Goal: Information Seeking & Learning: Learn about a topic

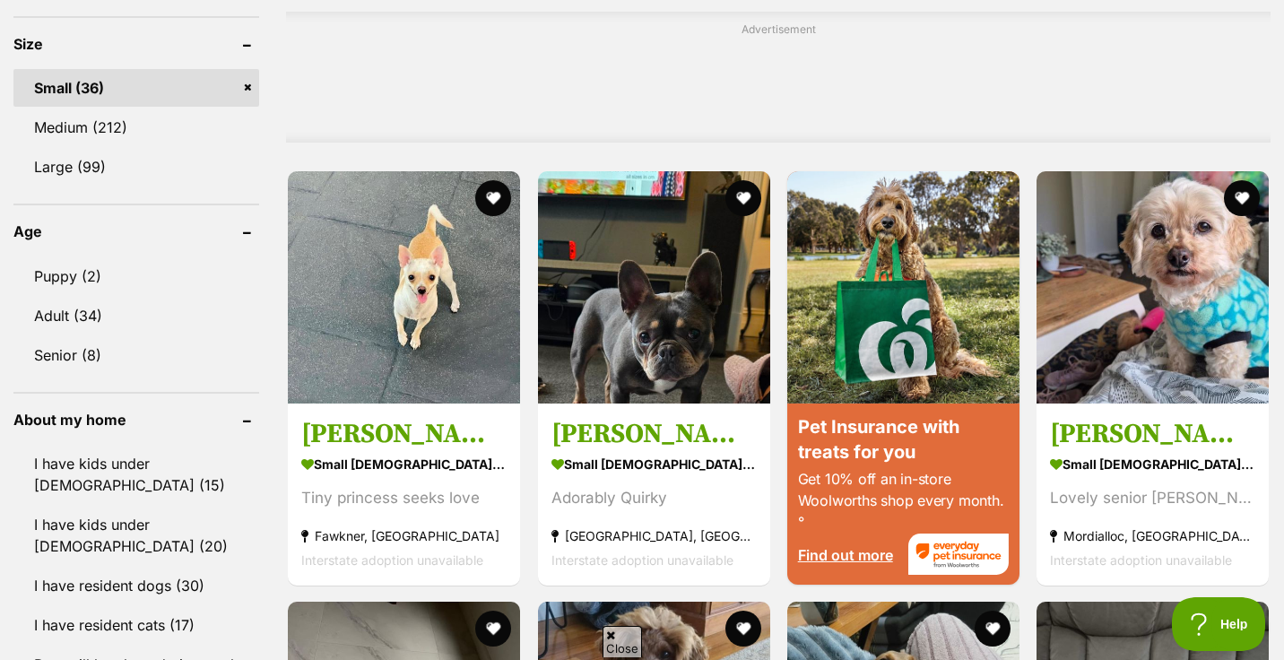
scroll to position [1573, 0]
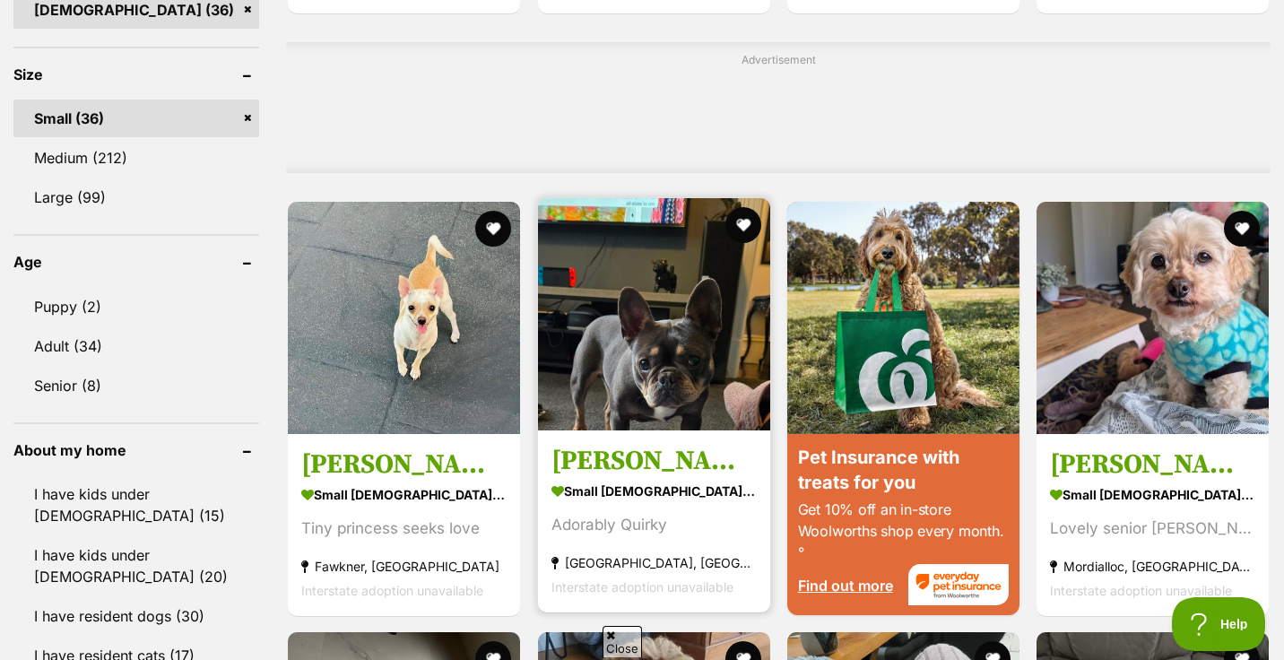
click at [717, 297] on img at bounding box center [654, 314] width 232 height 232
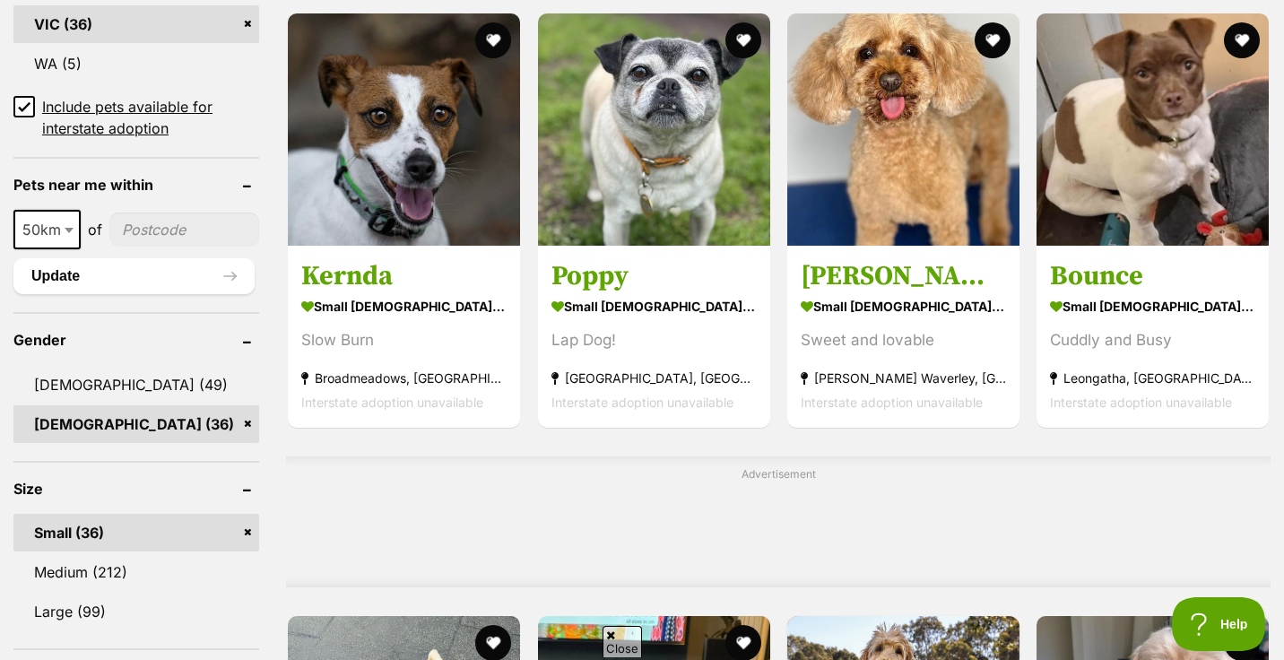
scroll to position [1205, 0]
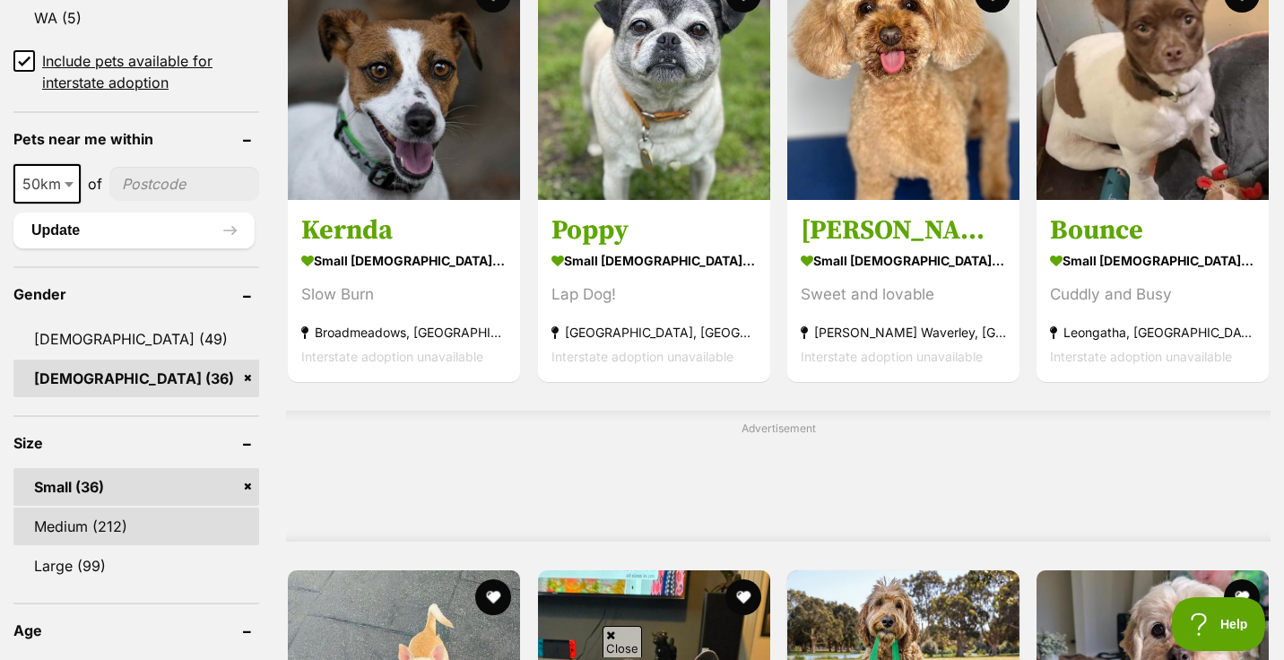
click at [102, 507] on link "Medium (212)" at bounding box center [136, 526] width 246 height 38
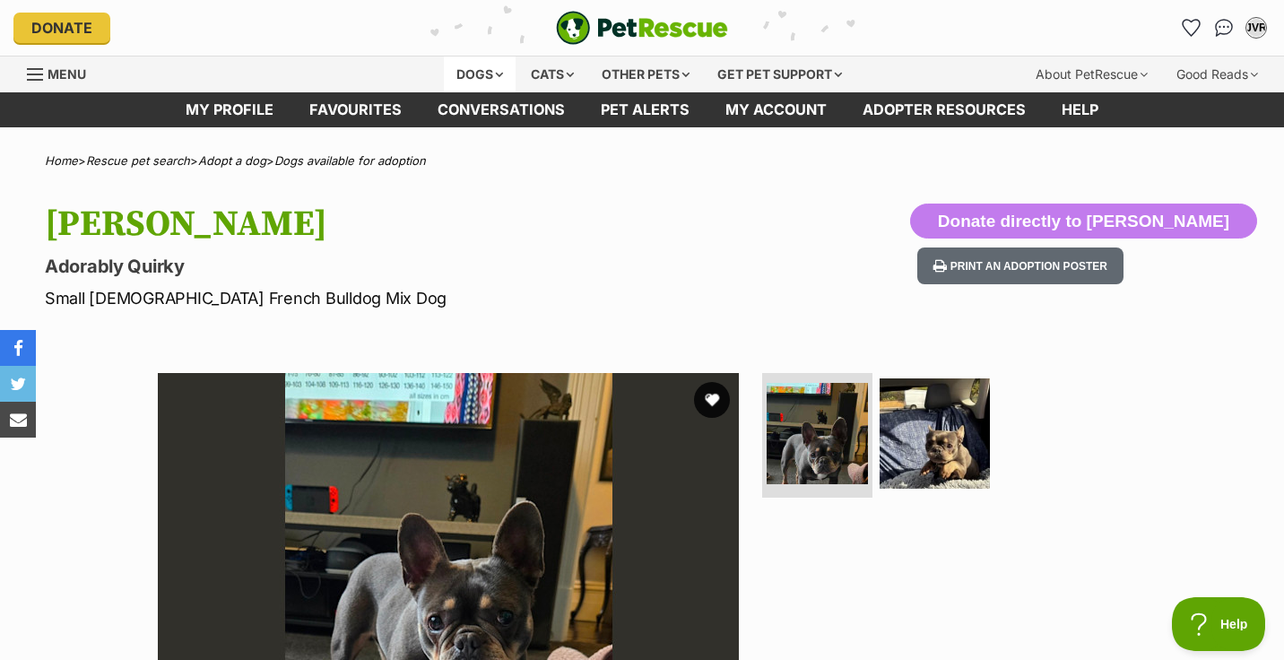
click at [463, 77] on div "Dogs" at bounding box center [480, 74] width 72 height 36
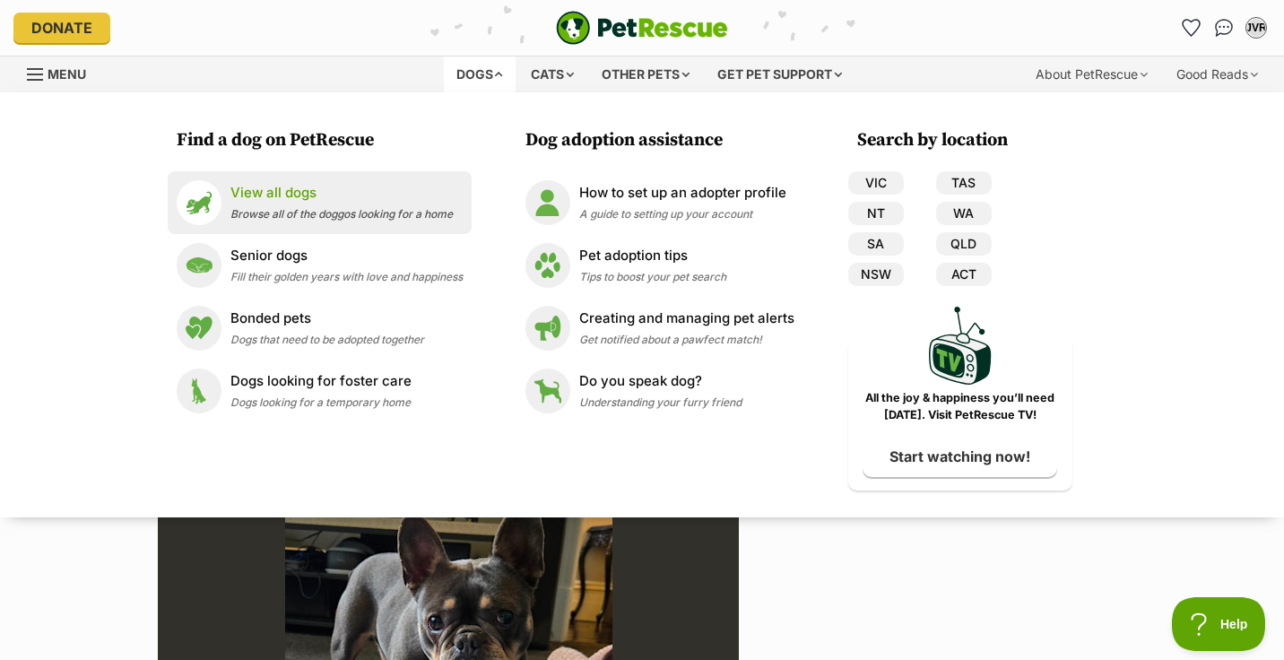
click at [254, 204] on div "View all dogs Browse all of the doggos looking for a home" at bounding box center [341, 202] width 222 height 39
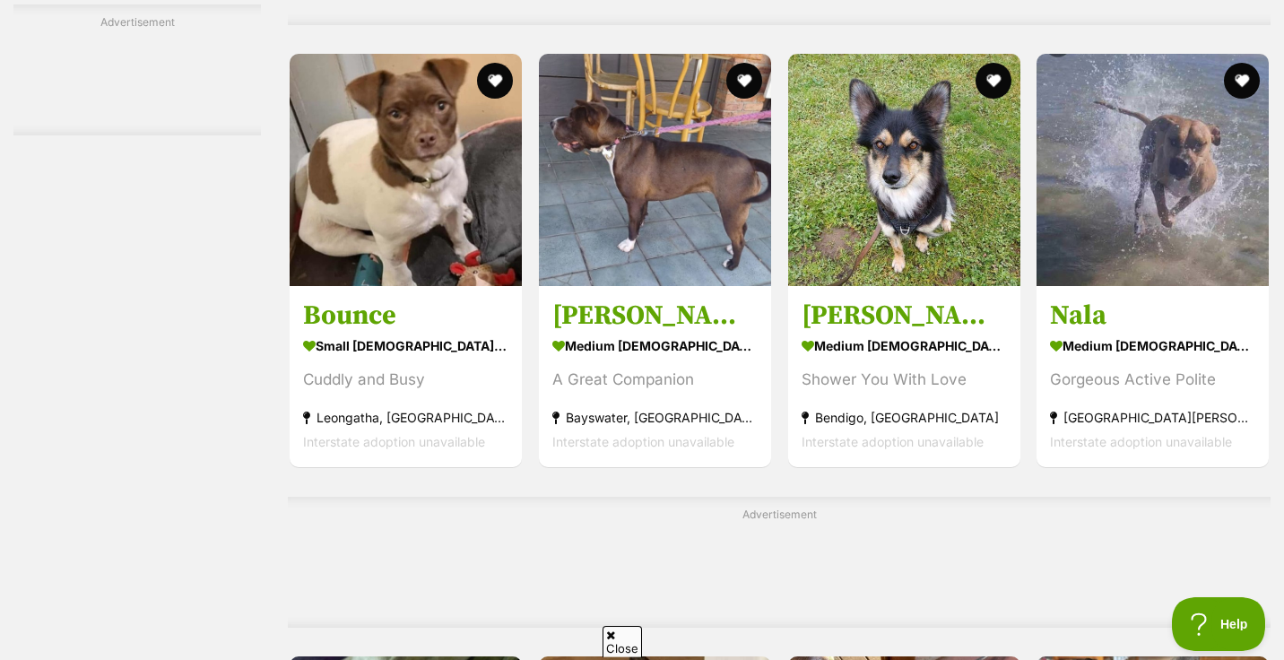
scroll to position [5907, 0]
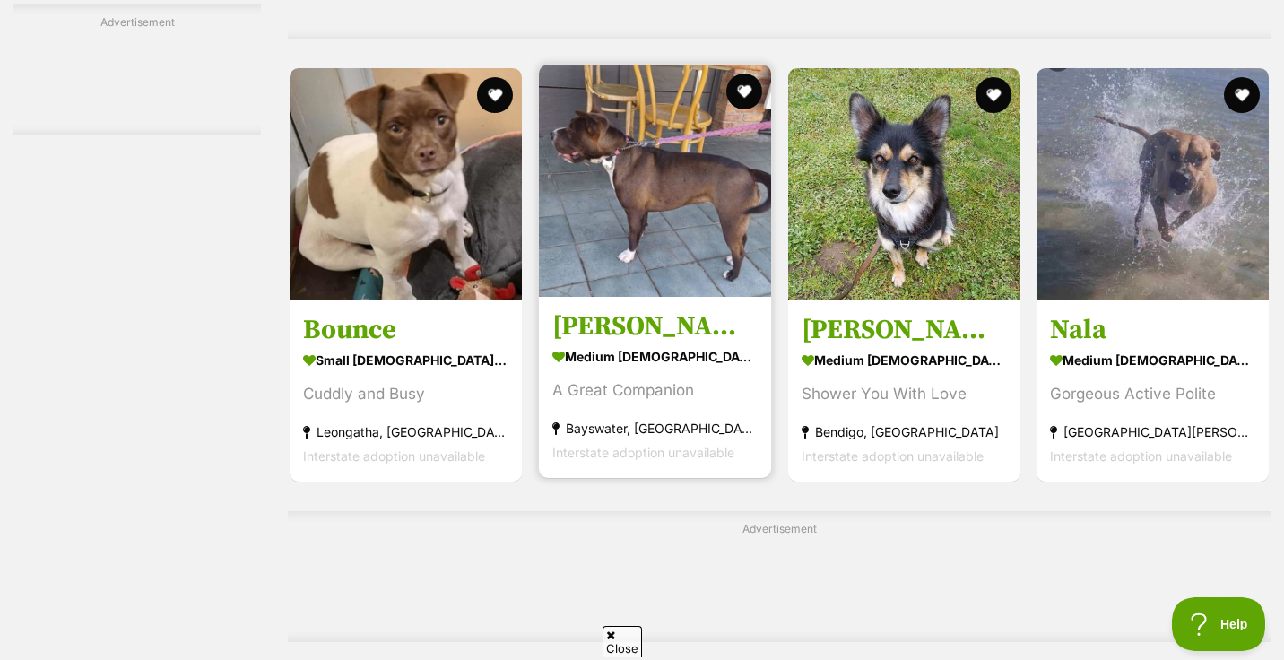
click at [669, 149] on img at bounding box center [655, 181] width 232 height 232
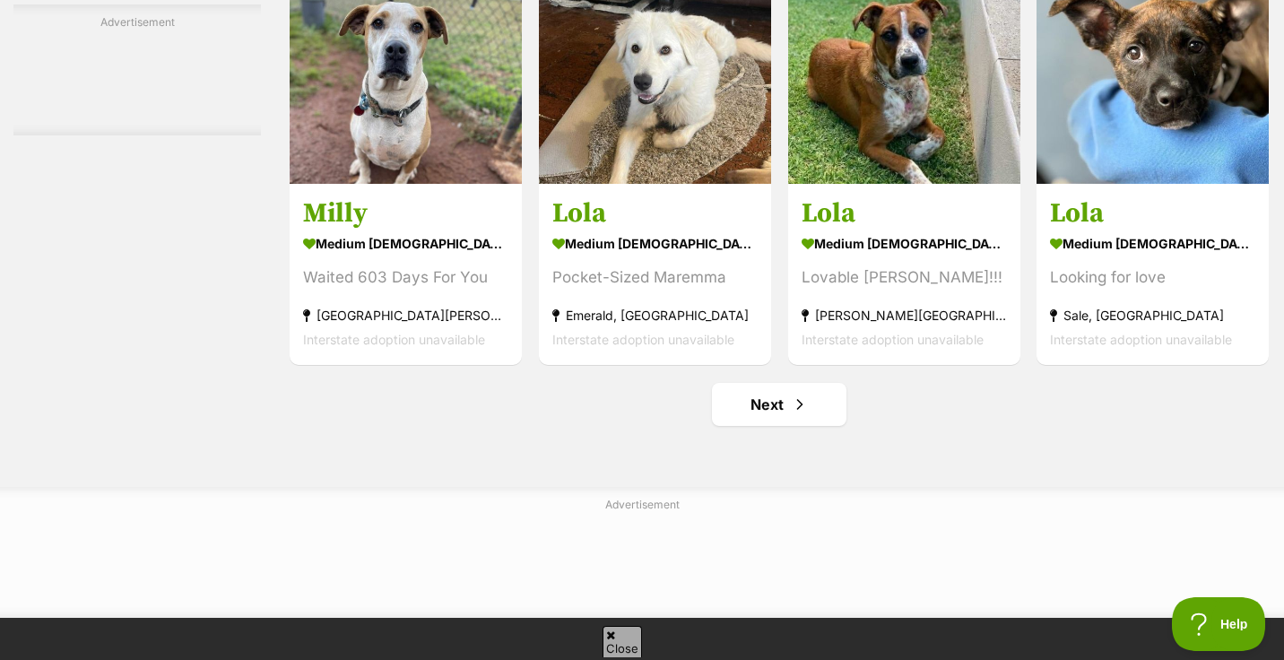
scroll to position [8261, 0]
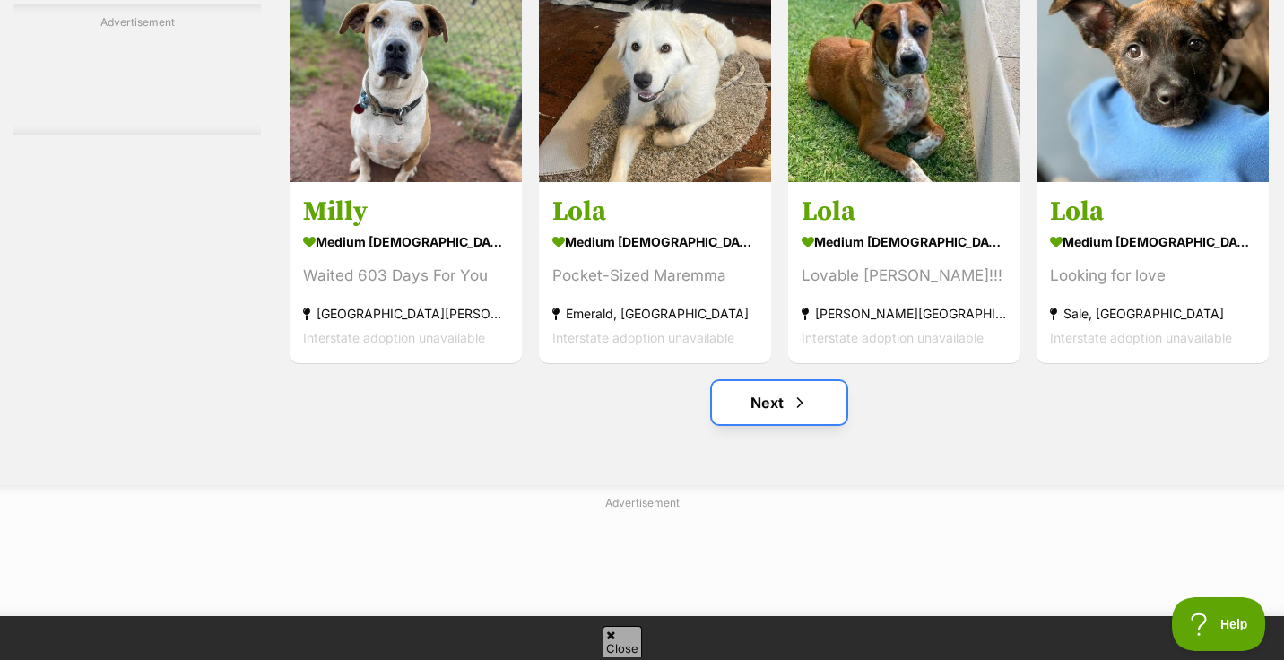
click at [765, 381] on link "Next" at bounding box center [779, 402] width 134 height 43
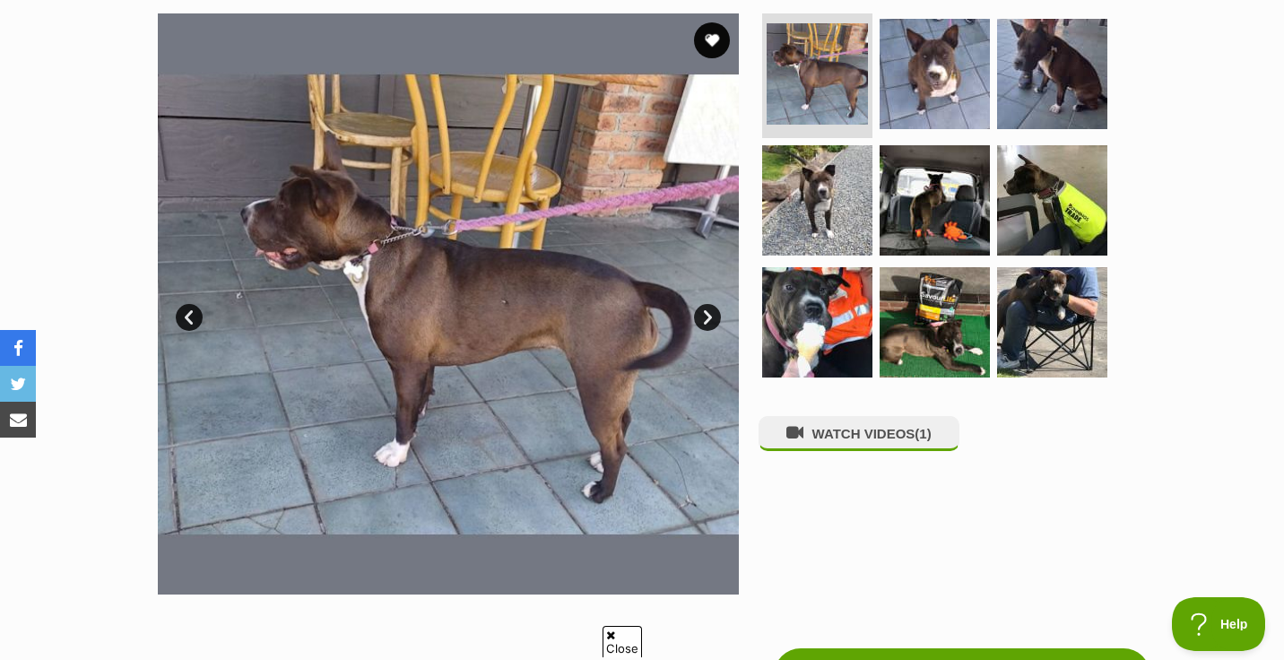
scroll to position [360, 0]
click at [705, 317] on link "Next" at bounding box center [707, 316] width 27 height 27
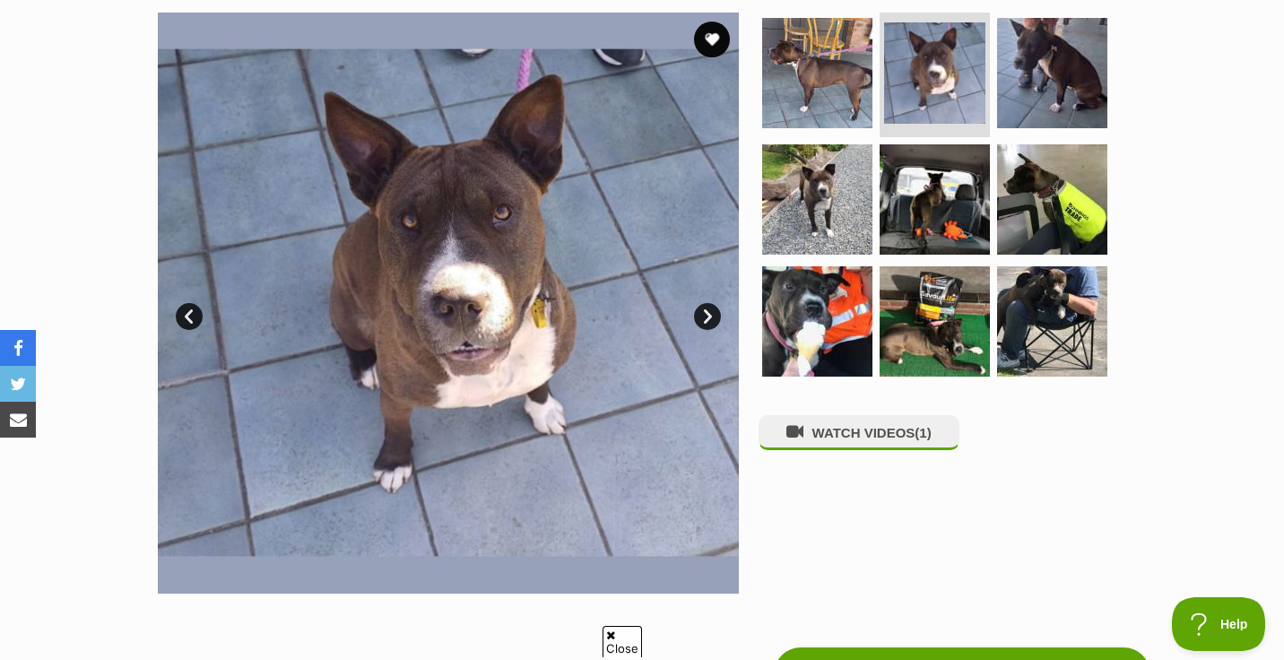
click at [705, 317] on link "Next" at bounding box center [707, 316] width 27 height 27
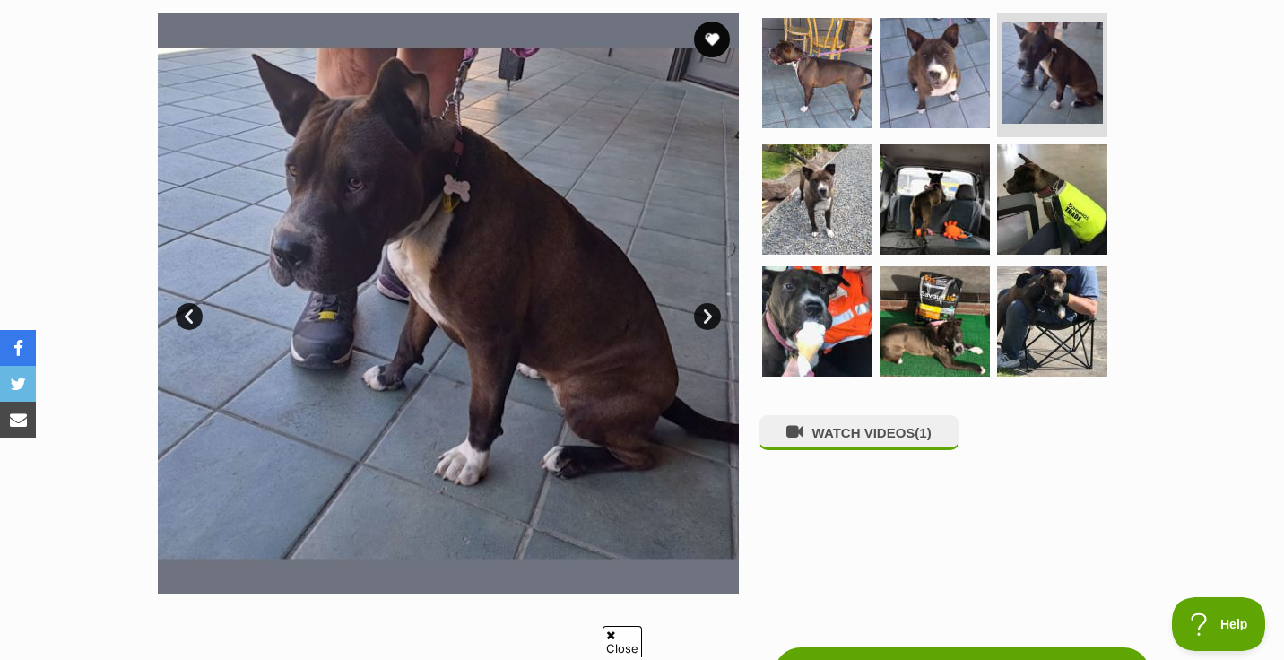
click at [705, 317] on link "Next" at bounding box center [707, 316] width 27 height 27
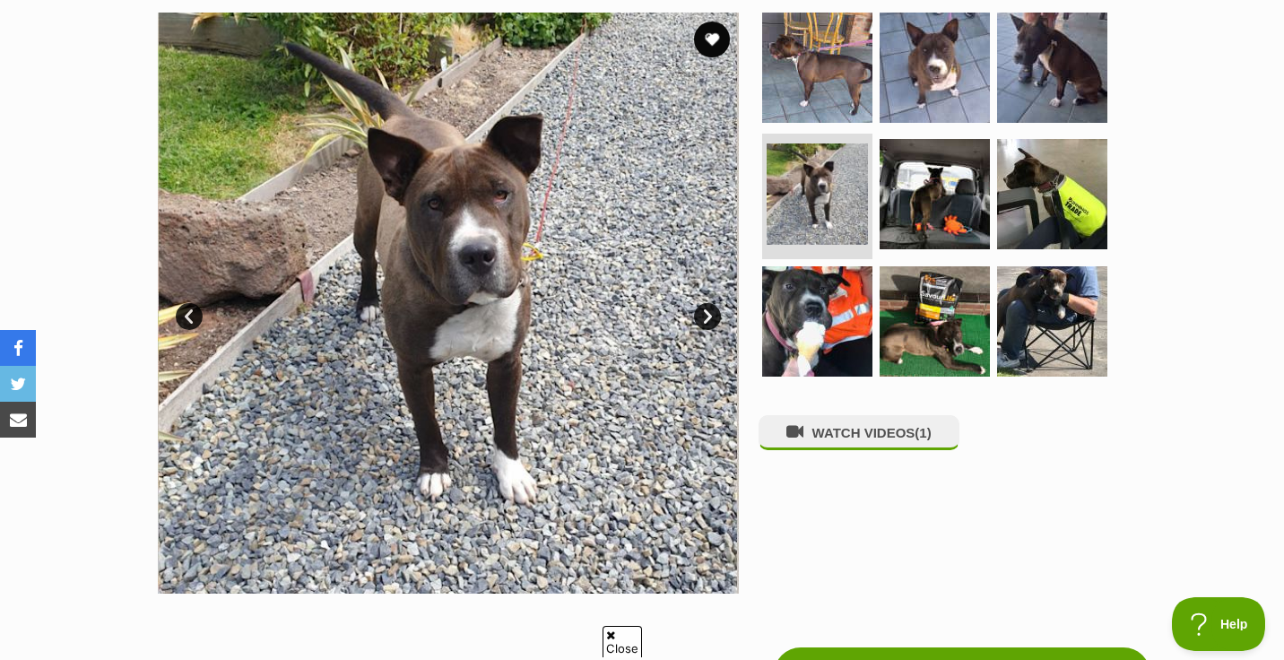
click at [705, 317] on link "Next" at bounding box center [707, 316] width 27 height 27
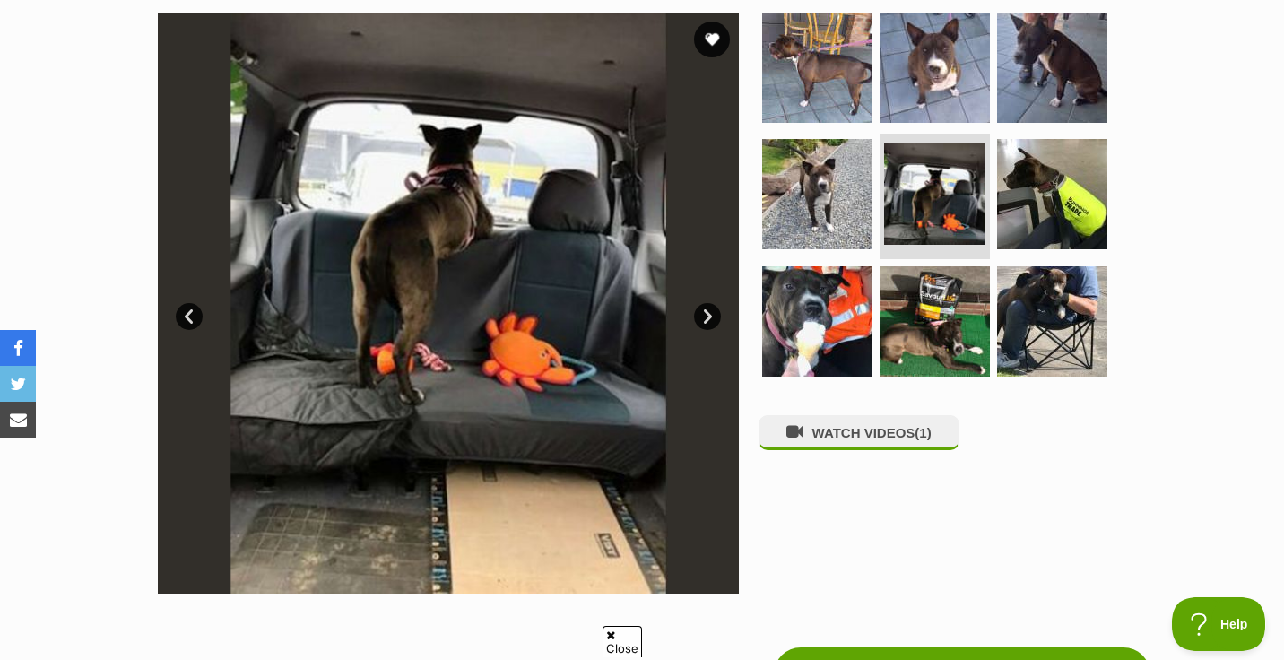
click at [705, 317] on link "Next" at bounding box center [707, 316] width 27 height 27
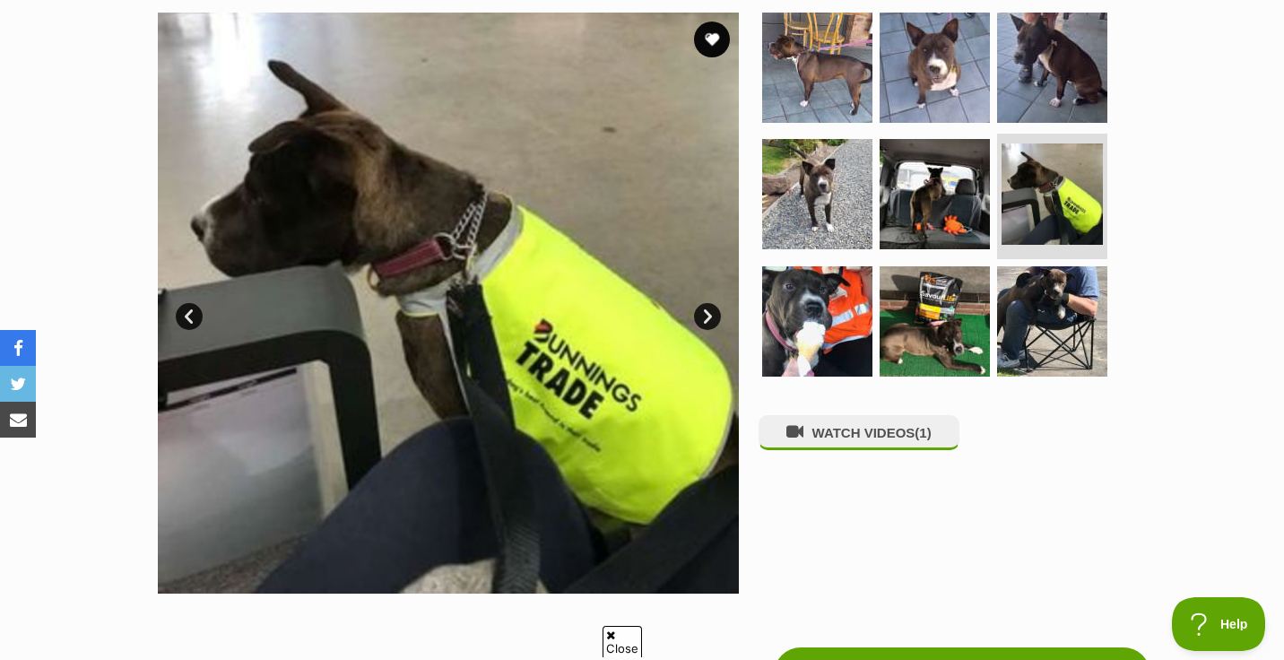
click at [705, 317] on link "Next" at bounding box center [707, 316] width 27 height 27
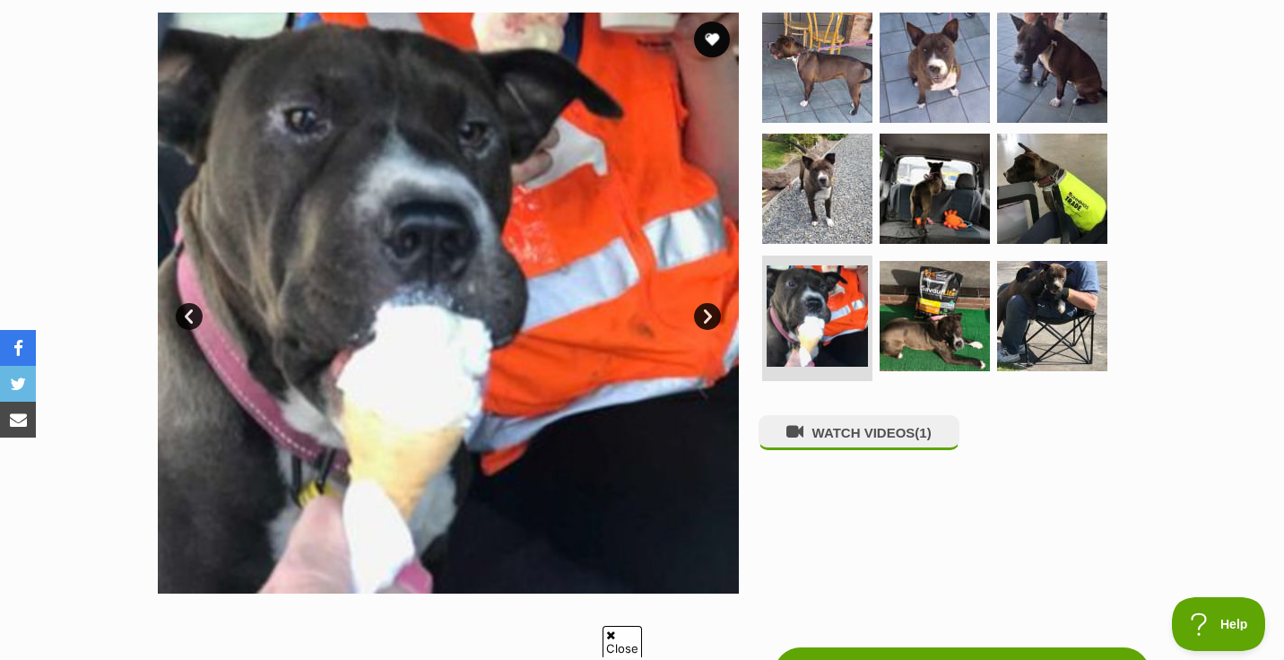
click at [705, 317] on link "Next" at bounding box center [707, 316] width 27 height 27
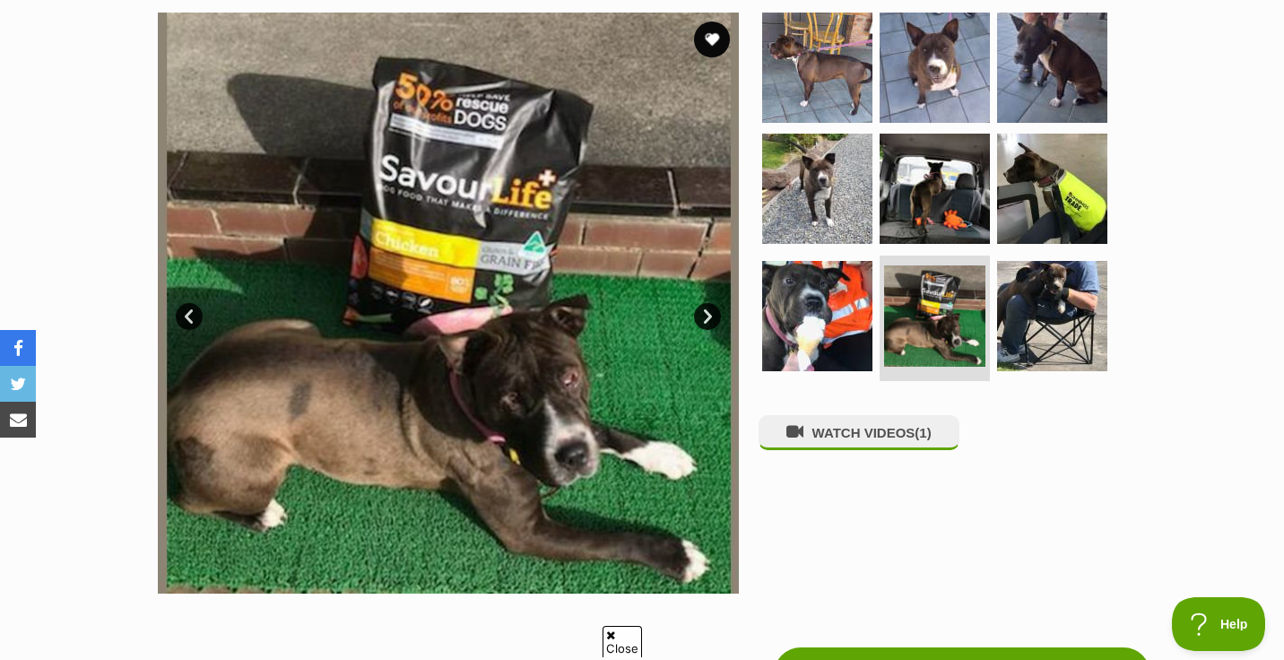
click at [705, 317] on link "Next" at bounding box center [707, 316] width 27 height 27
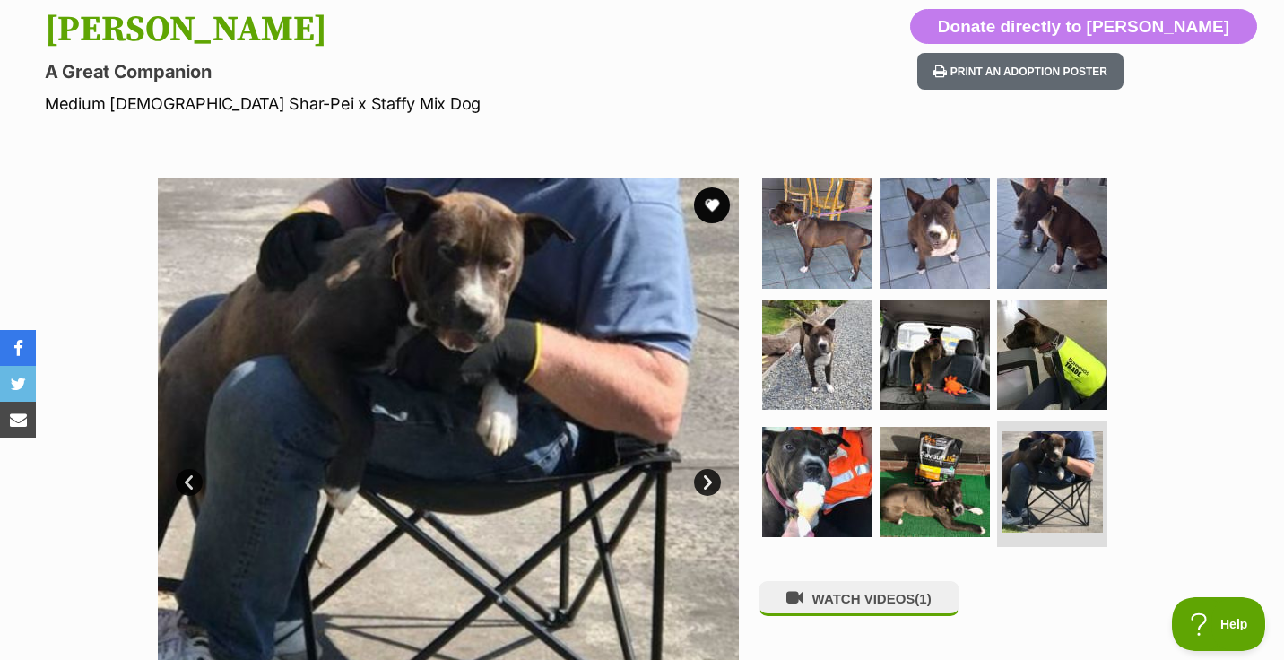
scroll to position [0, 0]
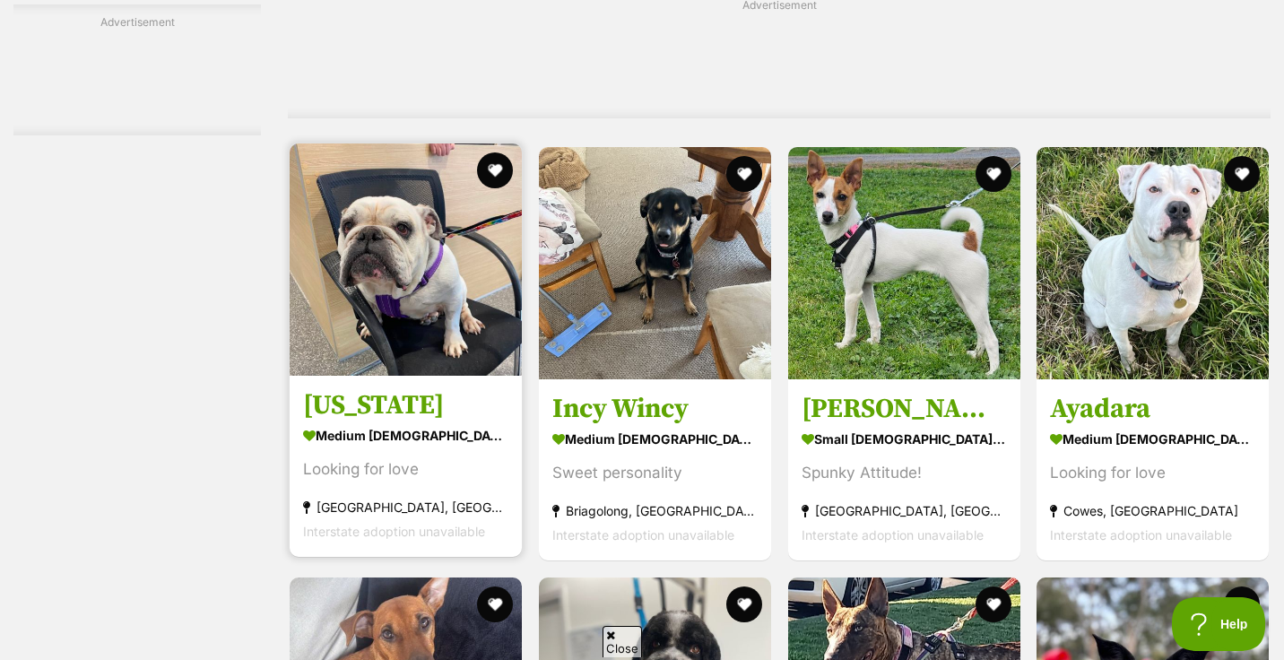
scroll to position [3759, 0]
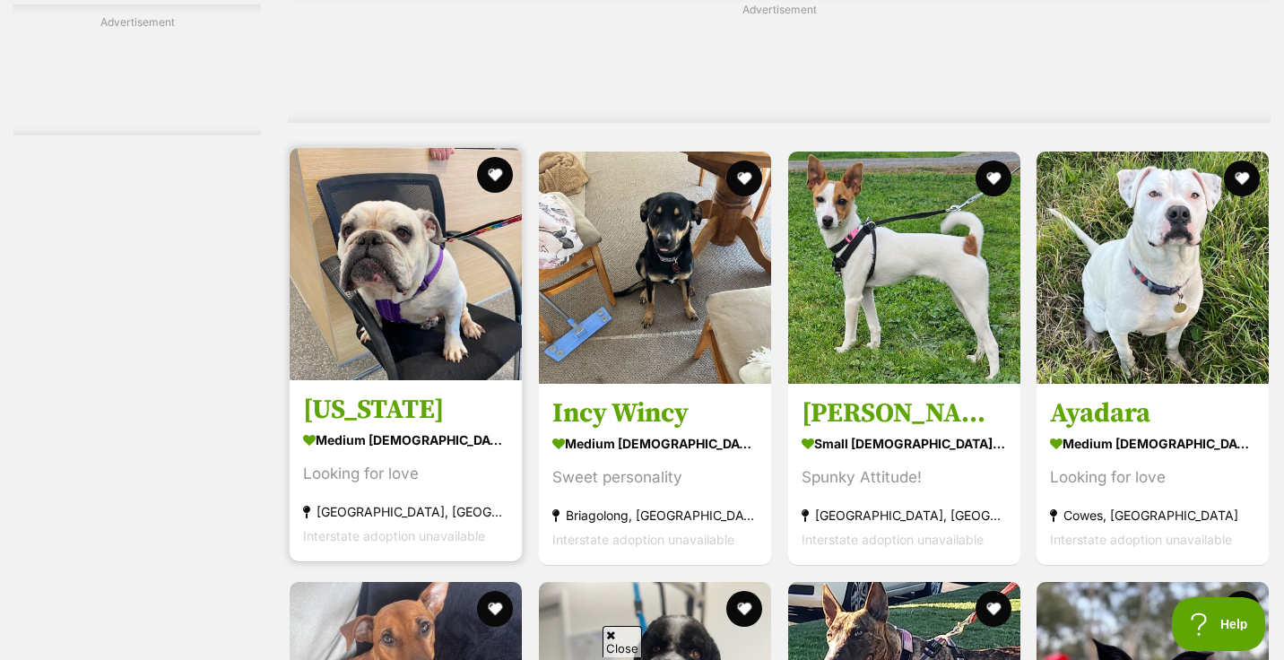
click at [438, 238] on img at bounding box center [406, 264] width 232 height 232
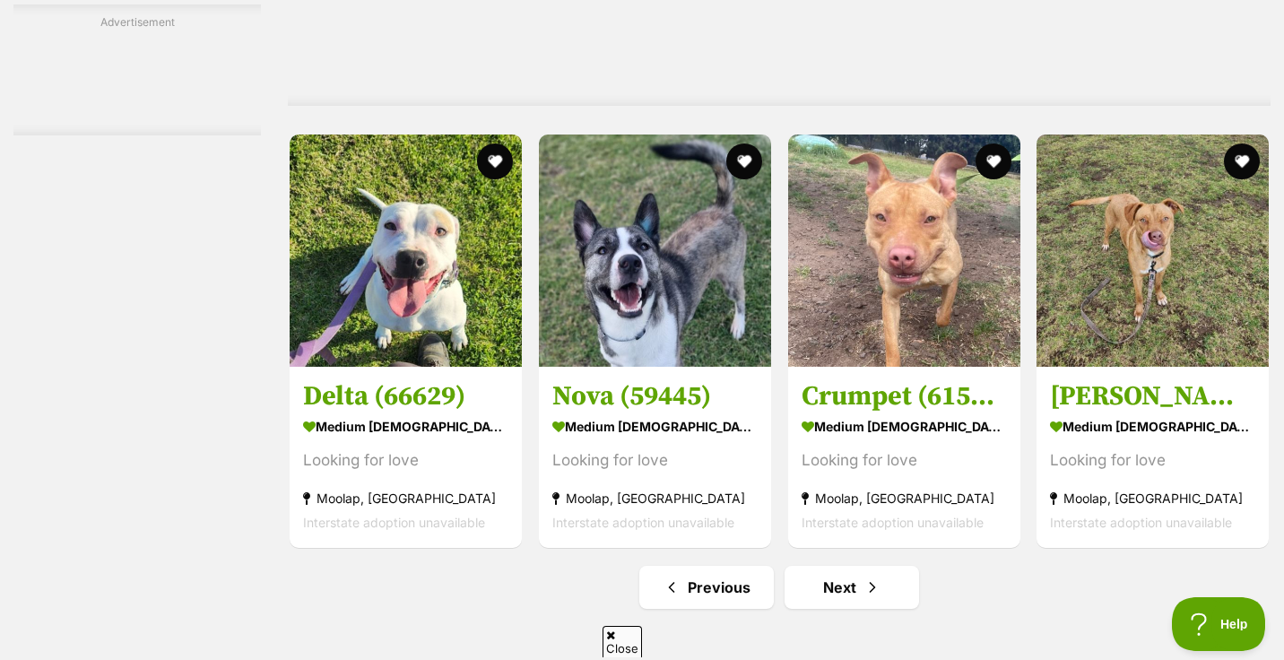
scroll to position [8084, 0]
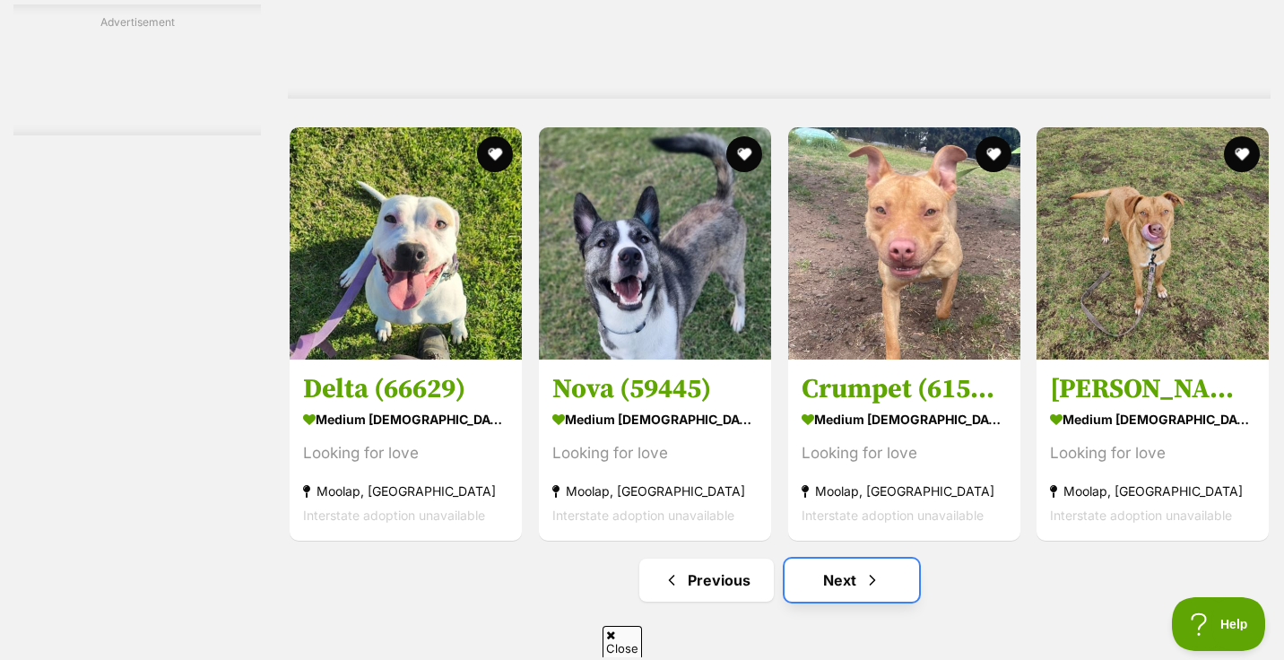
click at [828, 559] on link "Next" at bounding box center [852, 580] width 134 height 43
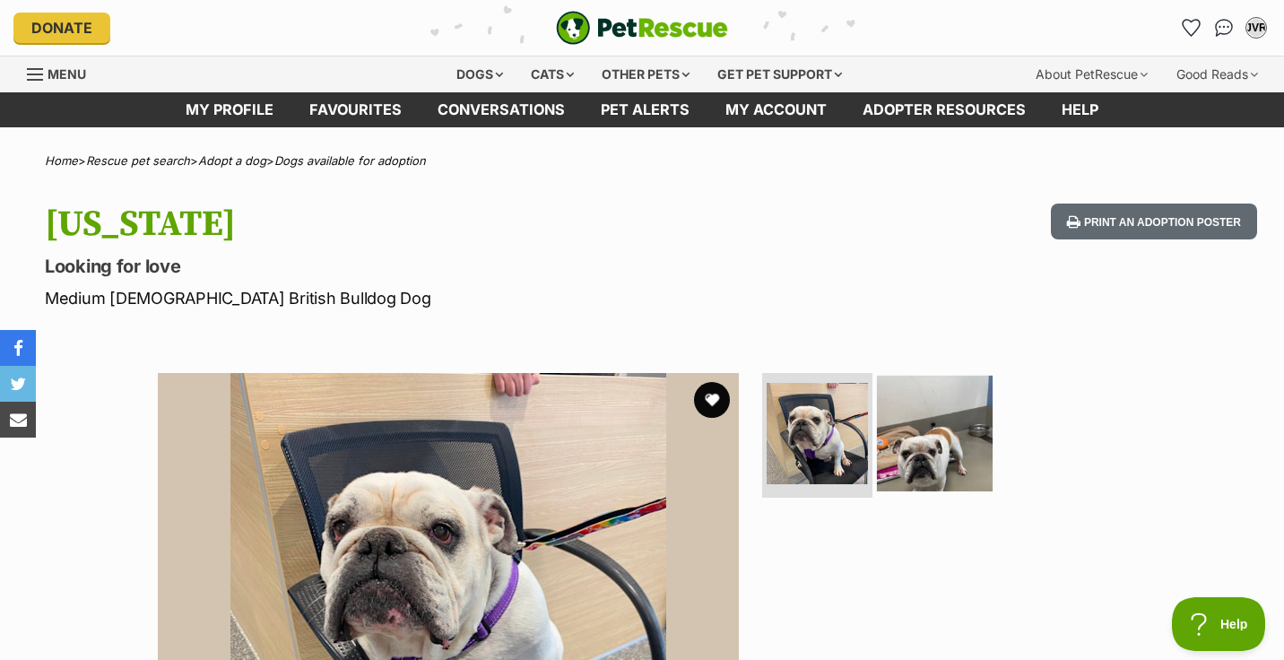
click at [928, 447] on img at bounding box center [935, 433] width 116 height 116
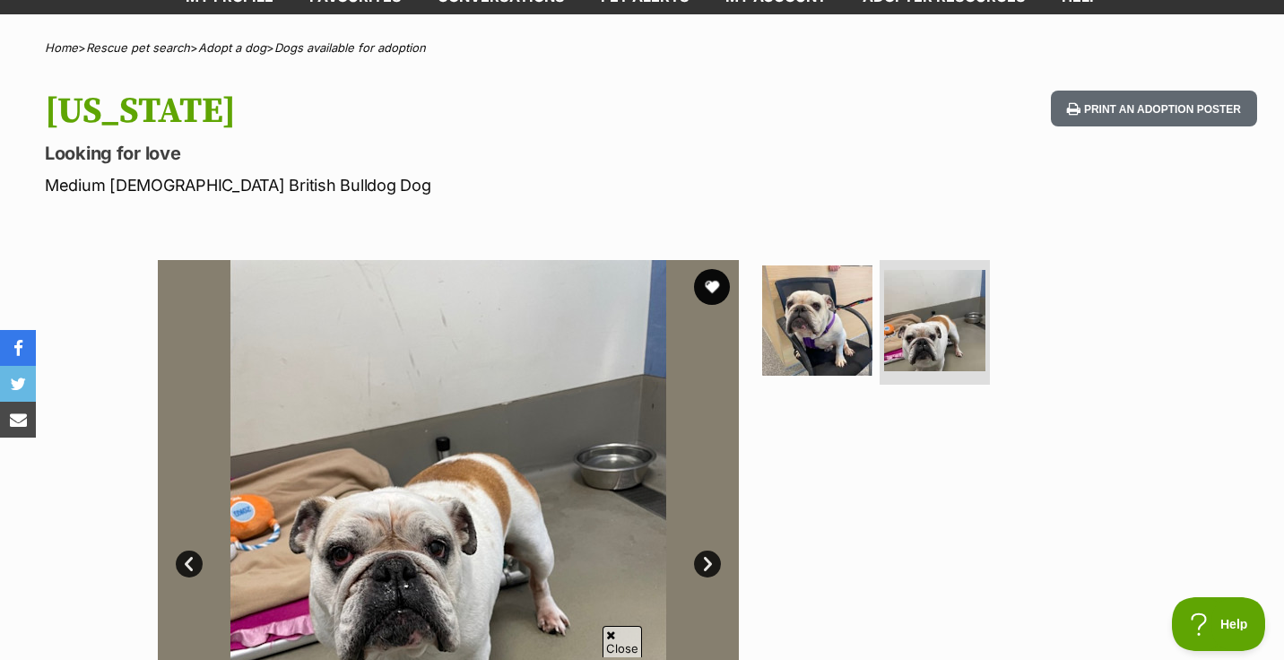
scroll to position [55, 0]
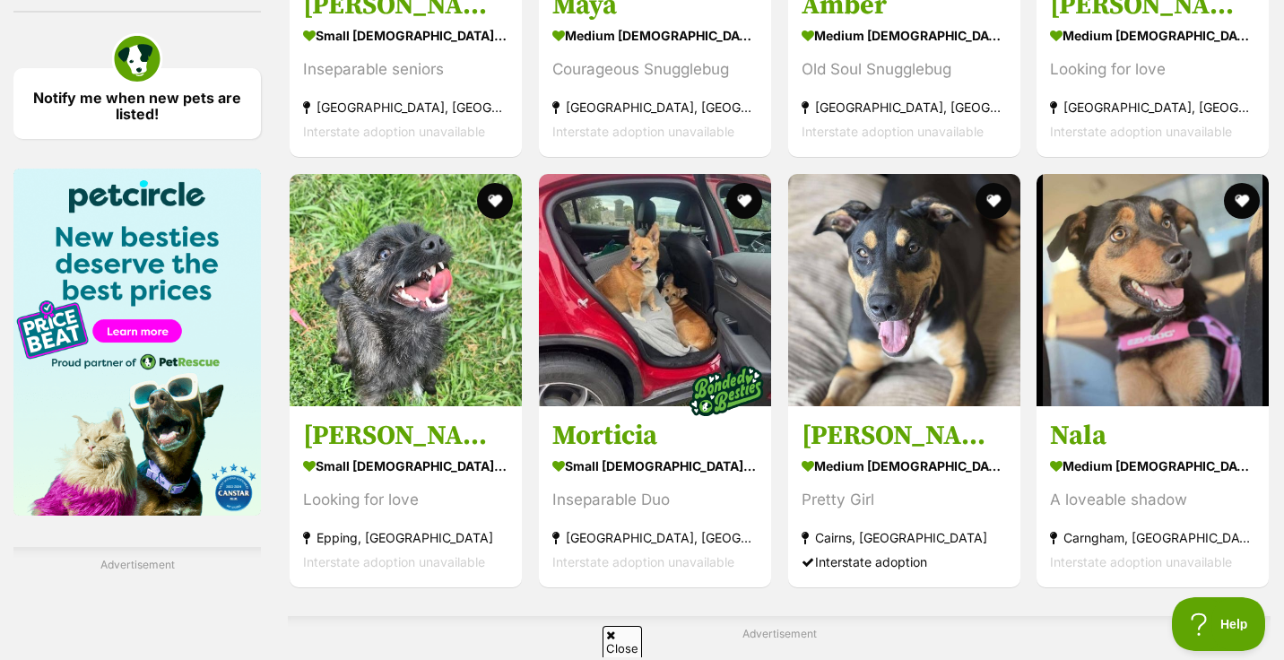
scroll to position [2646, 0]
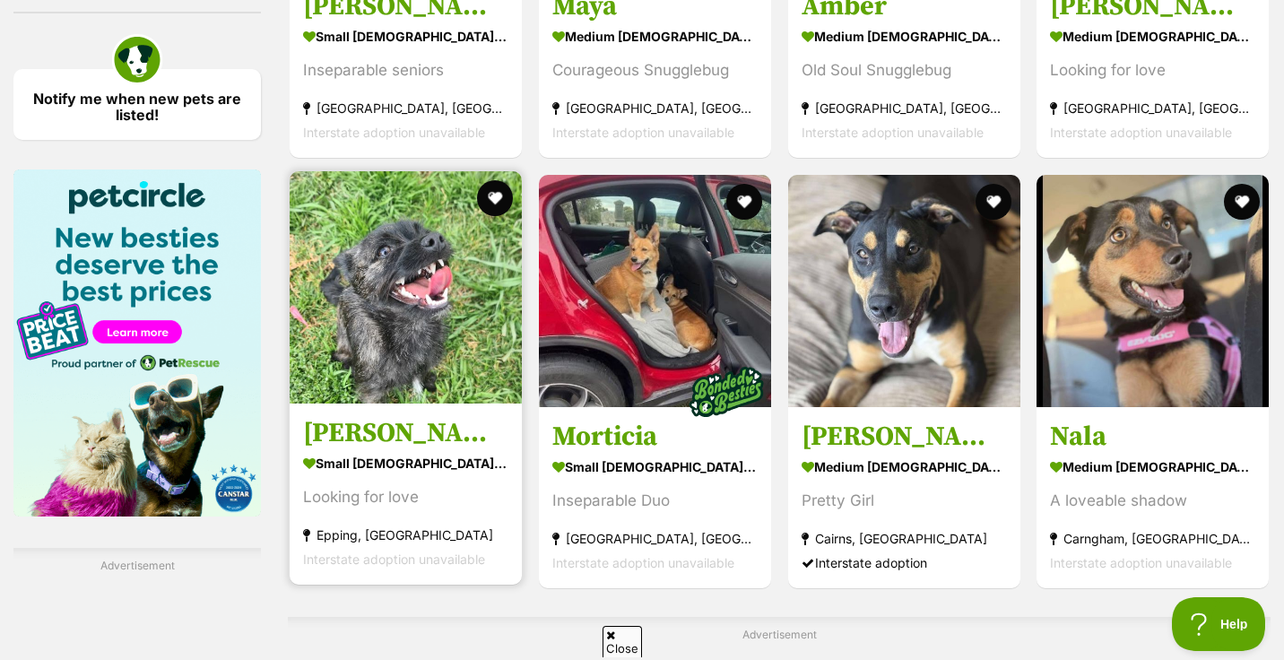
click at [353, 303] on img at bounding box center [406, 287] width 232 height 232
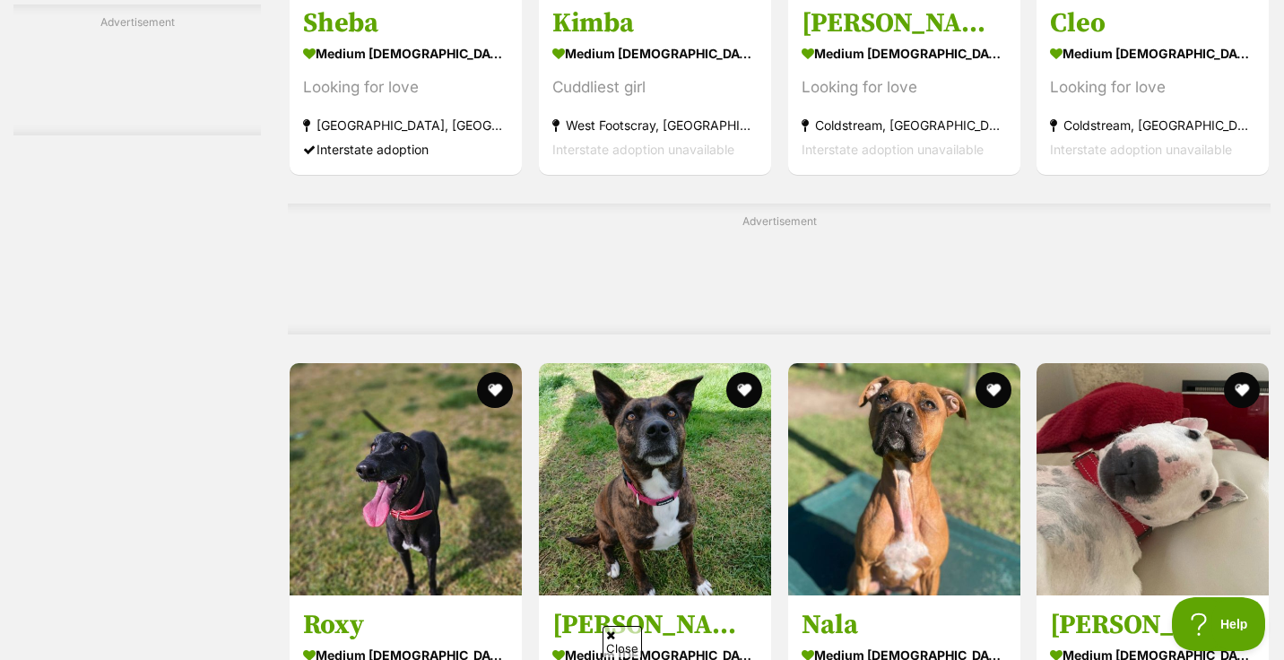
scroll to position [4910, 0]
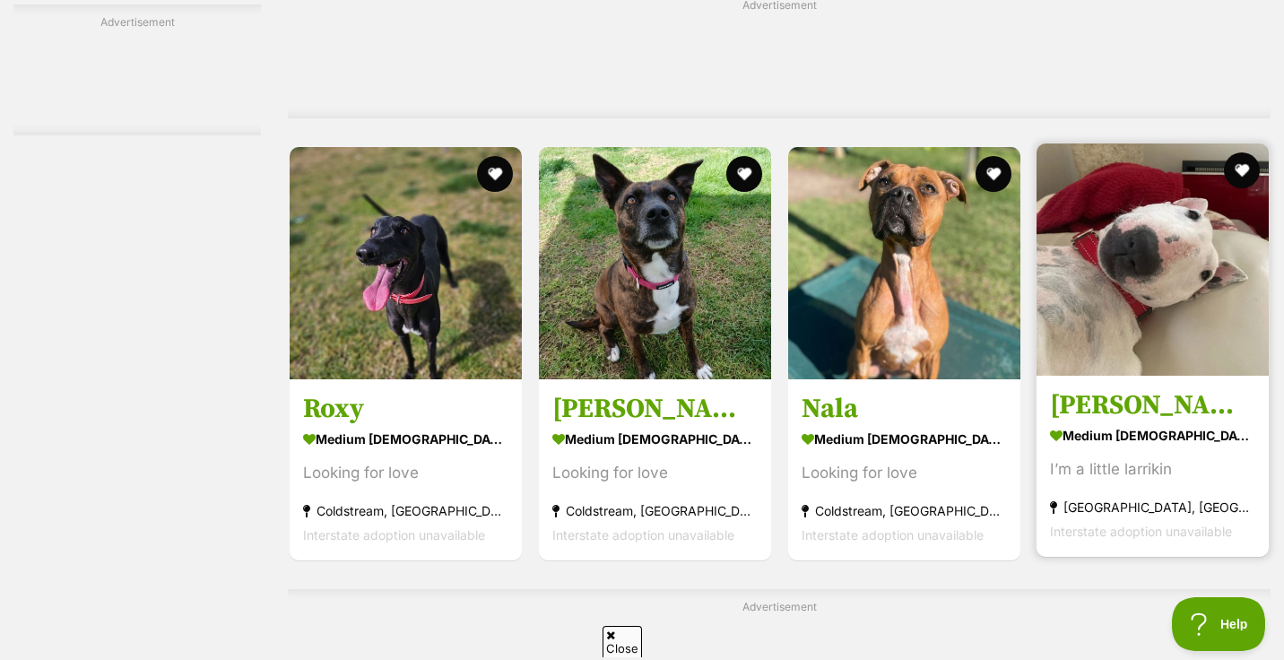
click at [1156, 220] on img at bounding box center [1152, 259] width 232 height 232
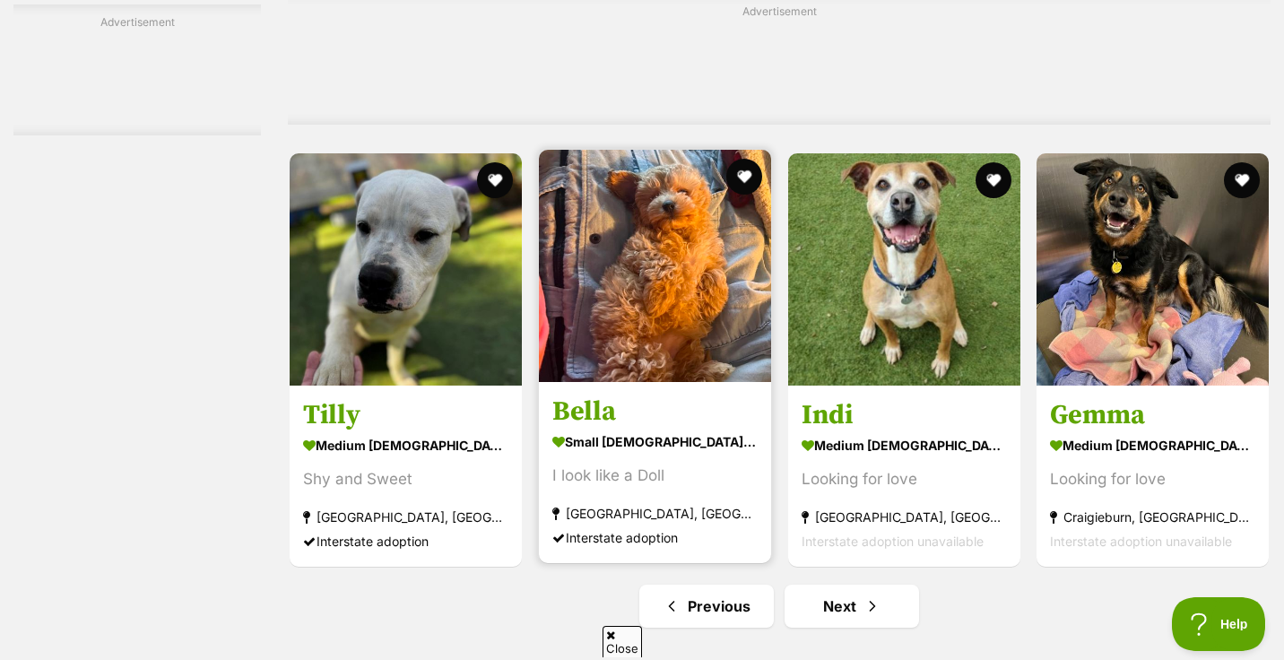
scroll to position [8222, 0]
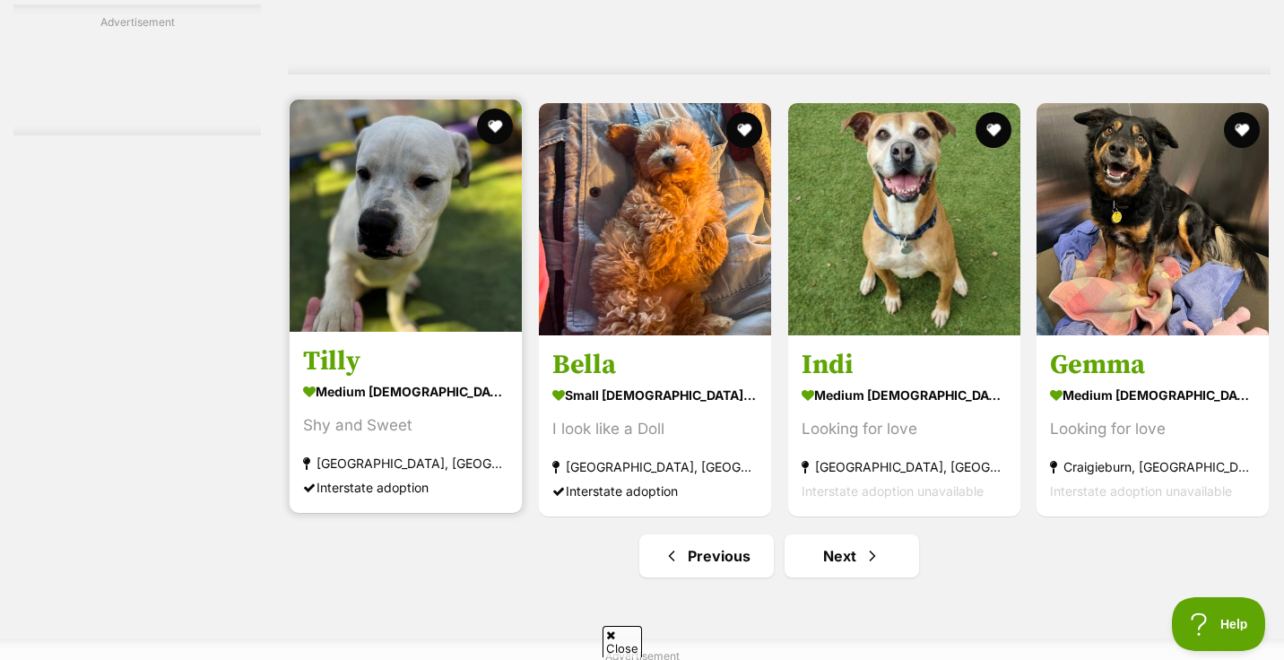
click at [409, 184] on img at bounding box center [406, 216] width 232 height 232
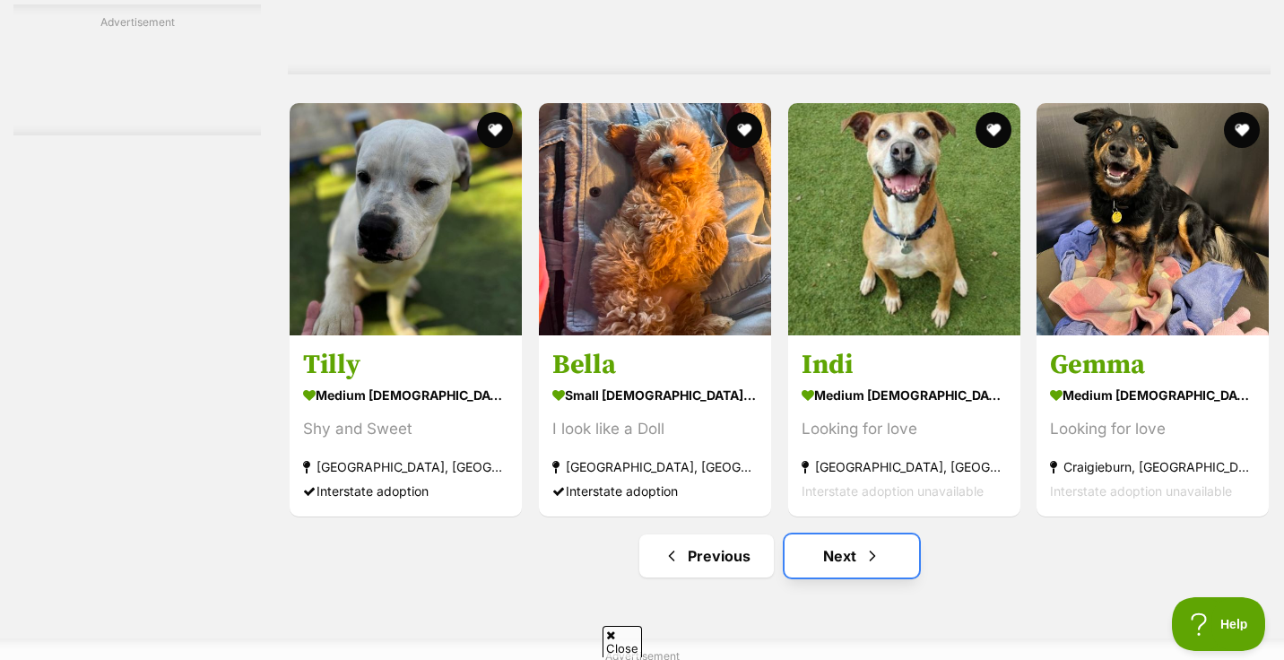
click at [844, 534] on link "Next" at bounding box center [852, 555] width 134 height 43
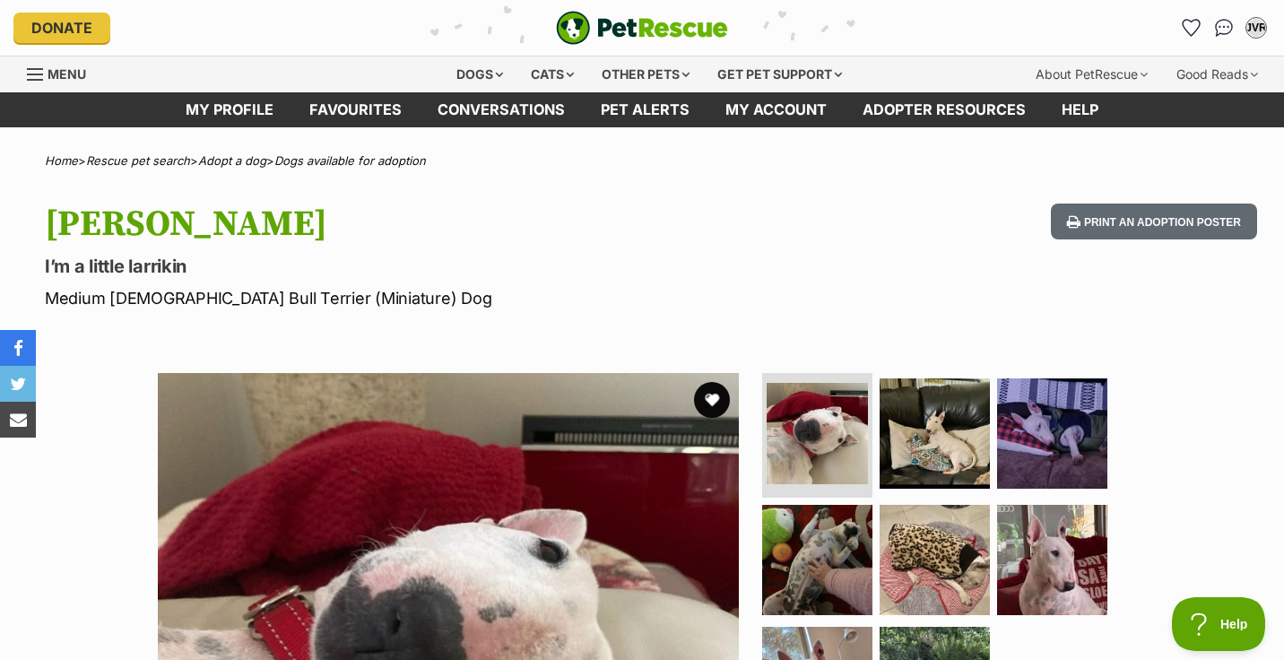
scroll to position [300, 0]
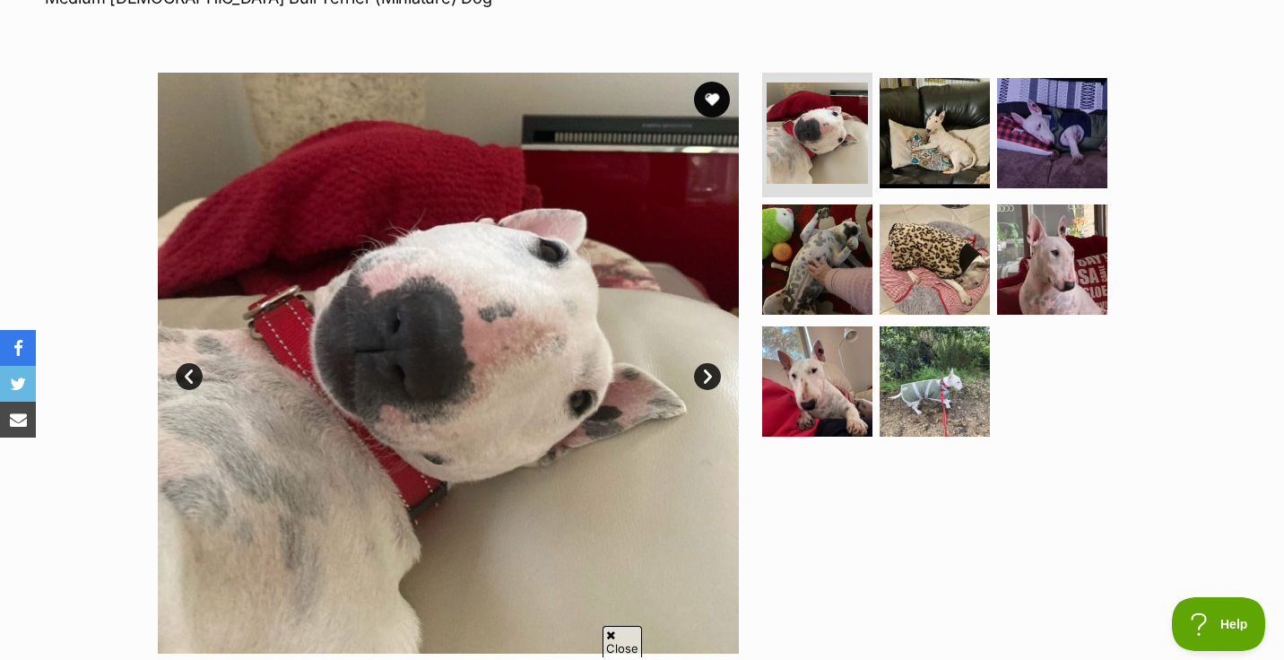
click at [713, 377] on link "Next" at bounding box center [707, 376] width 27 height 27
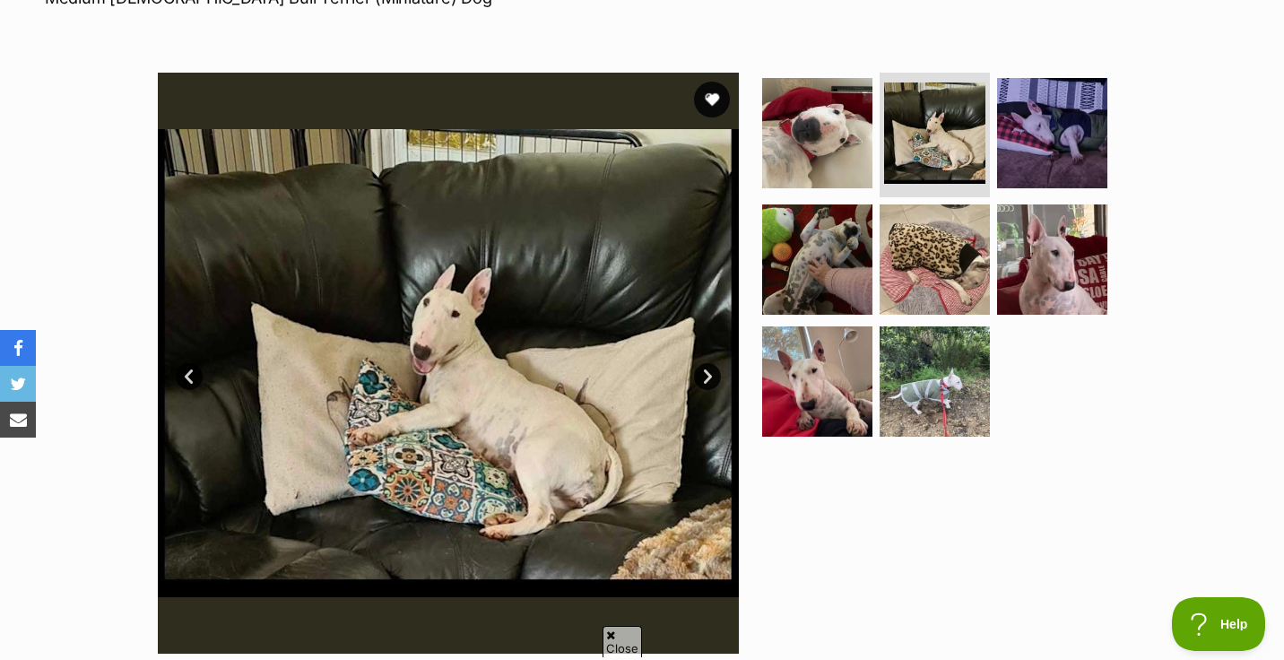
click at [713, 377] on link "Next" at bounding box center [707, 376] width 27 height 27
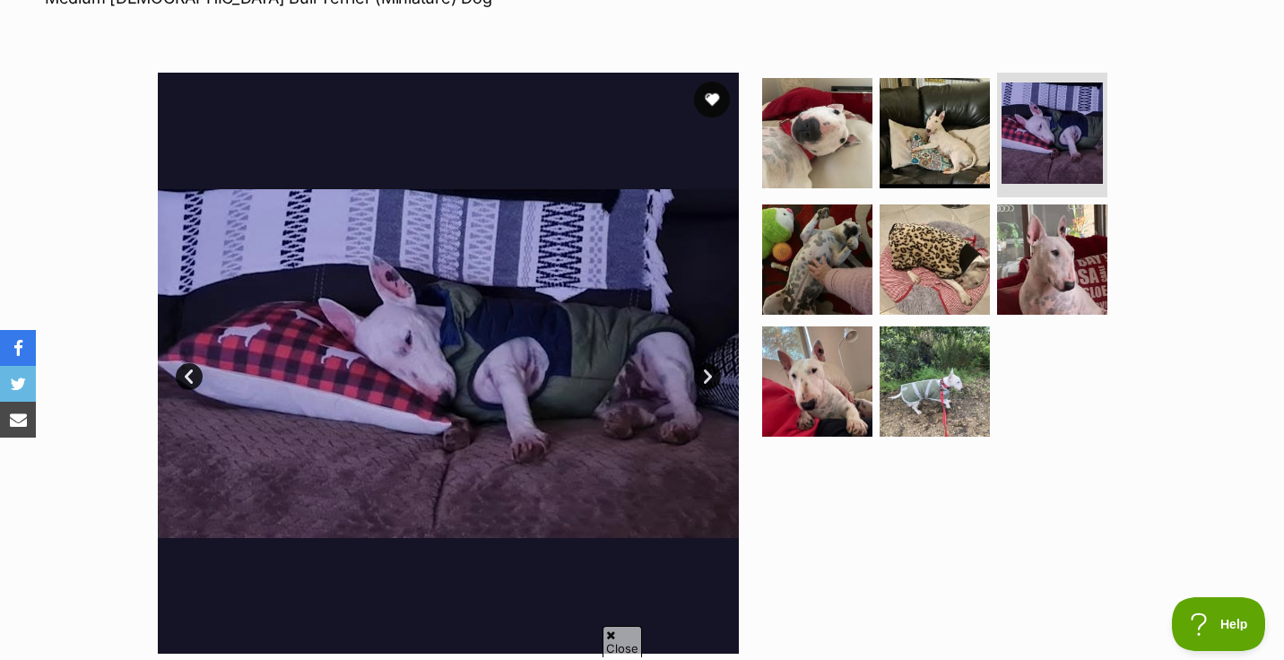
click at [713, 377] on link "Next" at bounding box center [707, 376] width 27 height 27
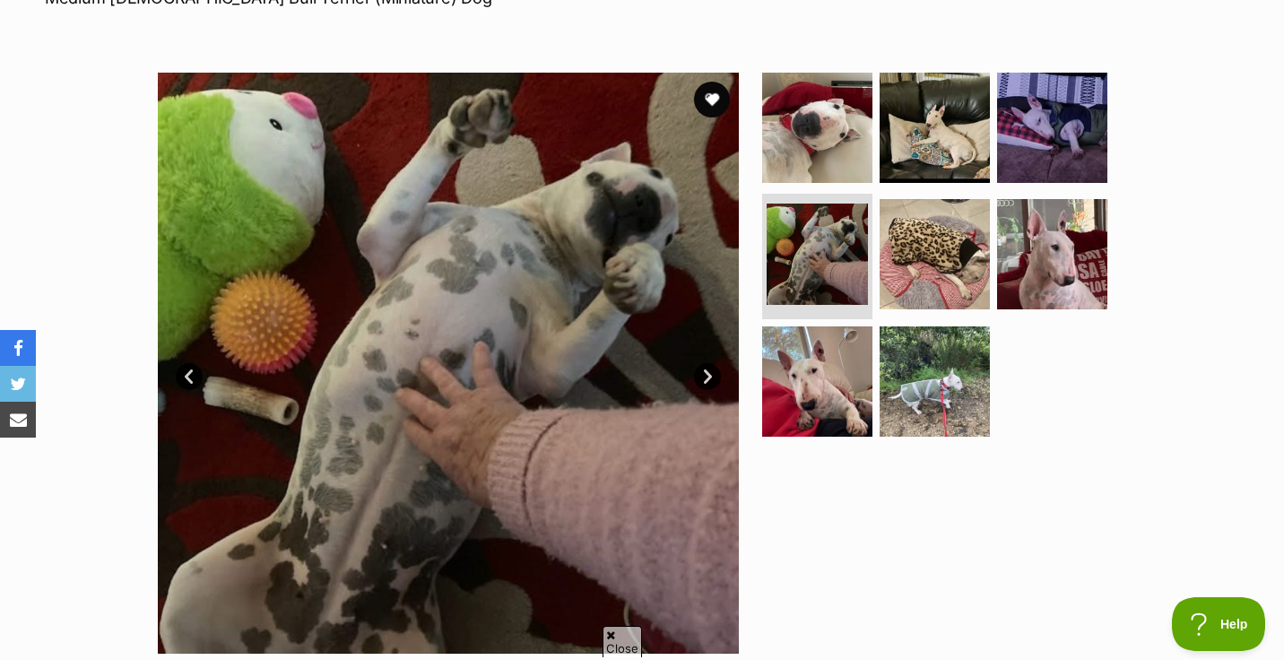
click at [713, 377] on link "Next" at bounding box center [707, 376] width 27 height 27
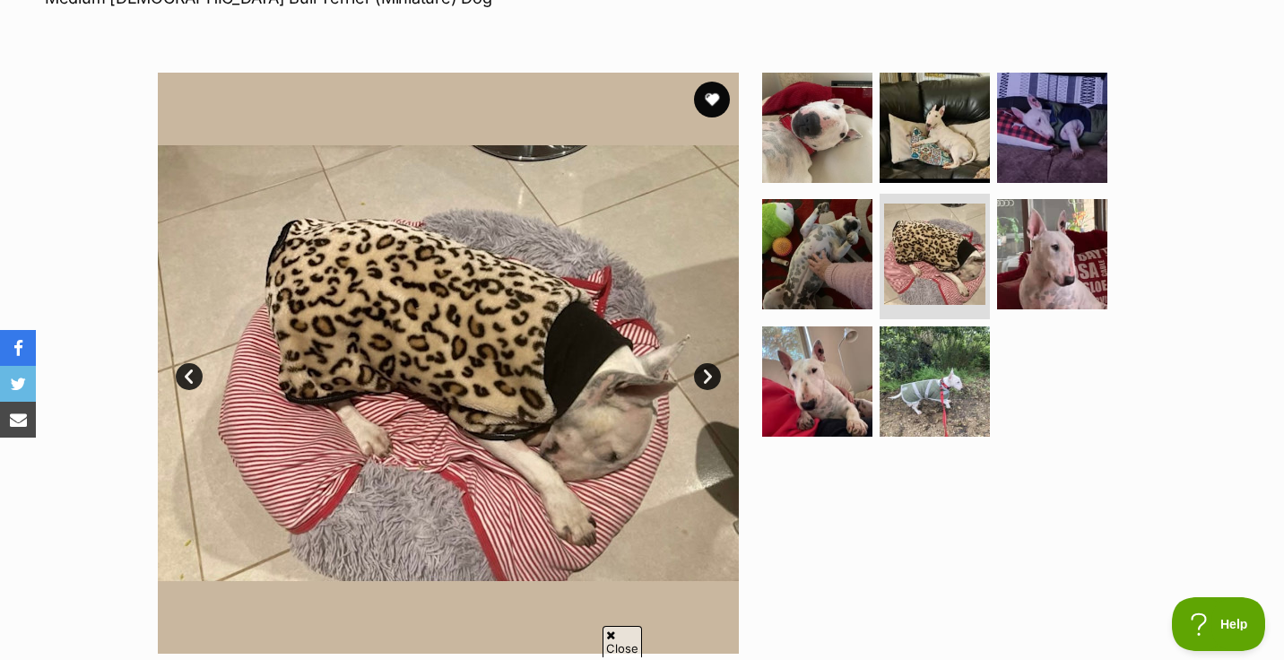
click at [713, 377] on link "Next" at bounding box center [707, 376] width 27 height 27
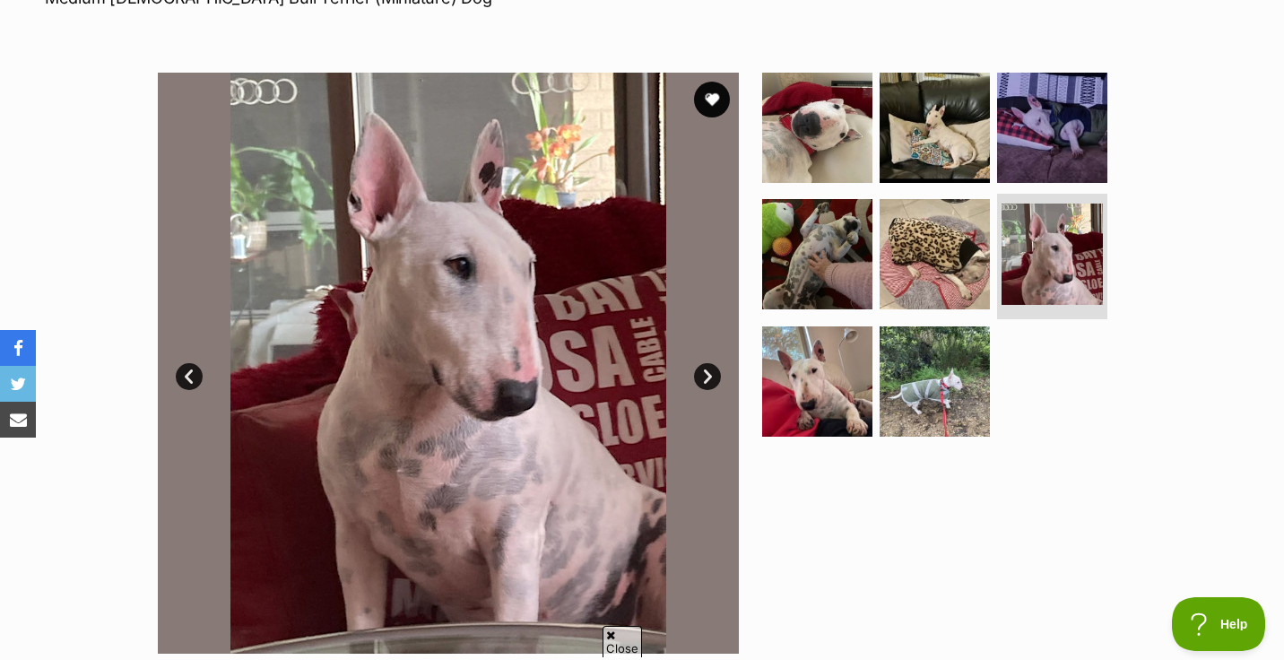
click at [713, 377] on link "Next" at bounding box center [707, 376] width 27 height 27
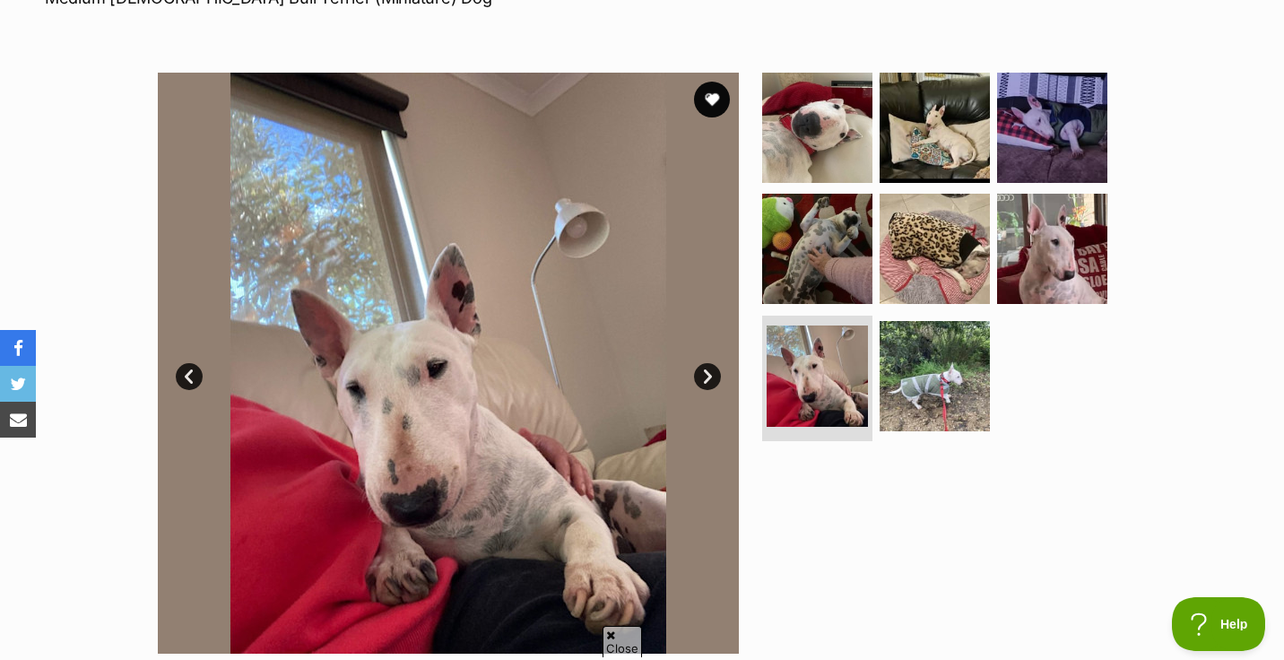
click at [713, 377] on link "Next" at bounding box center [707, 376] width 27 height 27
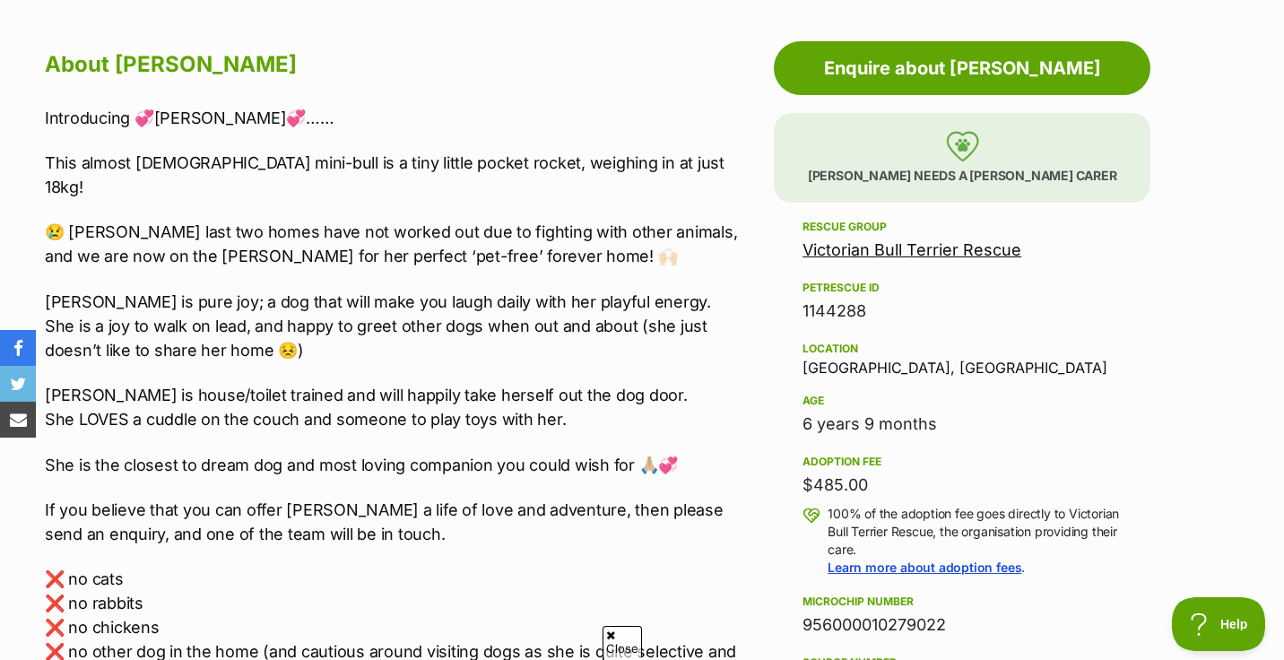
scroll to position [962, 0]
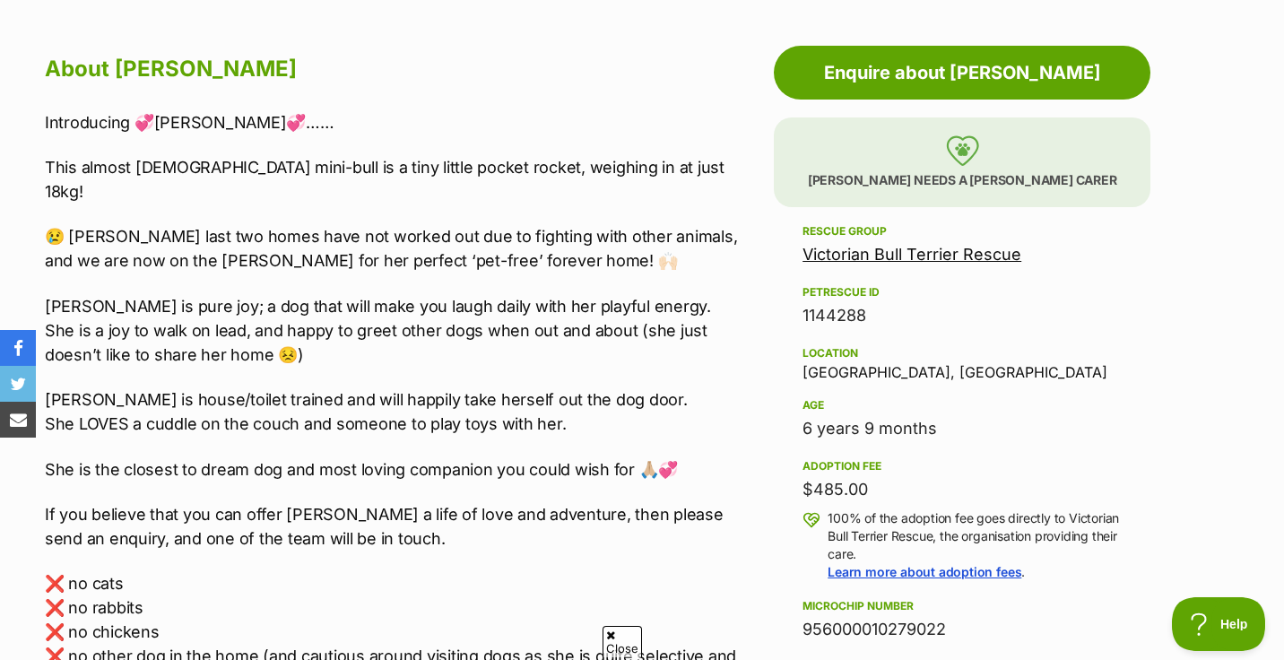
click at [887, 255] on link "Victorian Bull Terrier Rescue" at bounding box center [911, 254] width 219 height 19
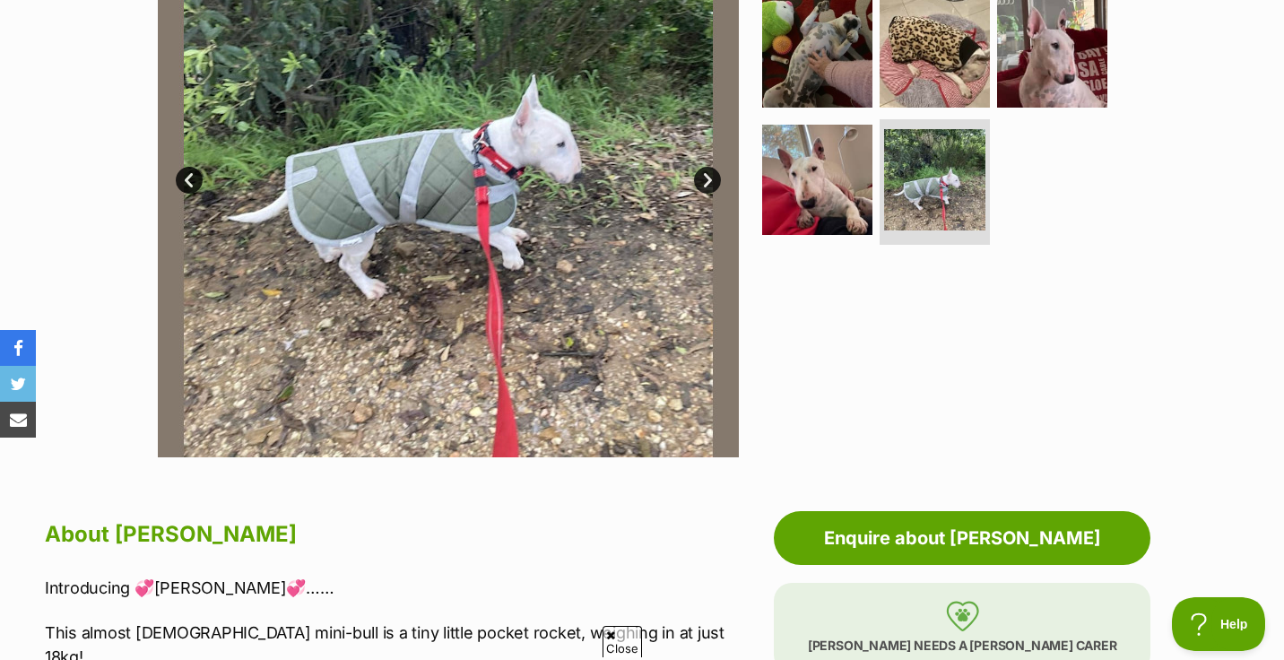
scroll to position [464, 0]
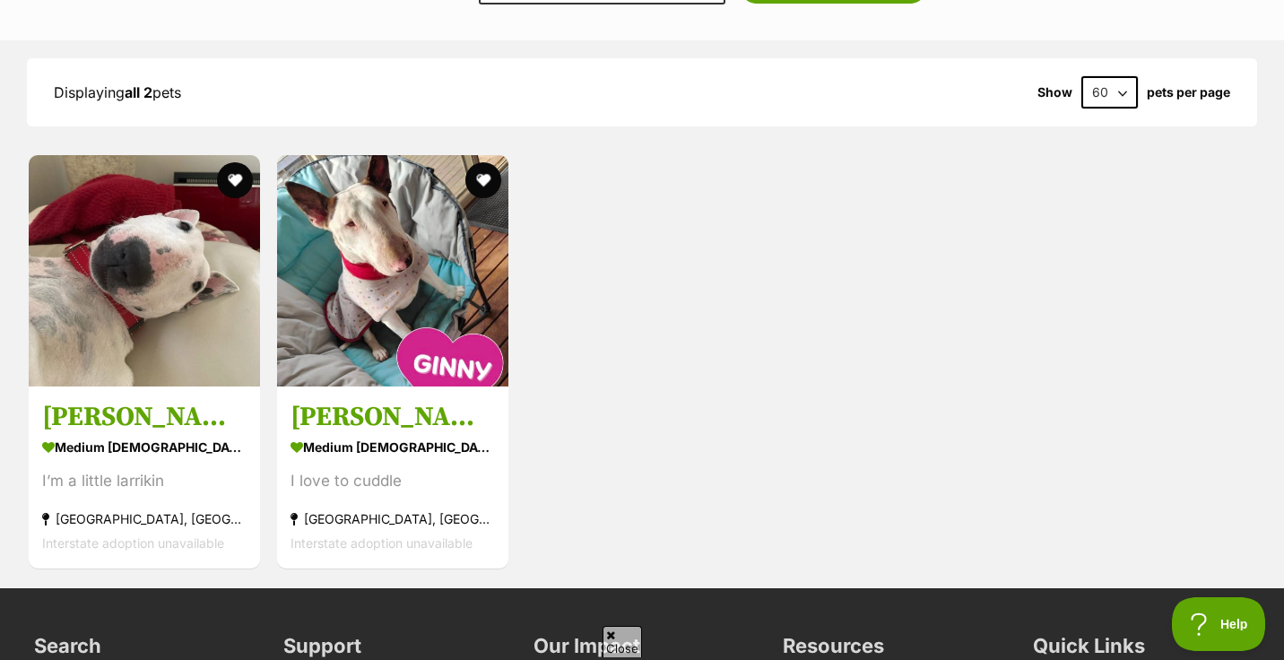
scroll to position [1504, 0]
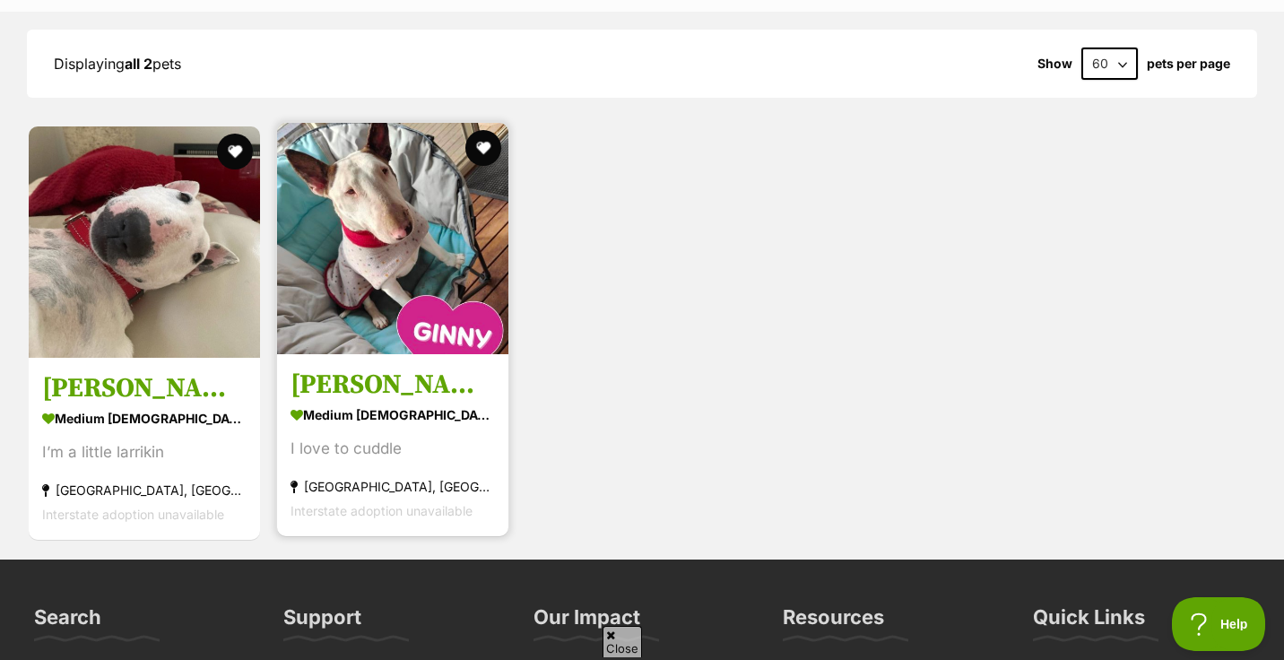
click at [420, 231] on img at bounding box center [392, 238] width 231 height 231
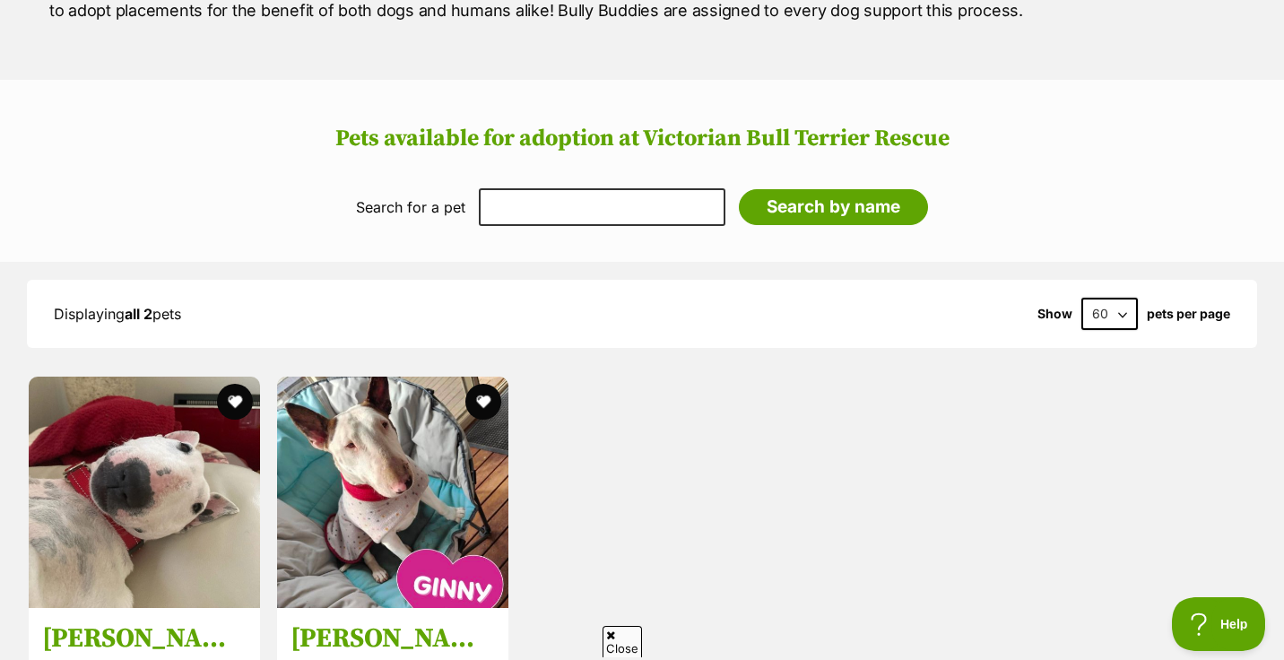
scroll to position [757, 0]
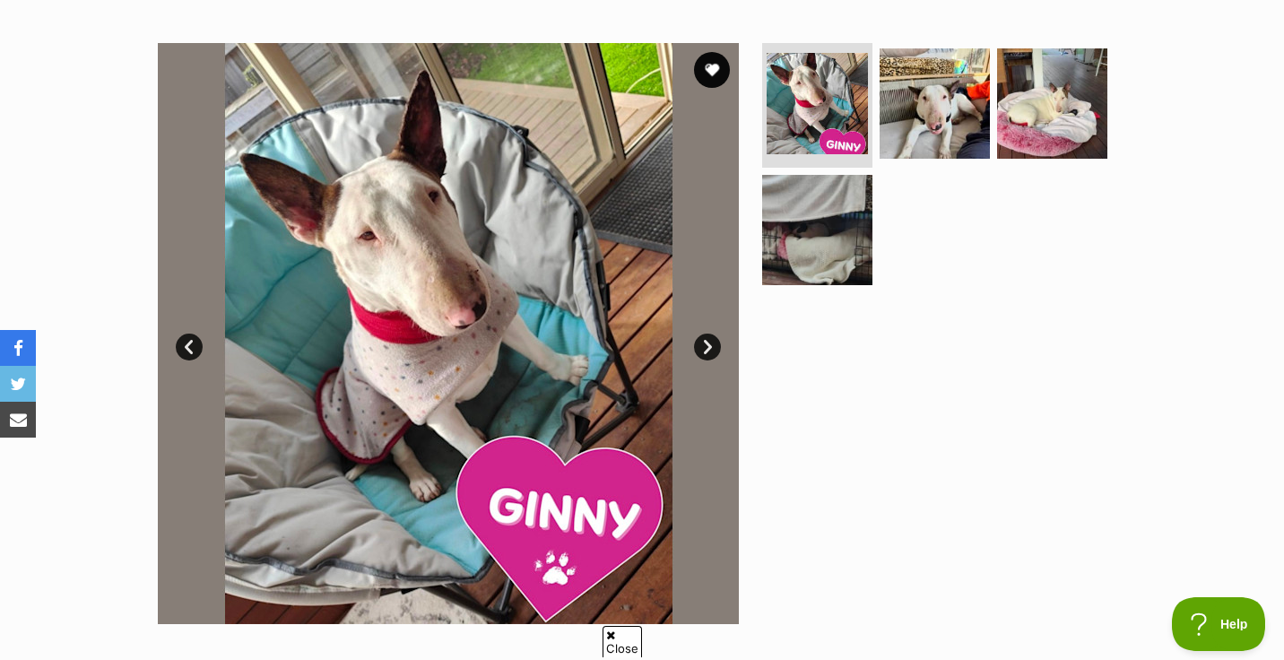
scroll to position [311, 0]
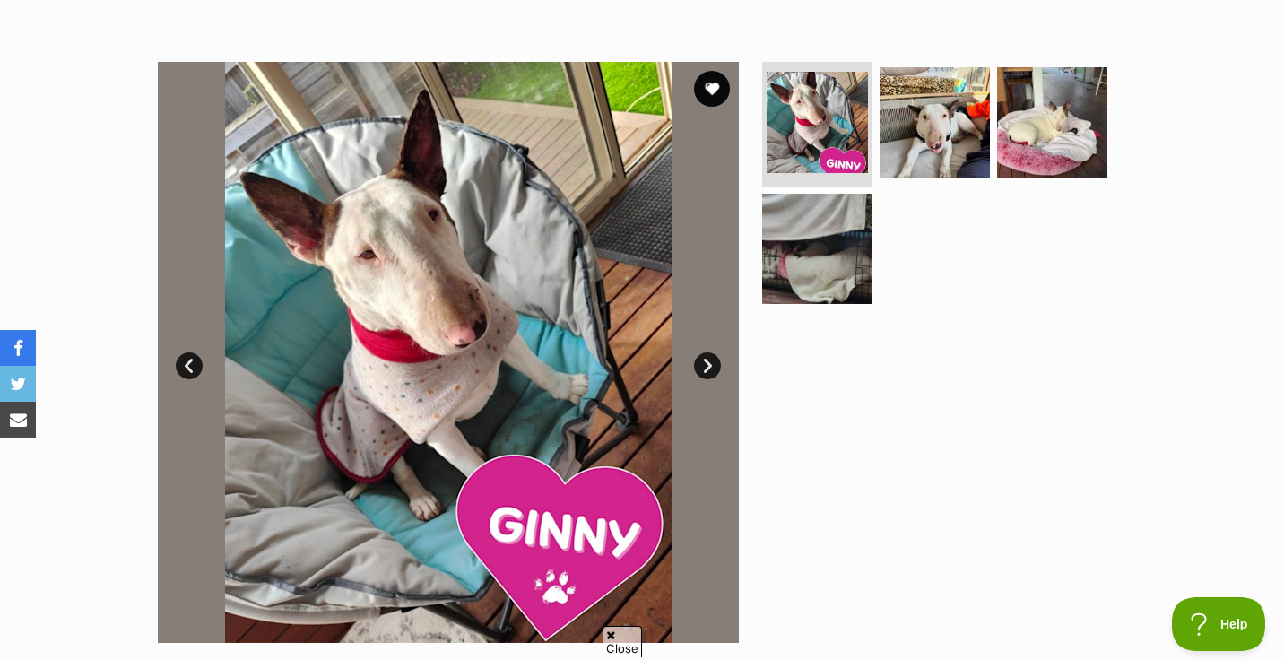
click at [706, 369] on link "Next" at bounding box center [707, 365] width 27 height 27
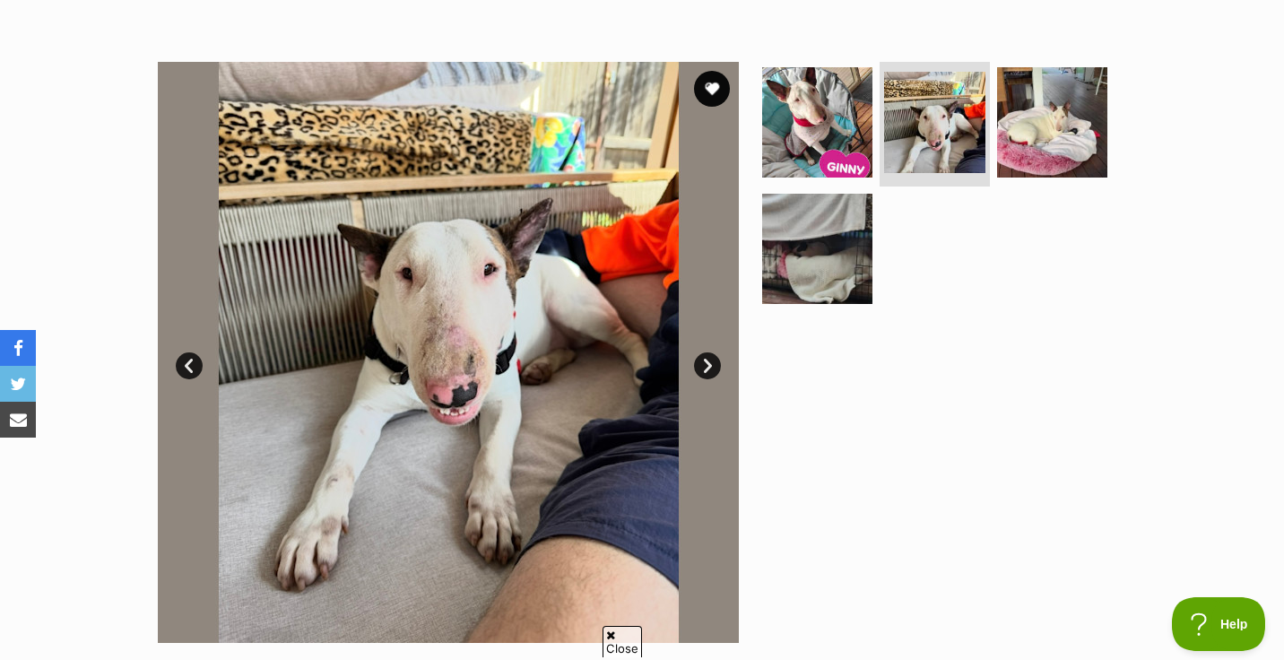
click at [706, 369] on link "Next" at bounding box center [707, 365] width 27 height 27
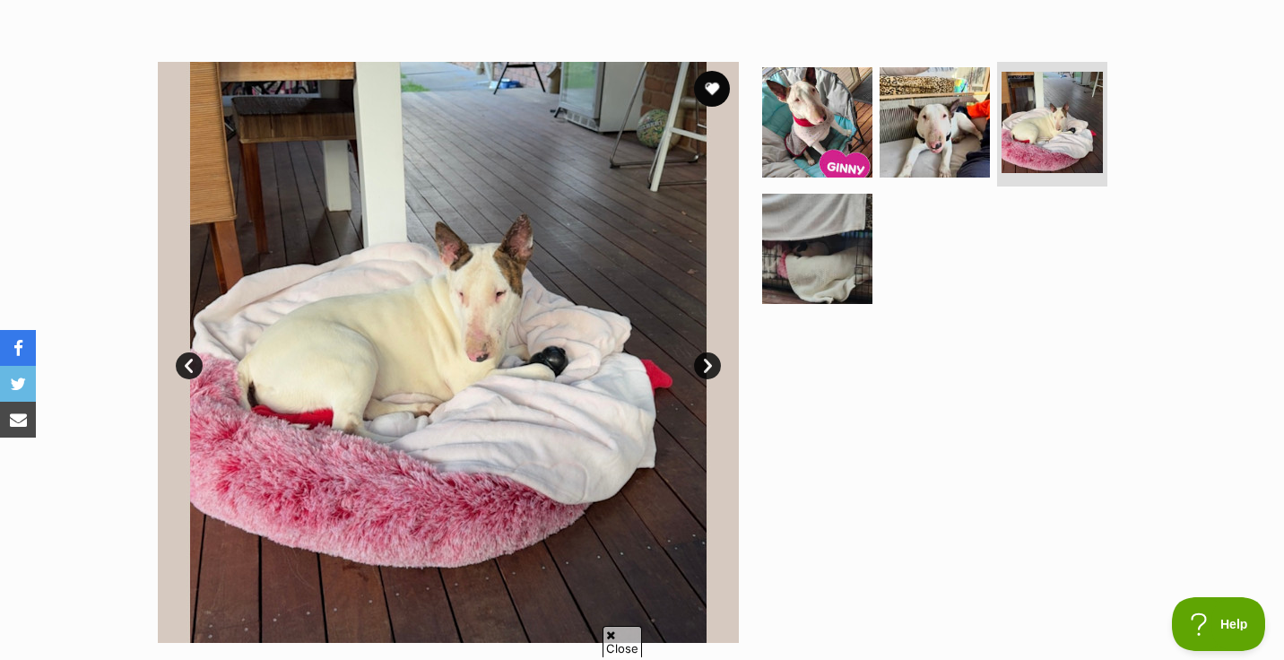
click at [706, 369] on link "Next" at bounding box center [707, 365] width 27 height 27
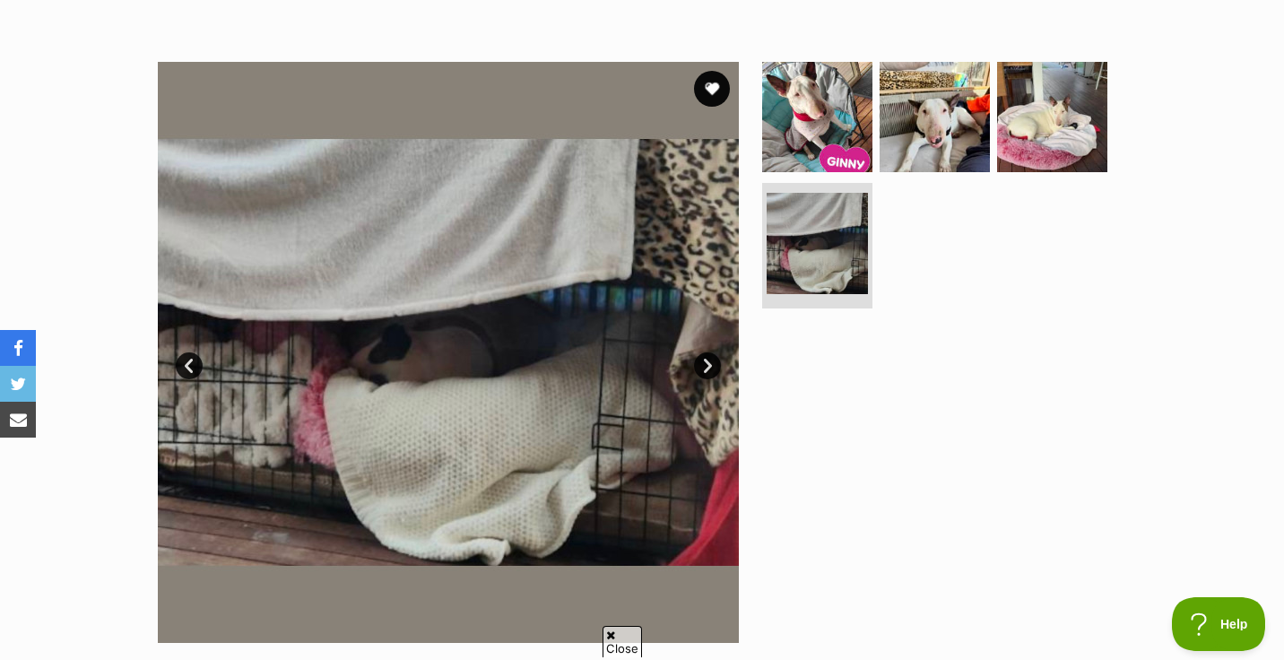
click at [706, 369] on link "Next" at bounding box center [707, 365] width 27 height 27
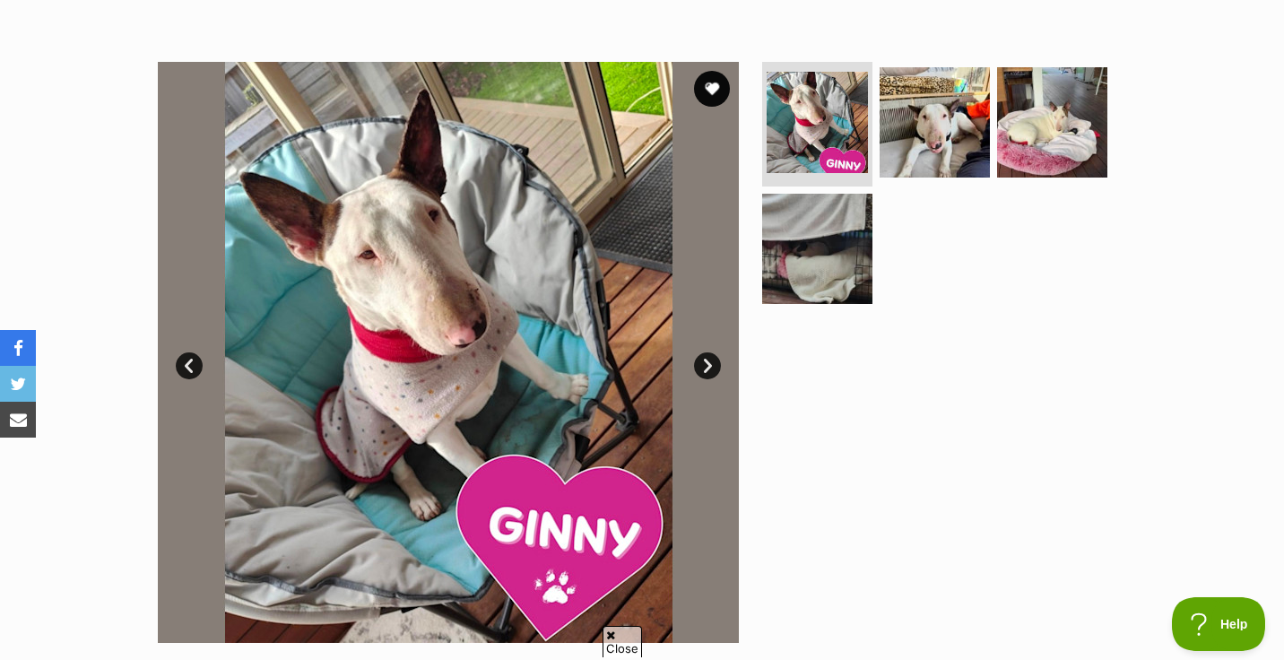
click at [706, 369] on link "Next" at bounding box center [707, 365] width 27 height 27
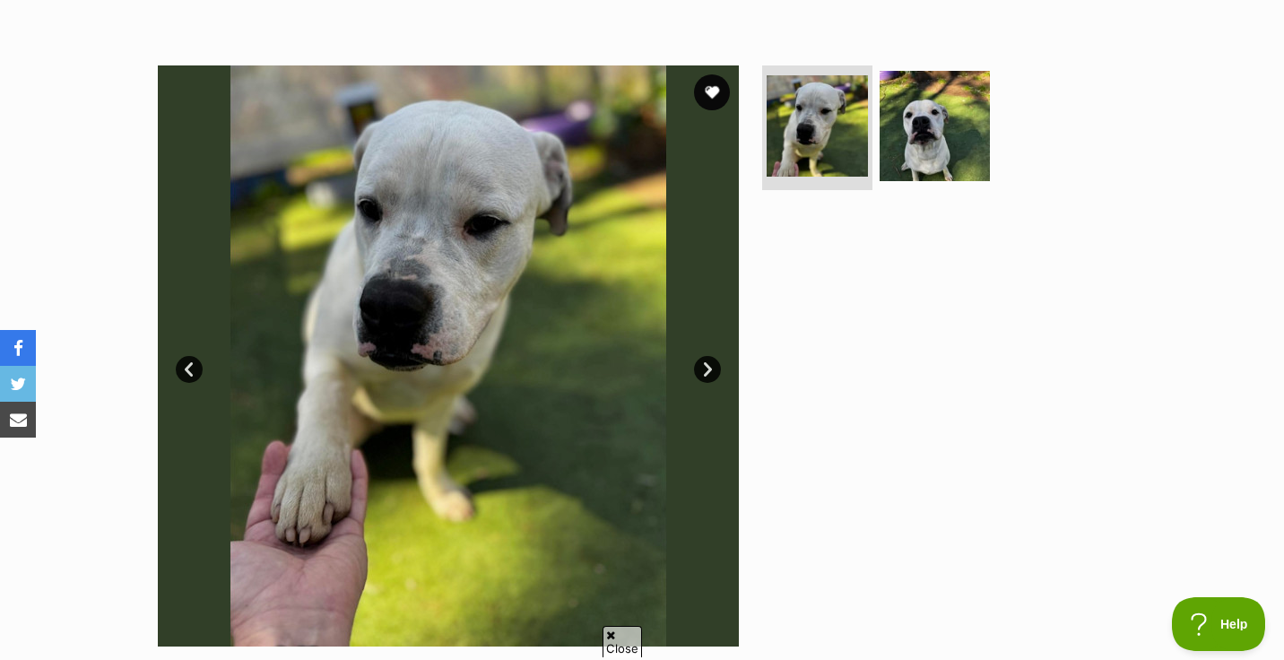
scroll to position [308, 0]
click at [712, 369] on link "Next" at bounding box center [707, 368] width 27 height 27
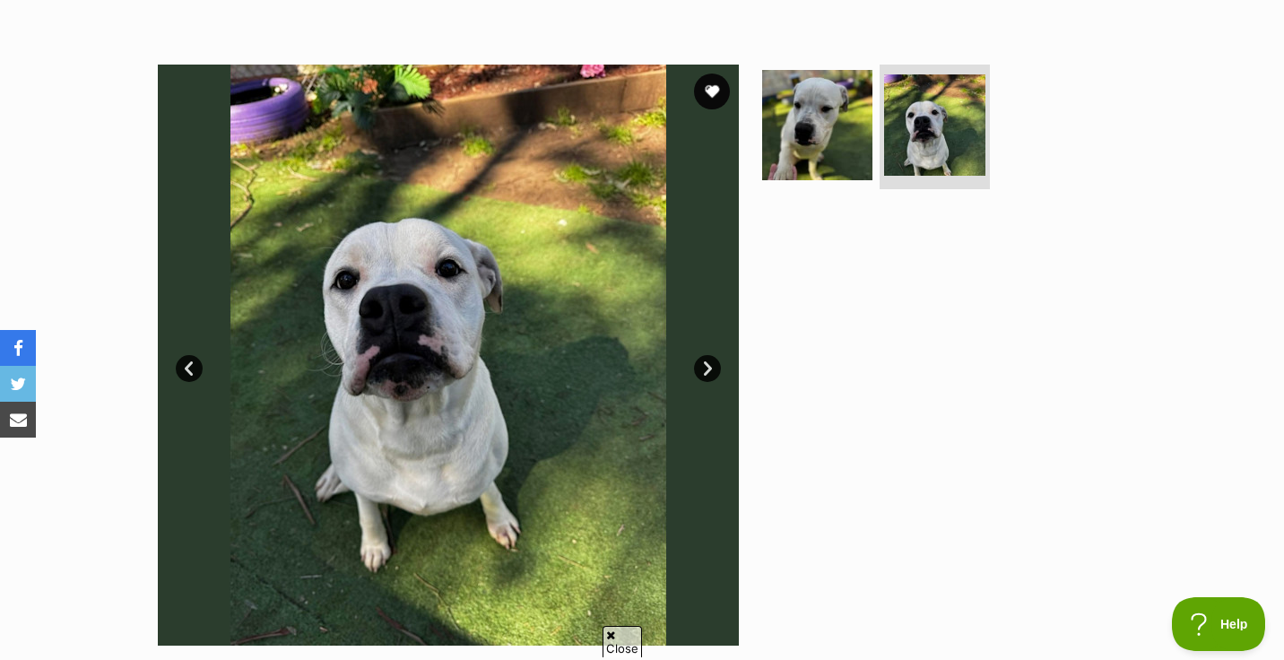
click at [712, 369] on link "Next" at bounding box center [707, 368] width 27 height 27
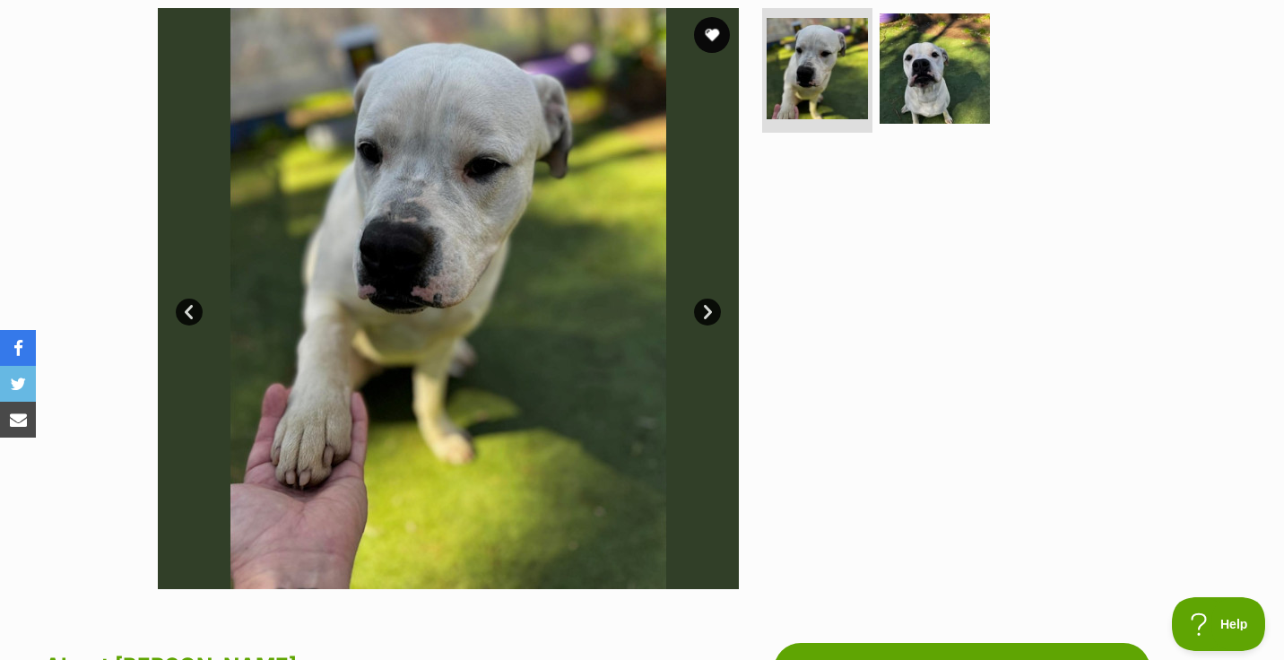
scroll to position [0, 0]
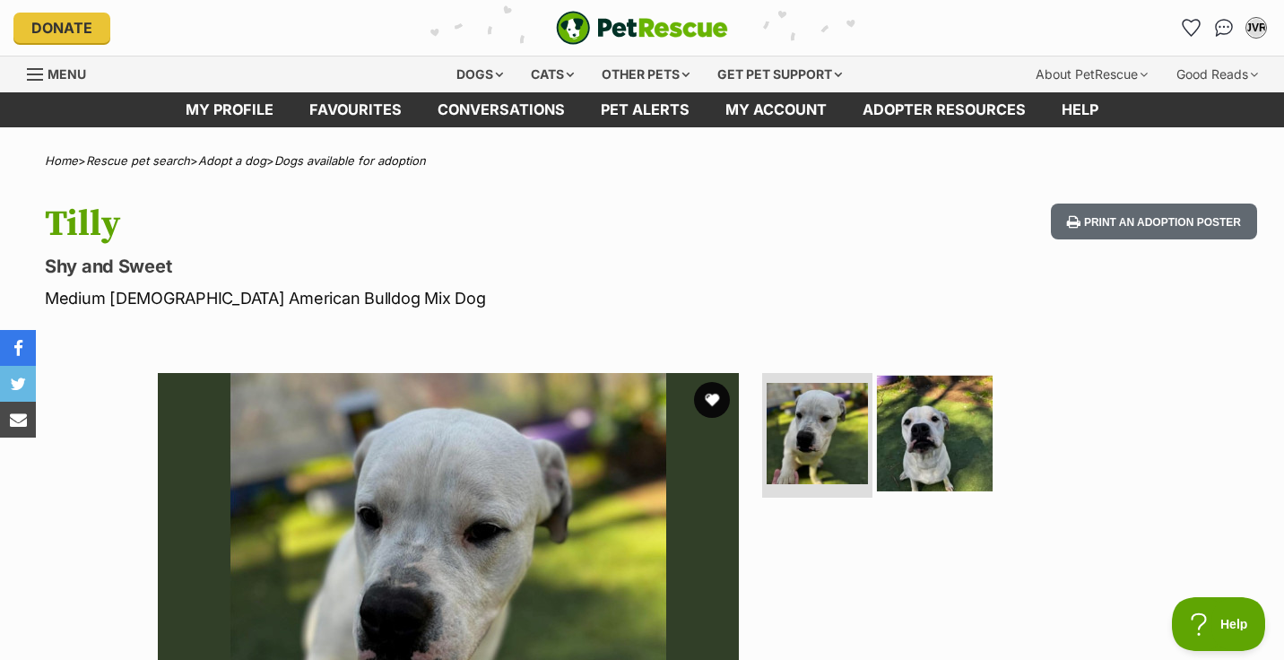
click at [932, 455] on img at bounding box center [935, 433] width 116 height 116
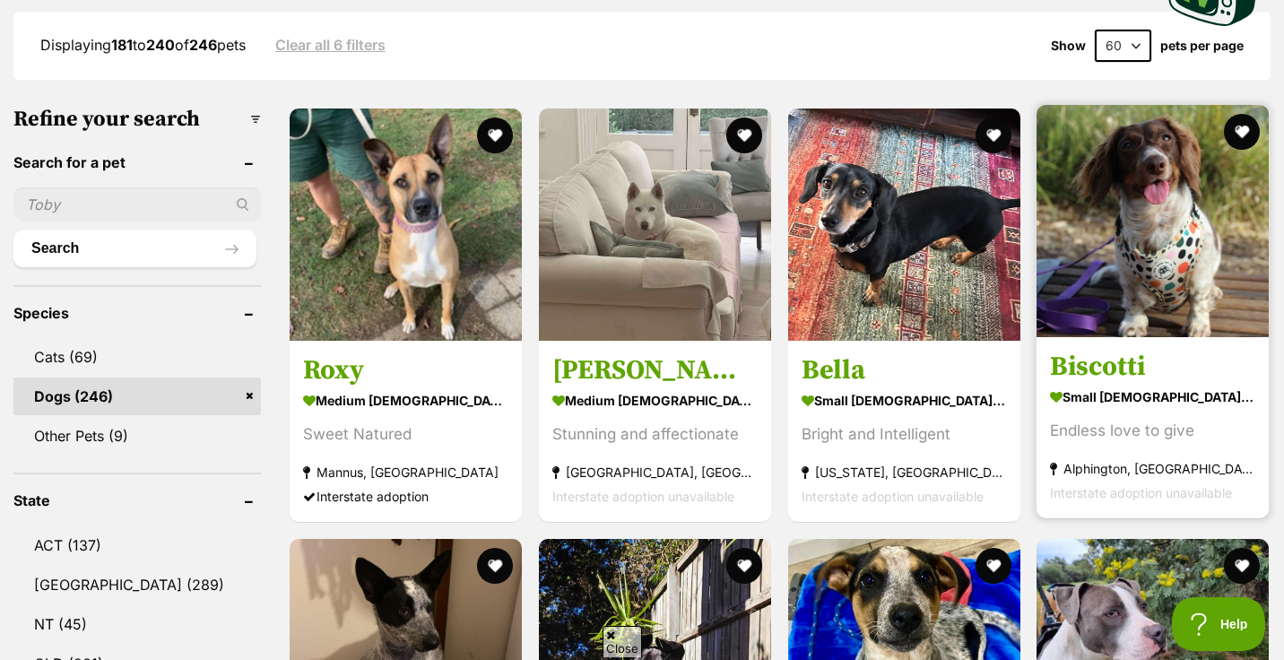
scroll to position [516, 0]
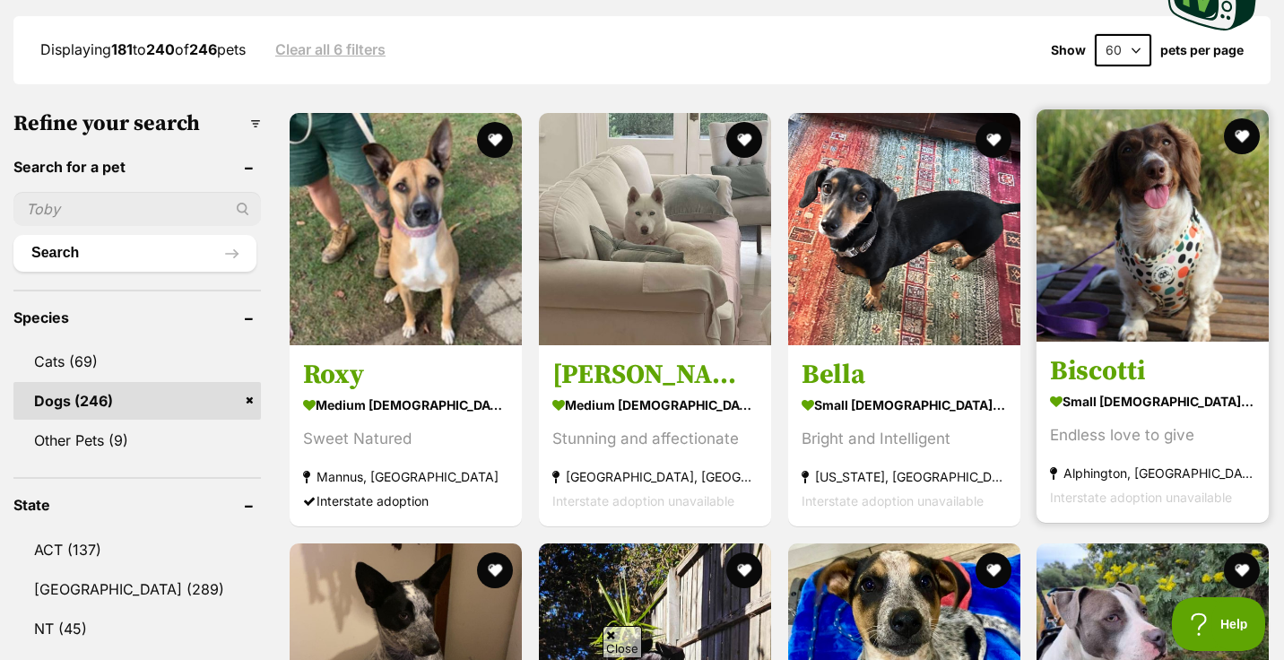
click at [1185, 207] on img at bounding box center [1152, 225] width 232 height 232
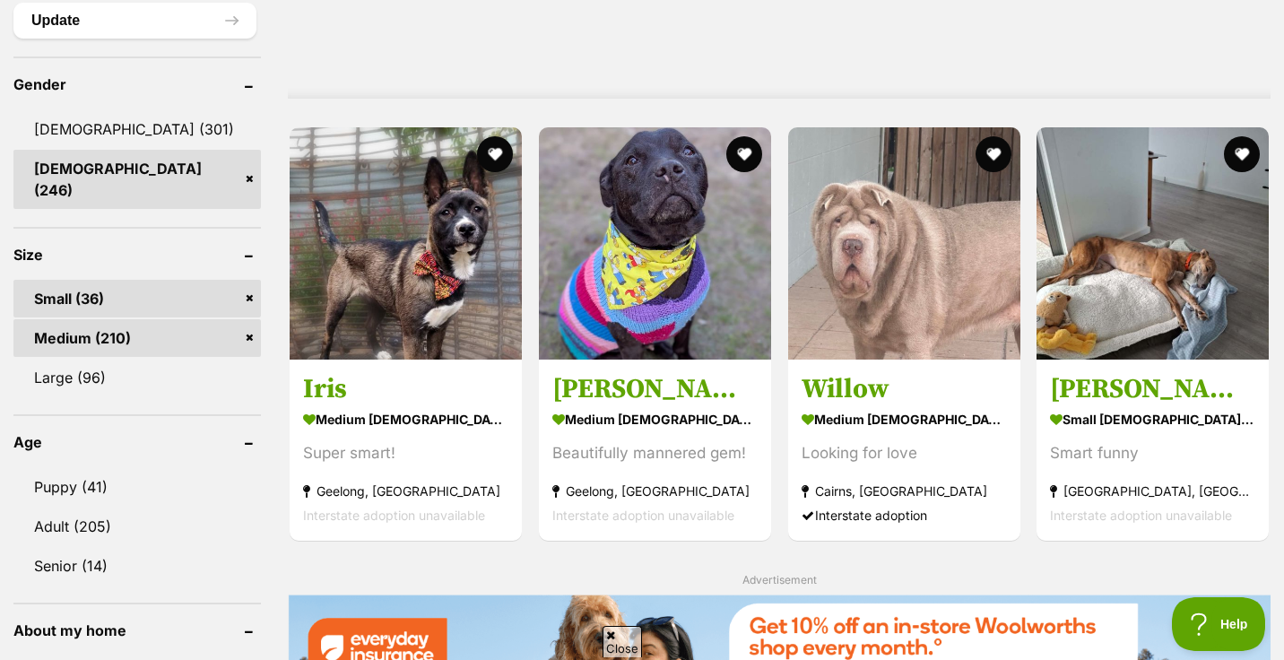
scroll to position [1535, 0]
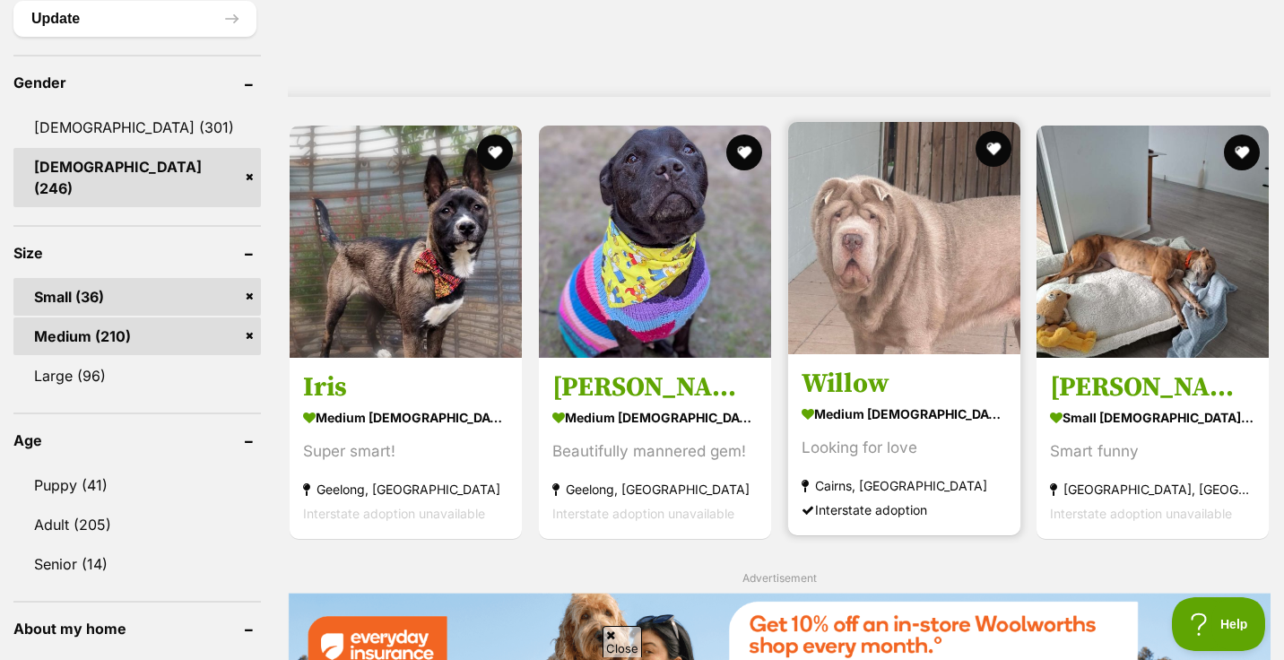
click at [906, 233] on img at bounding box center [904, 238] width 232 height 232
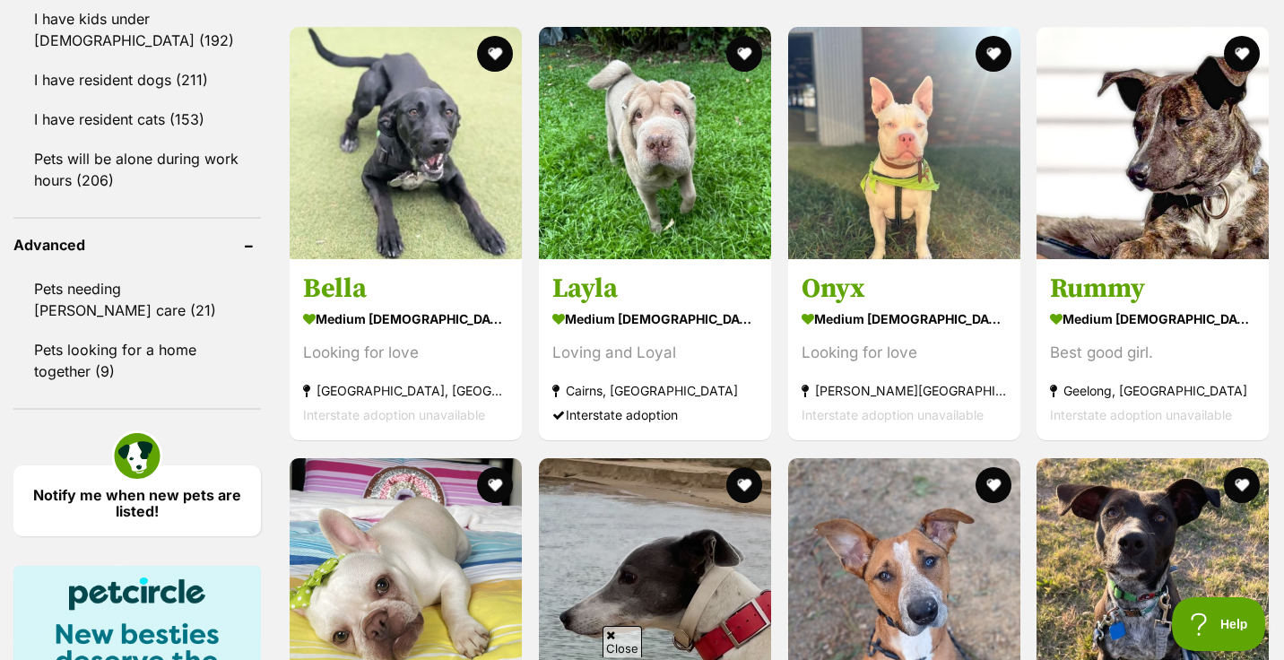
scroll to position [2252, 0]
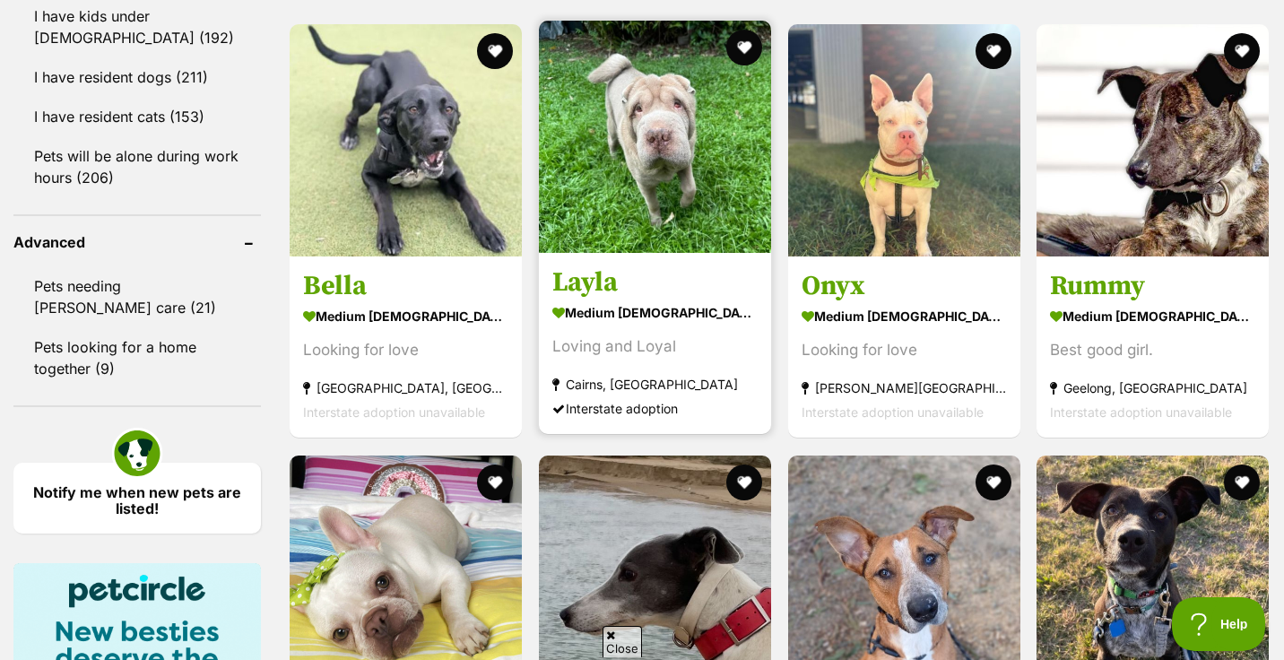
click at [666, 102] on img at bounding box center [655, 137] width 232 height 232
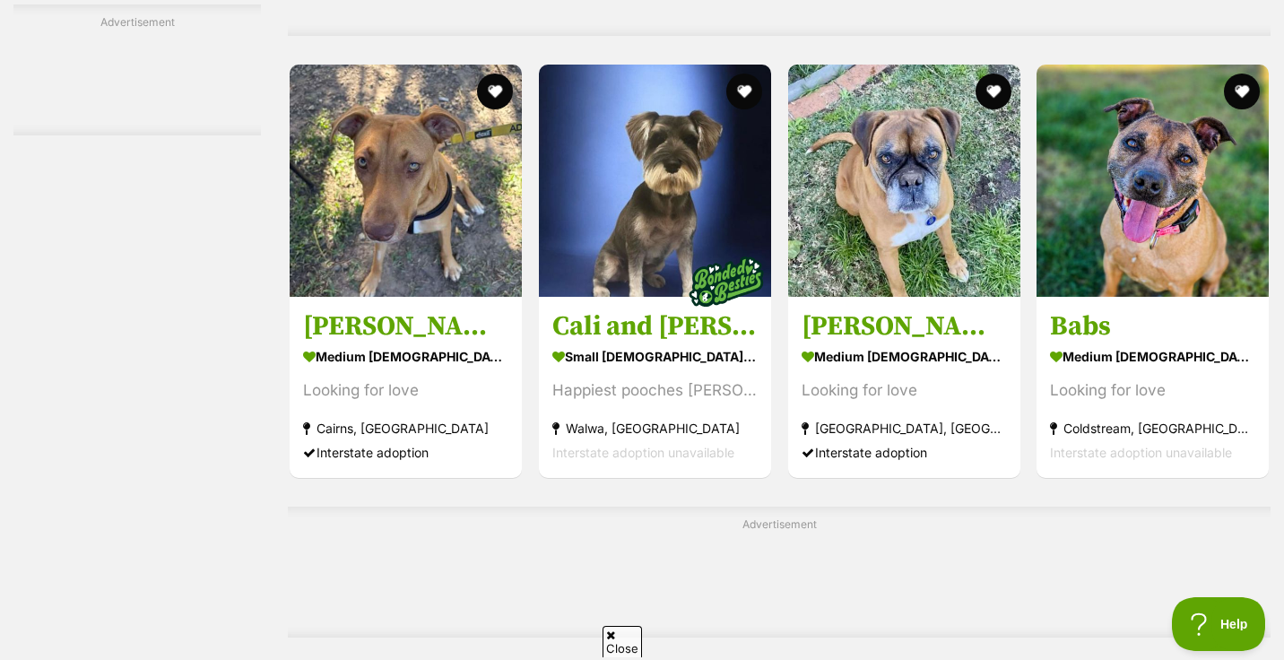
scroll to position [4895, 0]
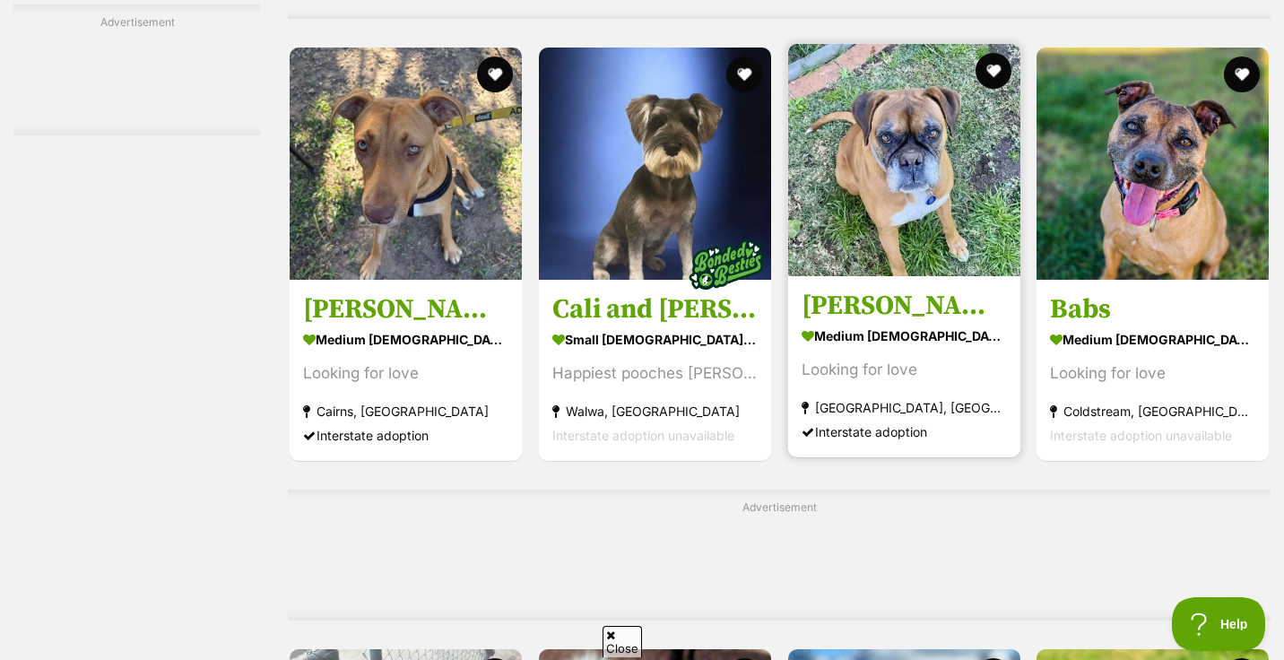
click at [917, 152] on img at bounding box center [904, 160] width 232 height 232
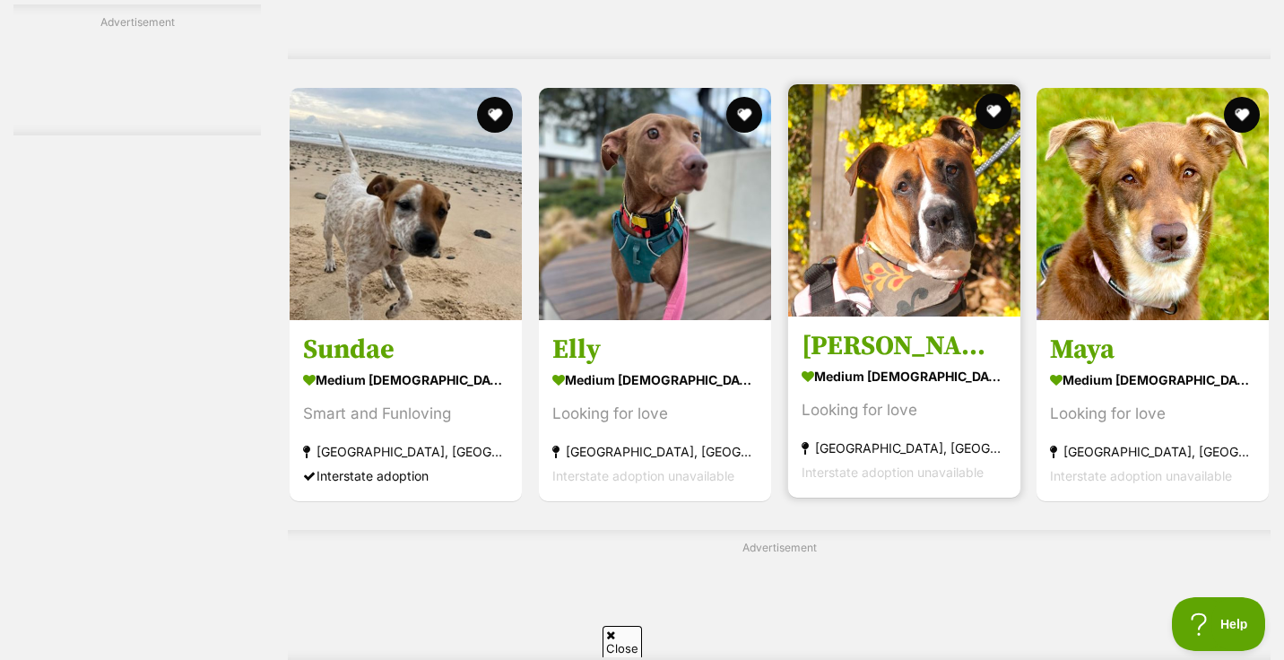
scroll to position [6466, 0]
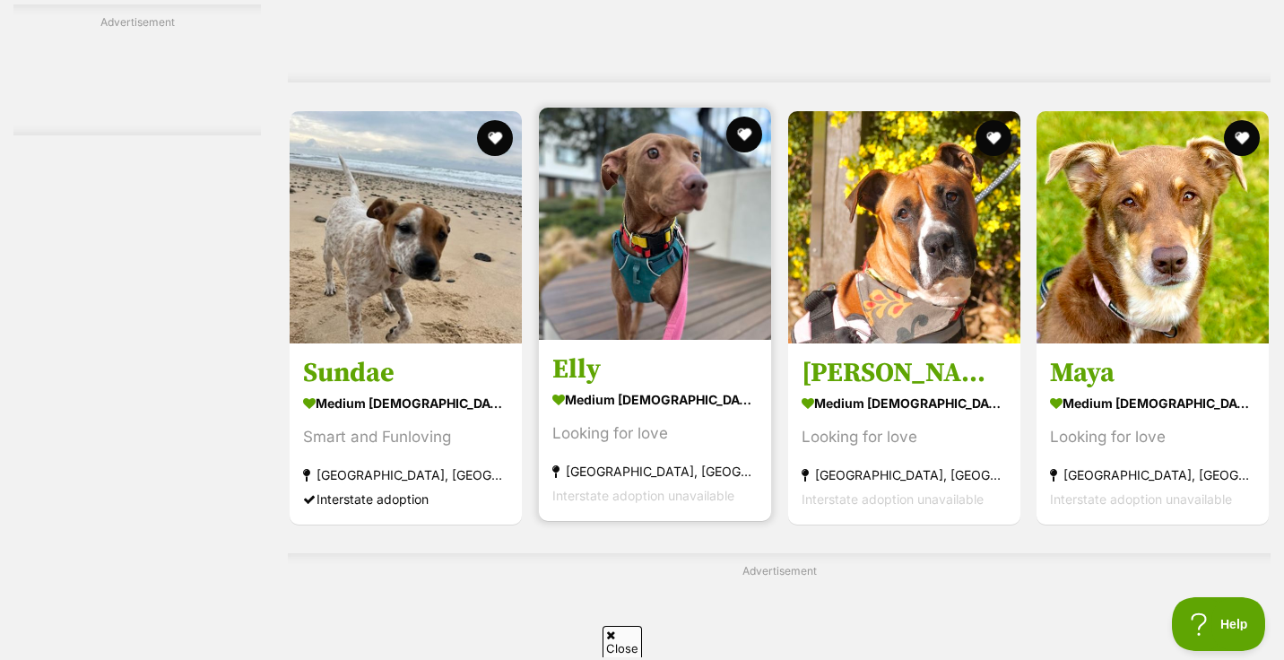
click at [655, 147] on img at bounding box center [655, 224] width 232 height 232
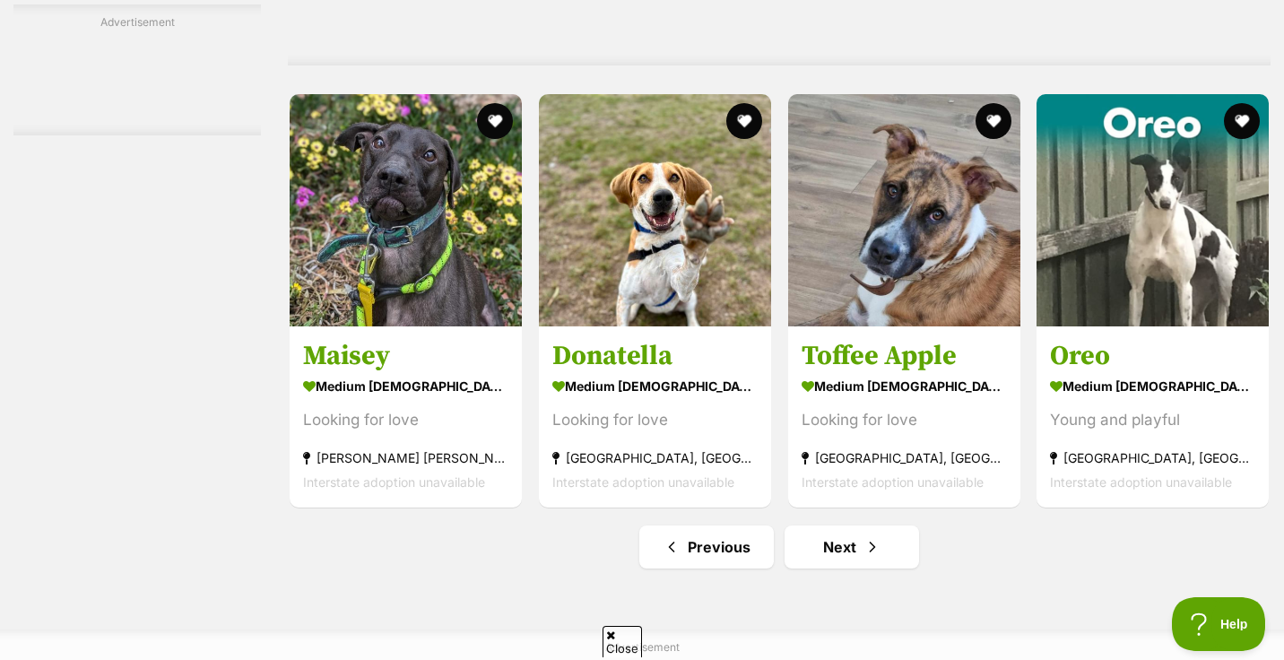
scroll to position [8170, 0]
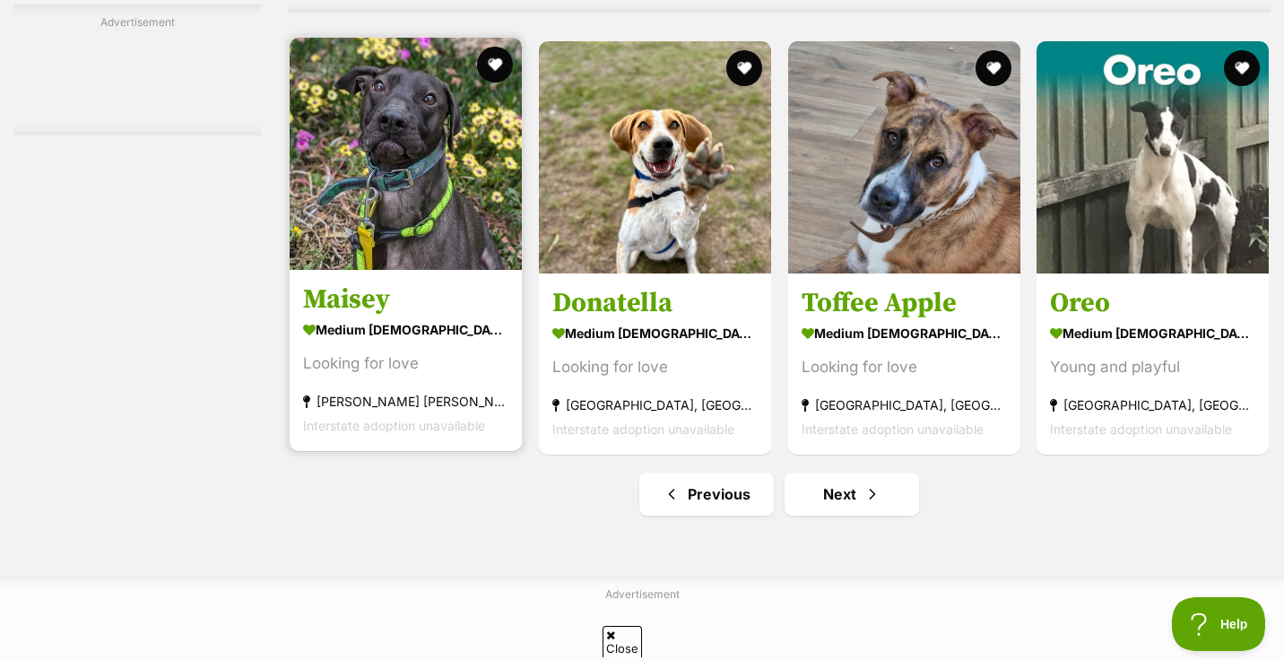
click at [419, 141] on img at bounding box center [406, 154] width 232 height 232
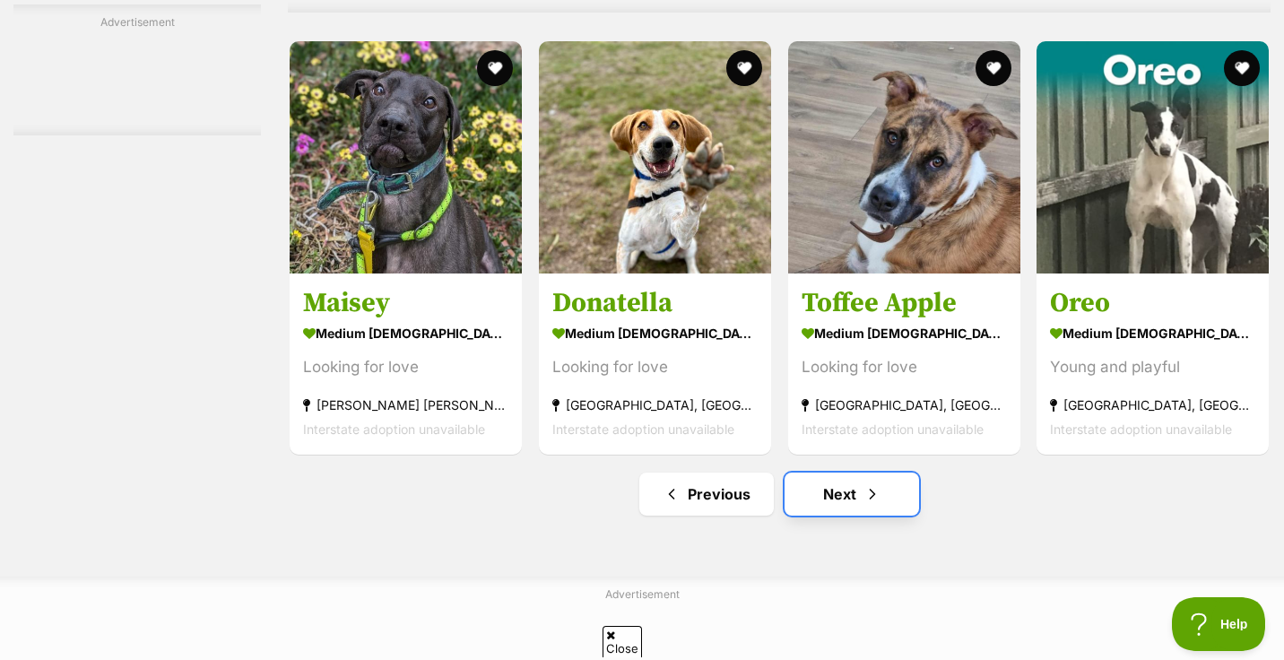
click at [838, 472] on link "Next" at bounding box center [852, 493] width 134 height 43
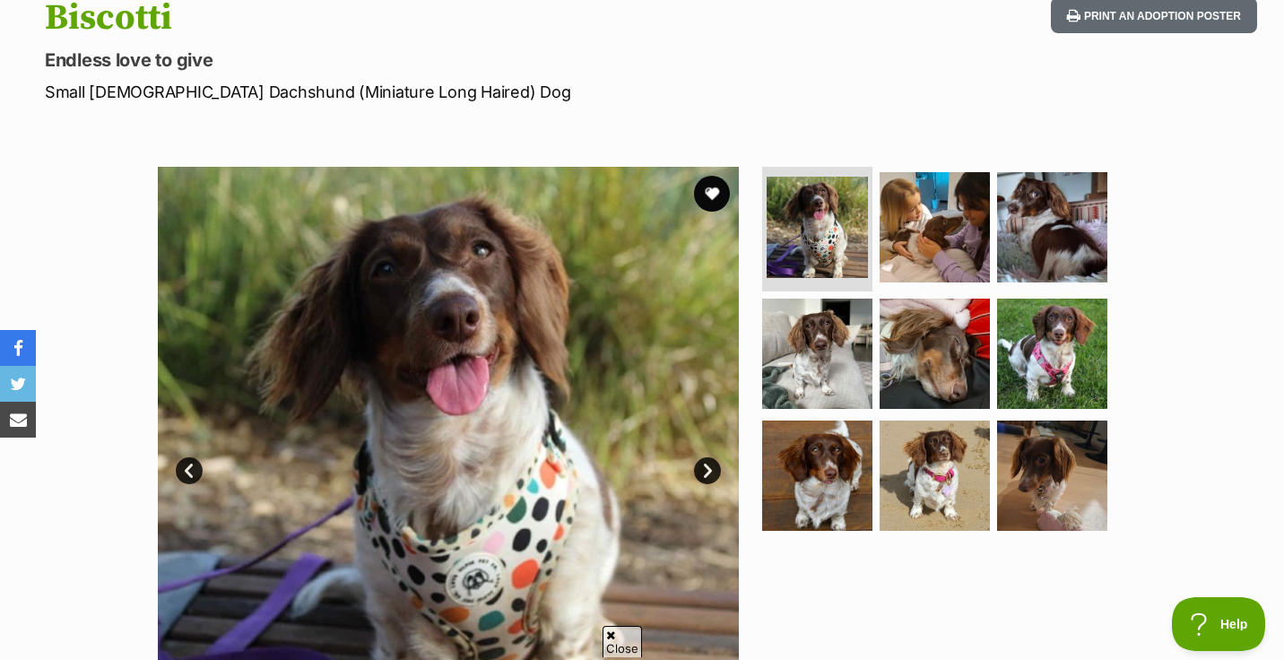
scroll to position [228, 0]
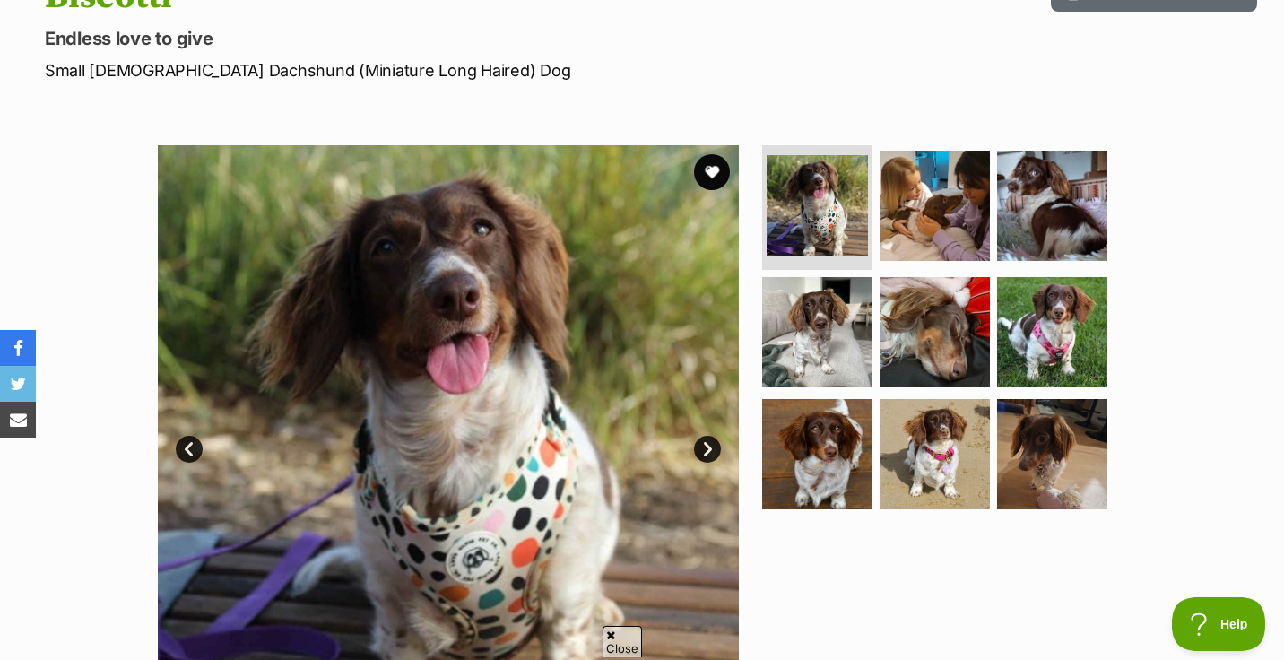
click at [707, 455] on link "Next" at bounding box center [707, 449] width 27 height 27
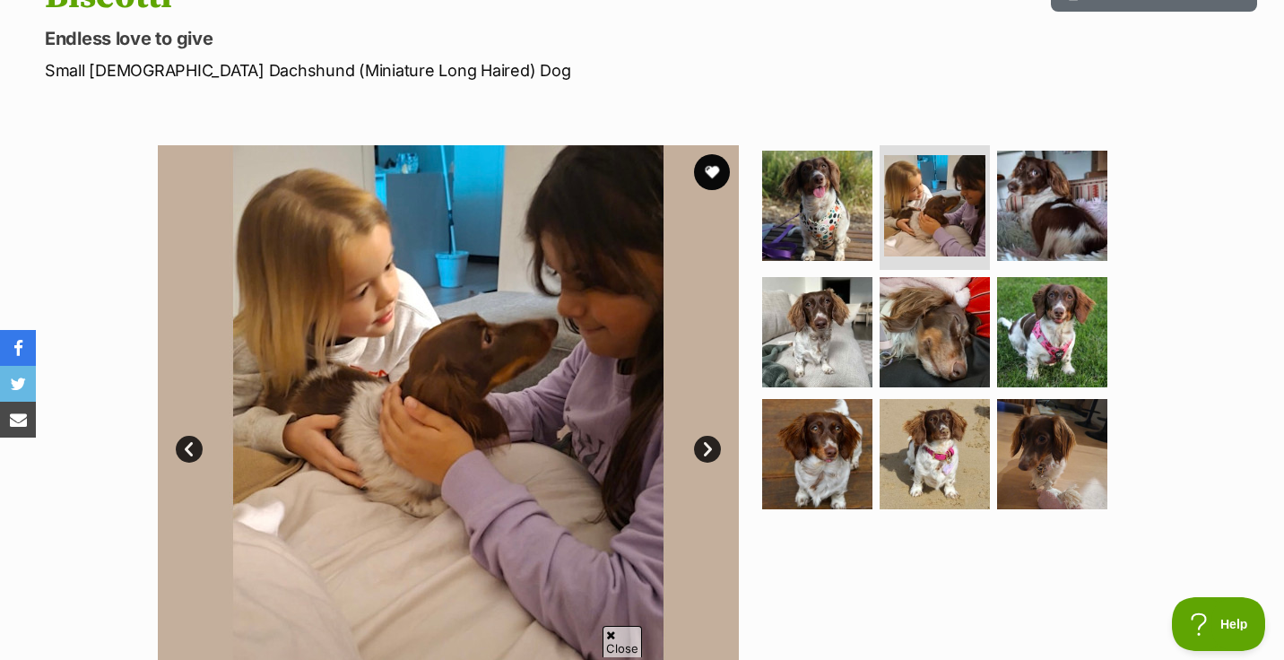
click at [707, 455] on link "Next" at bounding box center [707, 449] width 27 height 27
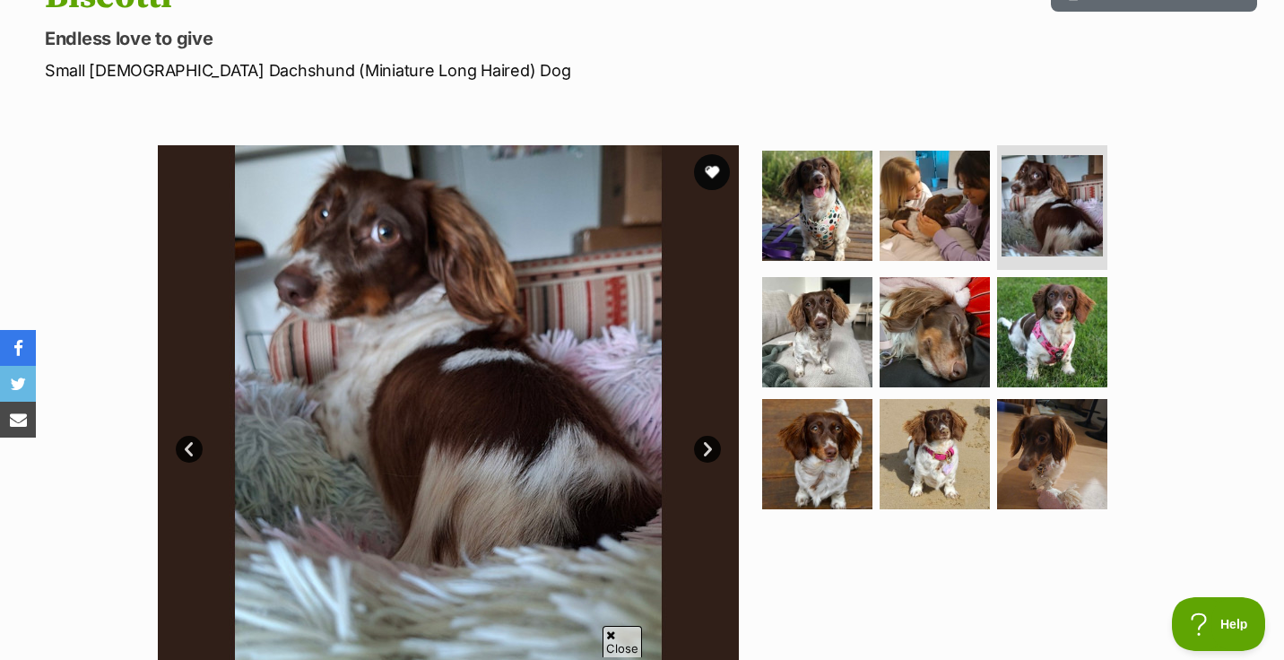
click at [707, 455] on link "Next" at bounding box center [707, 449] width 27 height 27
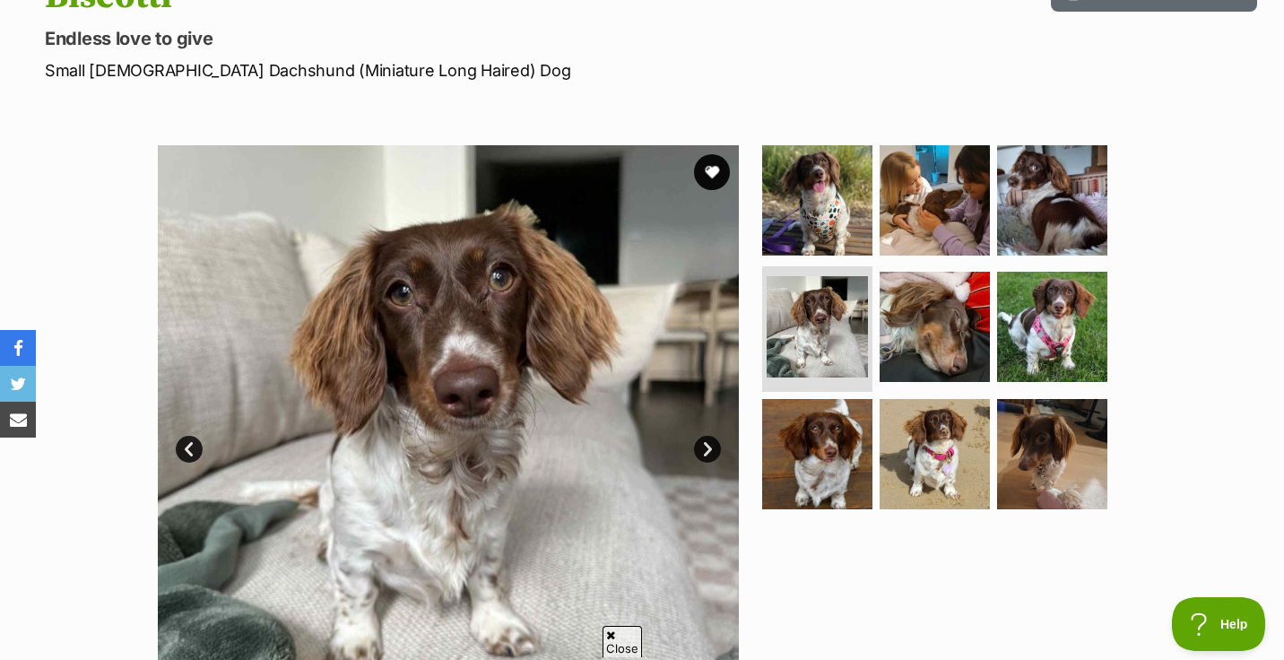
click at [707, 455] on link "Next" at bounding box center [707, 449] width 27 height 27
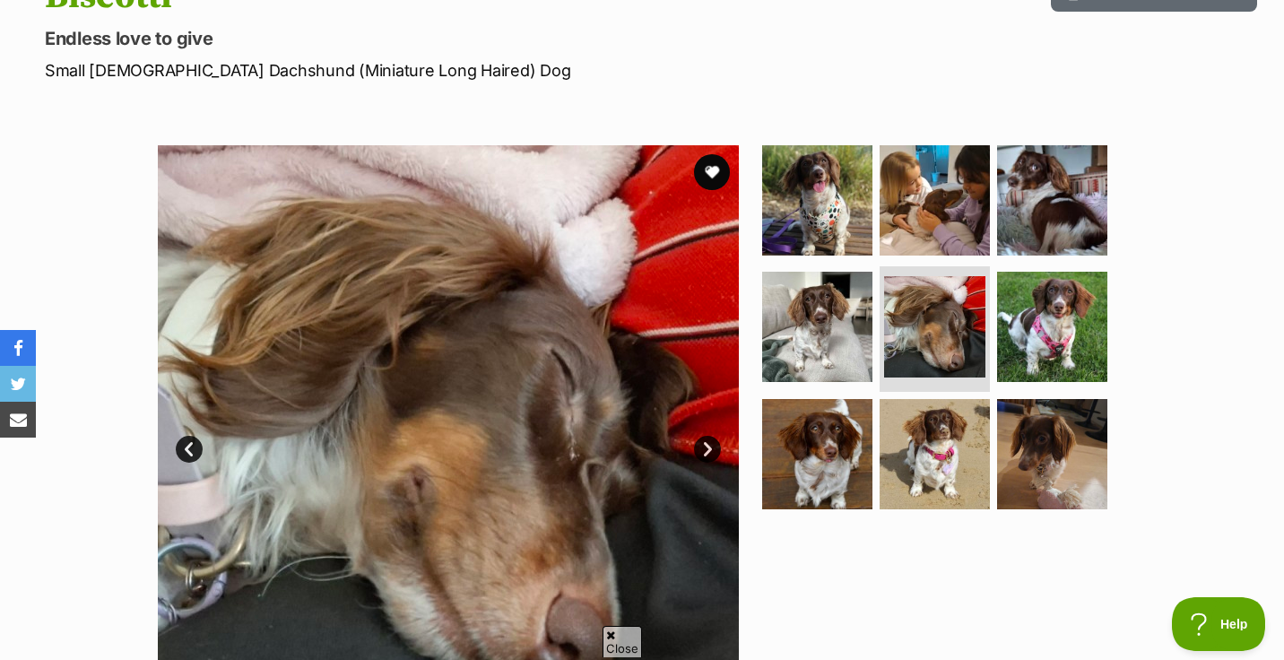
click at [707, 455] on link "Next" at bounding box center [707, 449] width 27 height 27
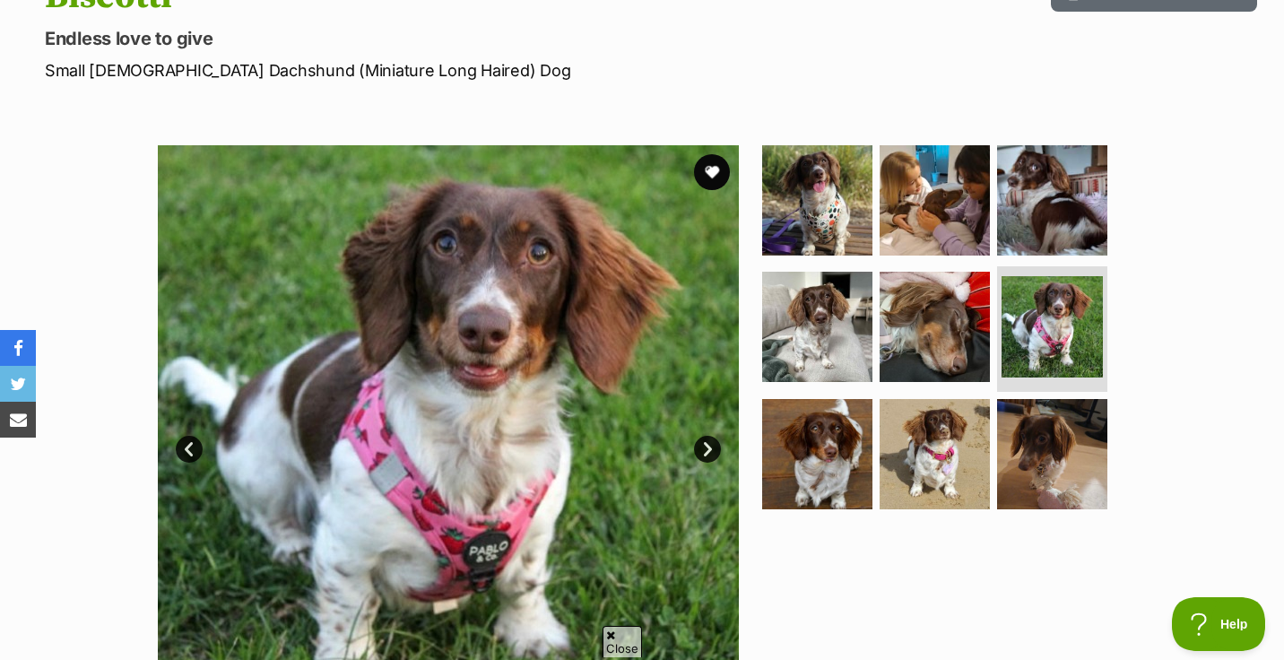
click at [707, 455] on link "Next" at bounding box center [707, 449] width 27 height 27
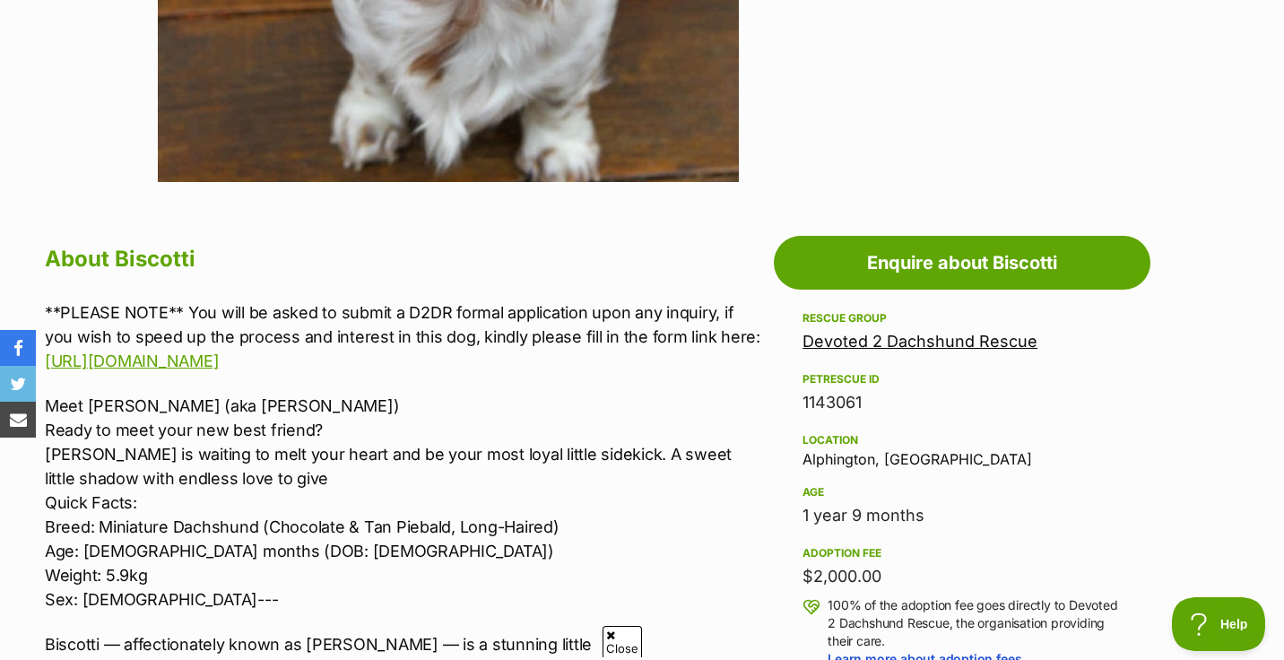
scroll to position [749, 0]
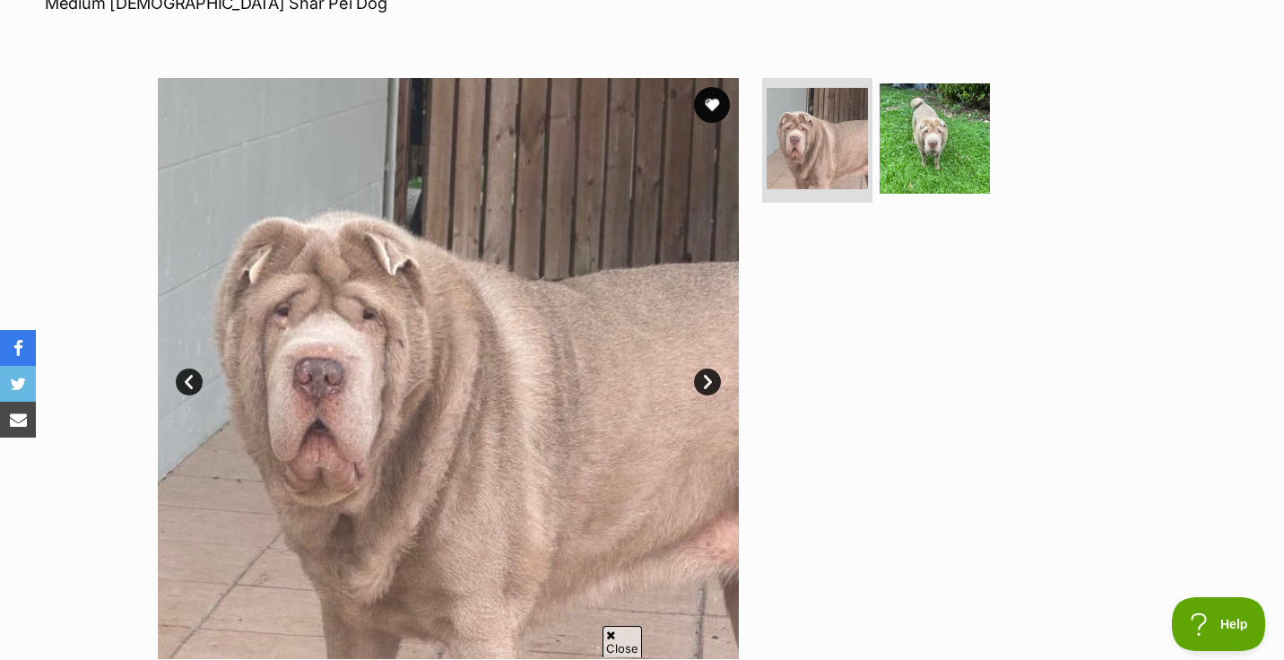
scroll to position [273, 0]
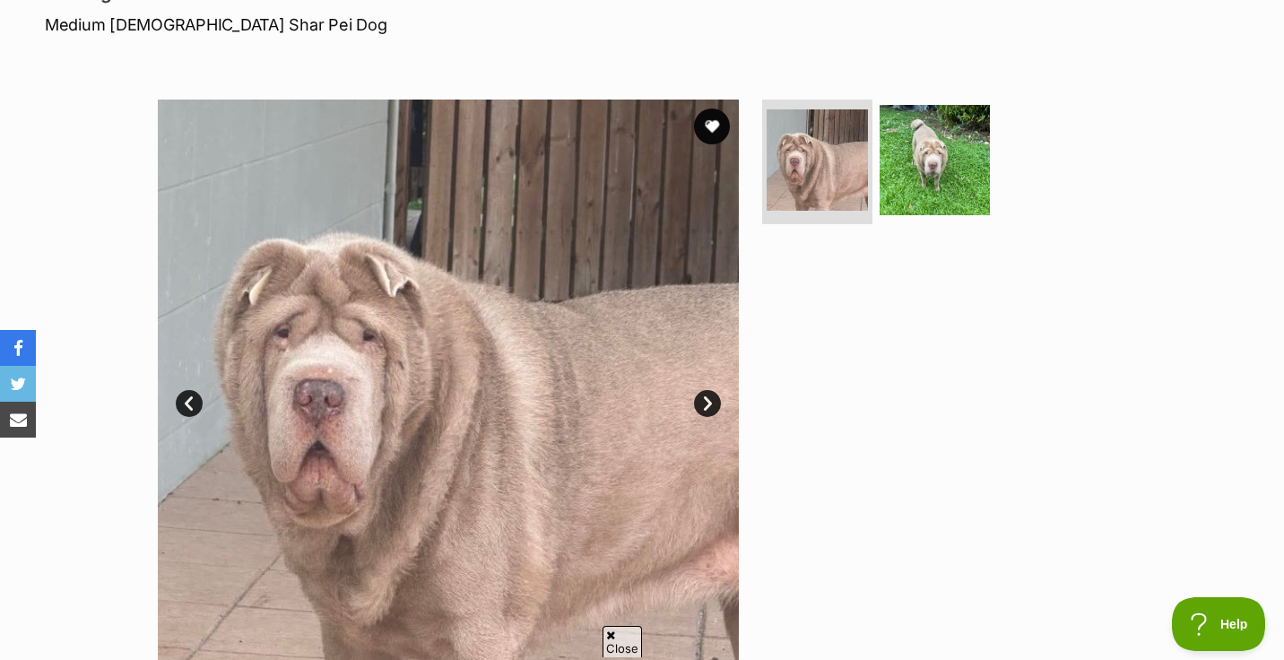
click at [706, 407] on link "Next" at bounding box center [707, 403] width 27 height 27
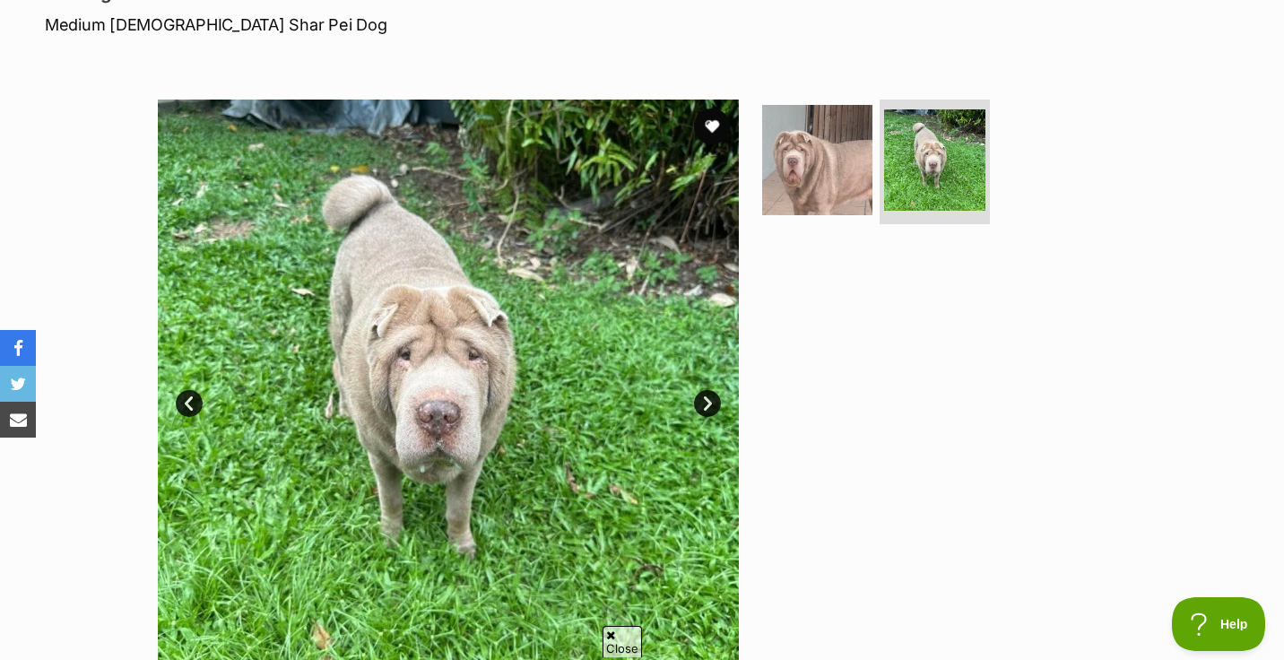
click at [706, 407] on link "Next" at bounding box center [707, 403] width 27 height 27
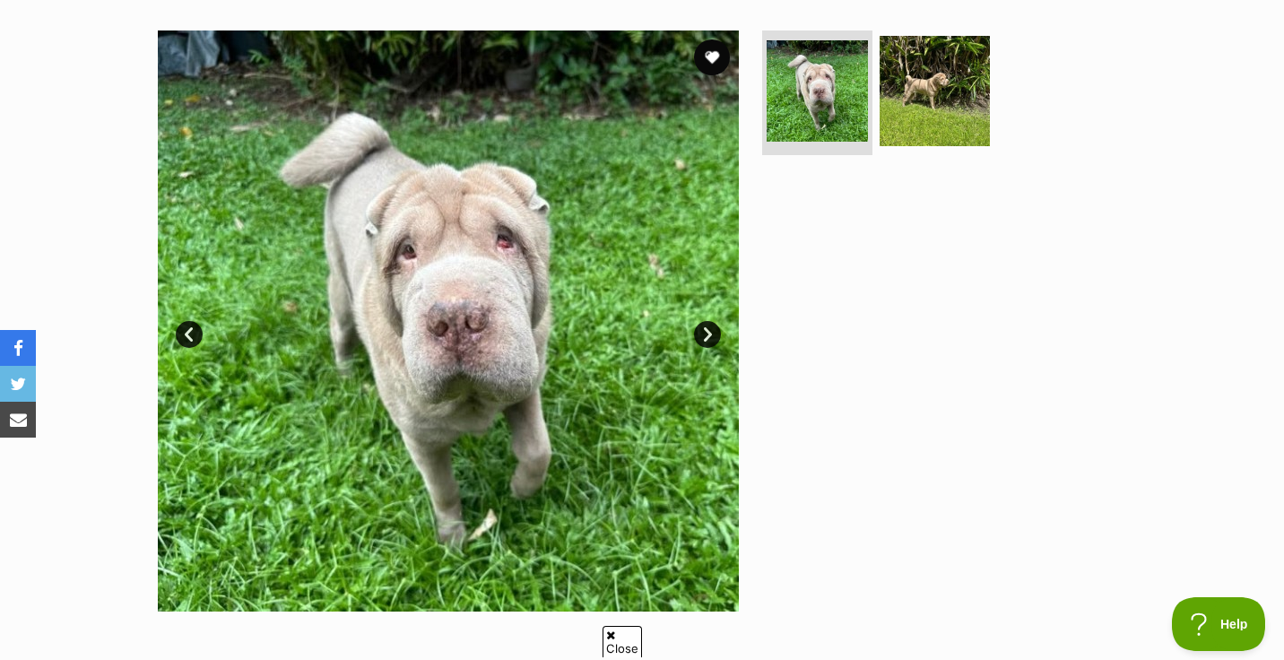
click at [708, 339] on link "Next" at bounding box center [707, 334] width 27 height 27
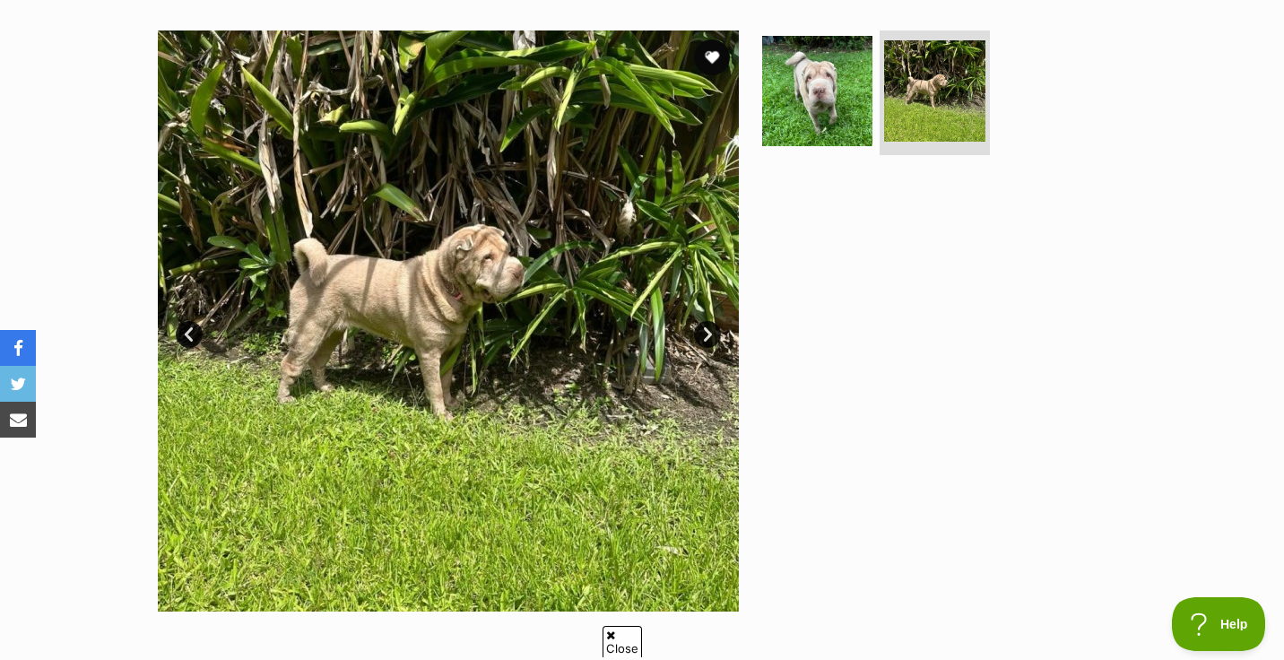
click at [708, 339] on link "Next" at bounding box center [707, 334] width 27 height 27
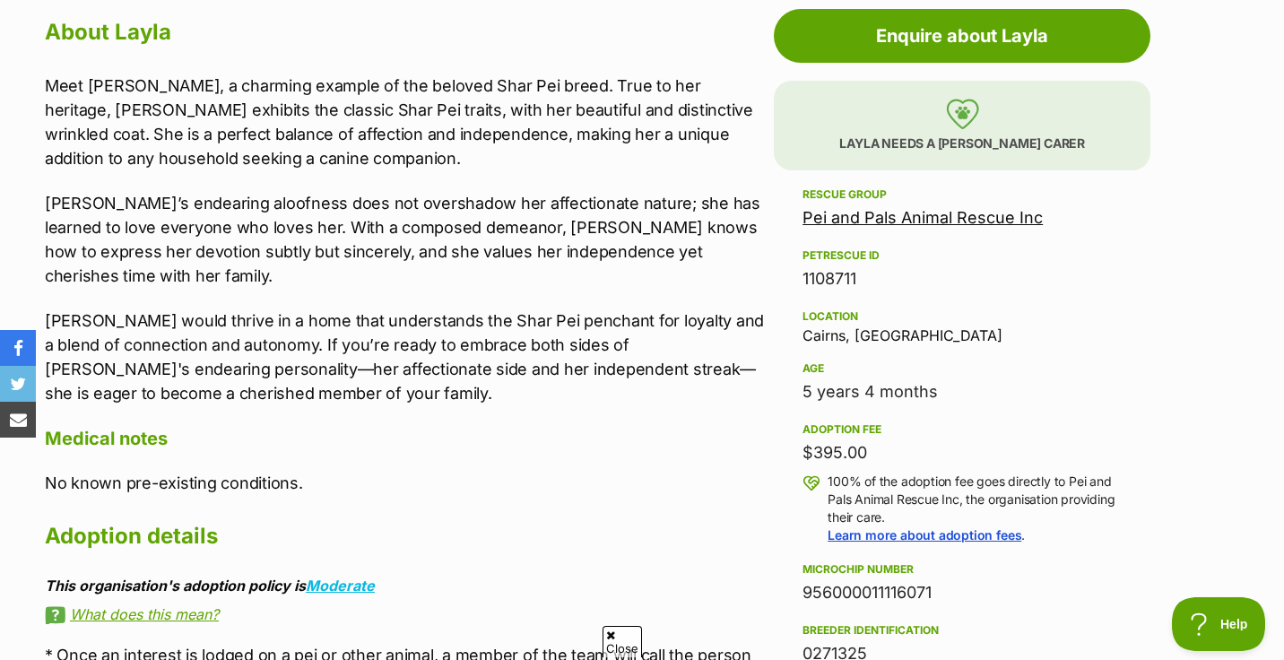
scroll to position [940, 0]
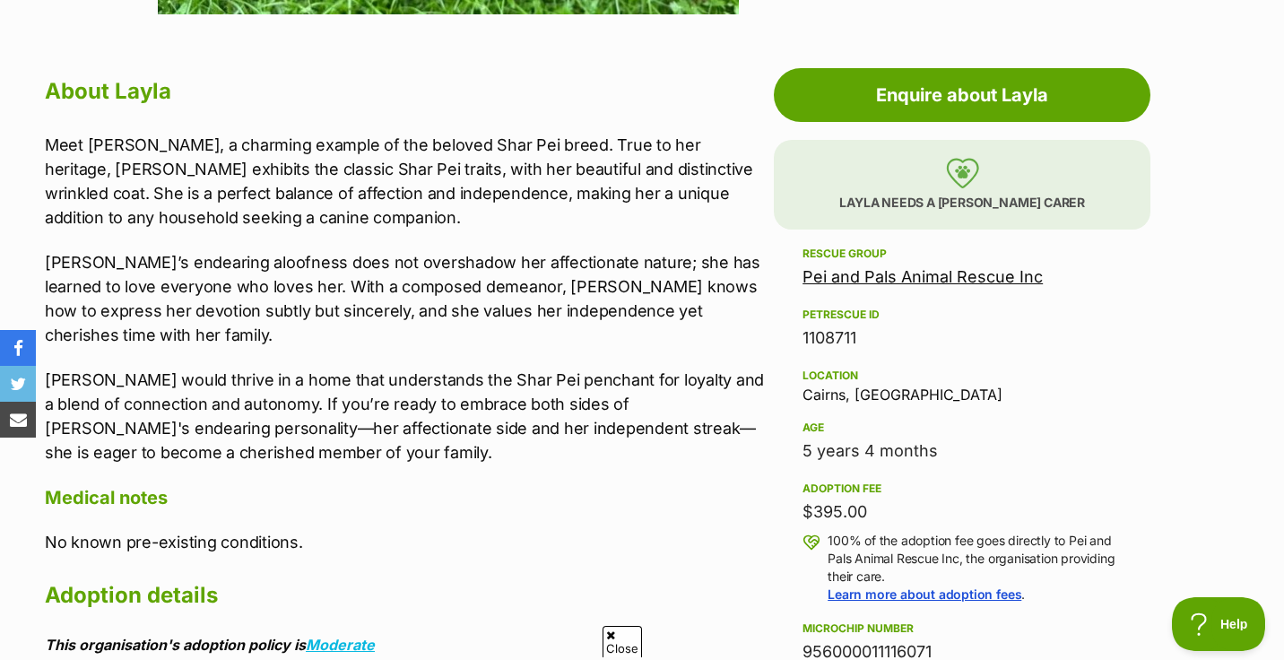
click at [931, 279] on link "Pei and Pals Animal Rescue Inc" at bounding box center [922, 276] width 240 height 19
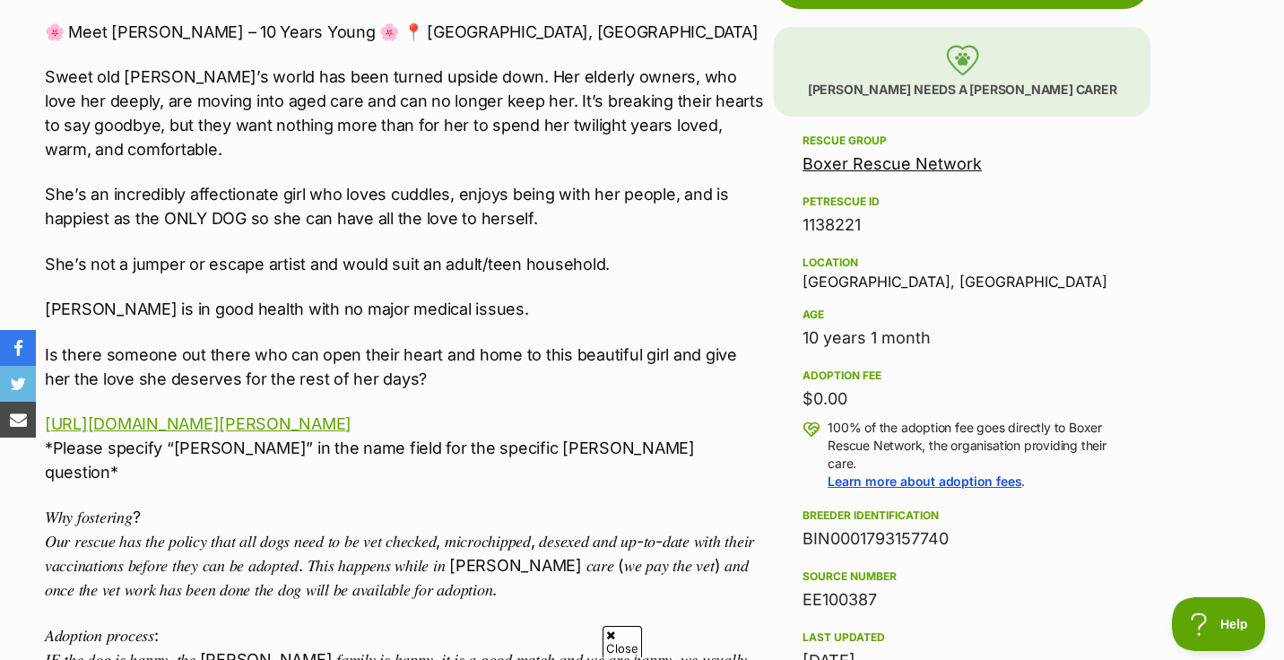
scroll to position [1053, 0]
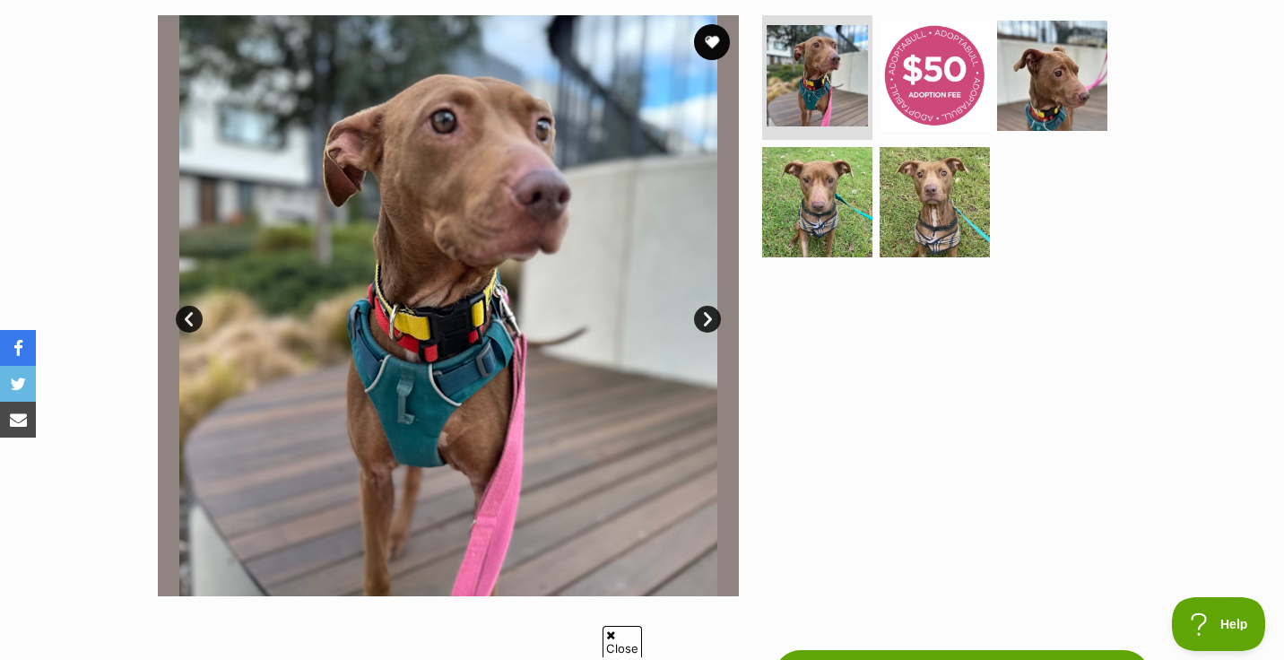
scroll to position [384, 0]
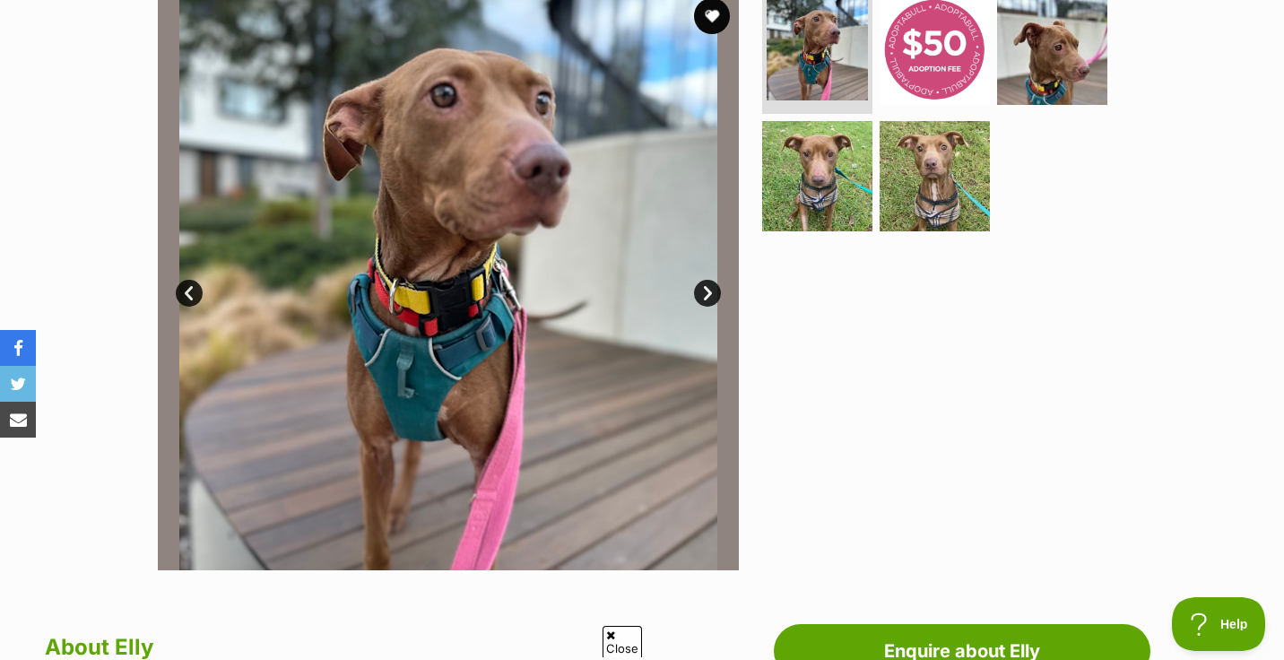
click at [707, 297] on link "Next" at bounding box center [707, 293] width 27 height 27
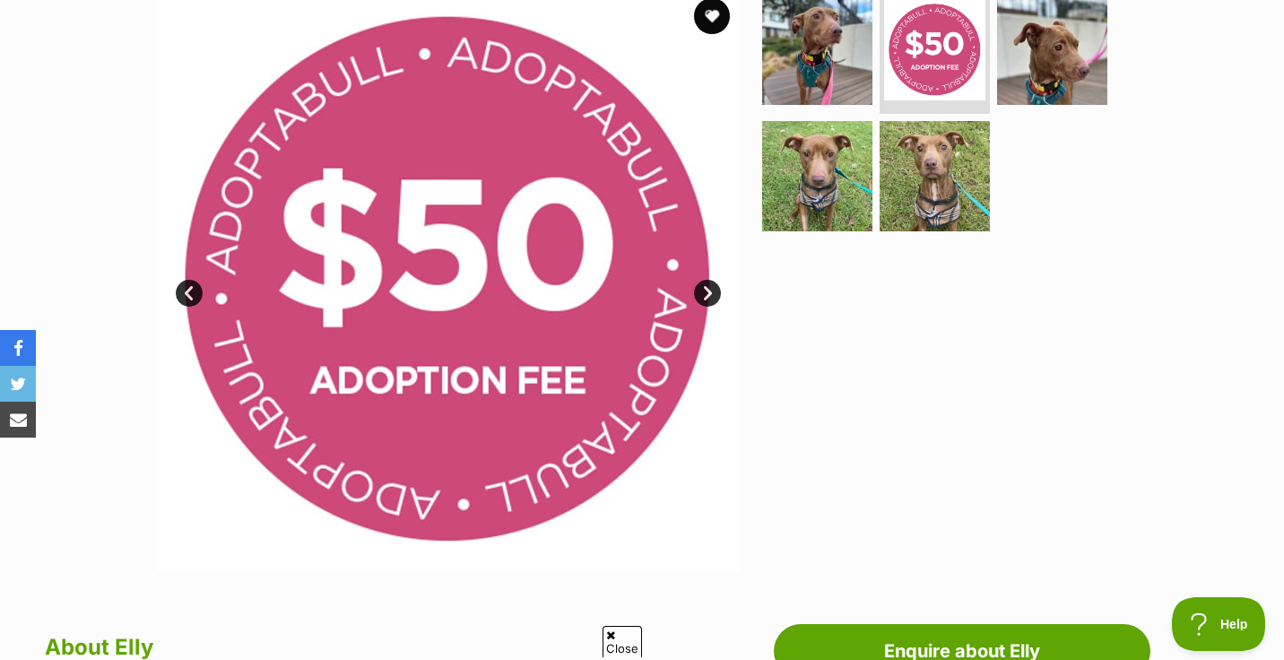
click at [707, 297] on link "Next" at bounding box center [707, 293] width 27 height 27
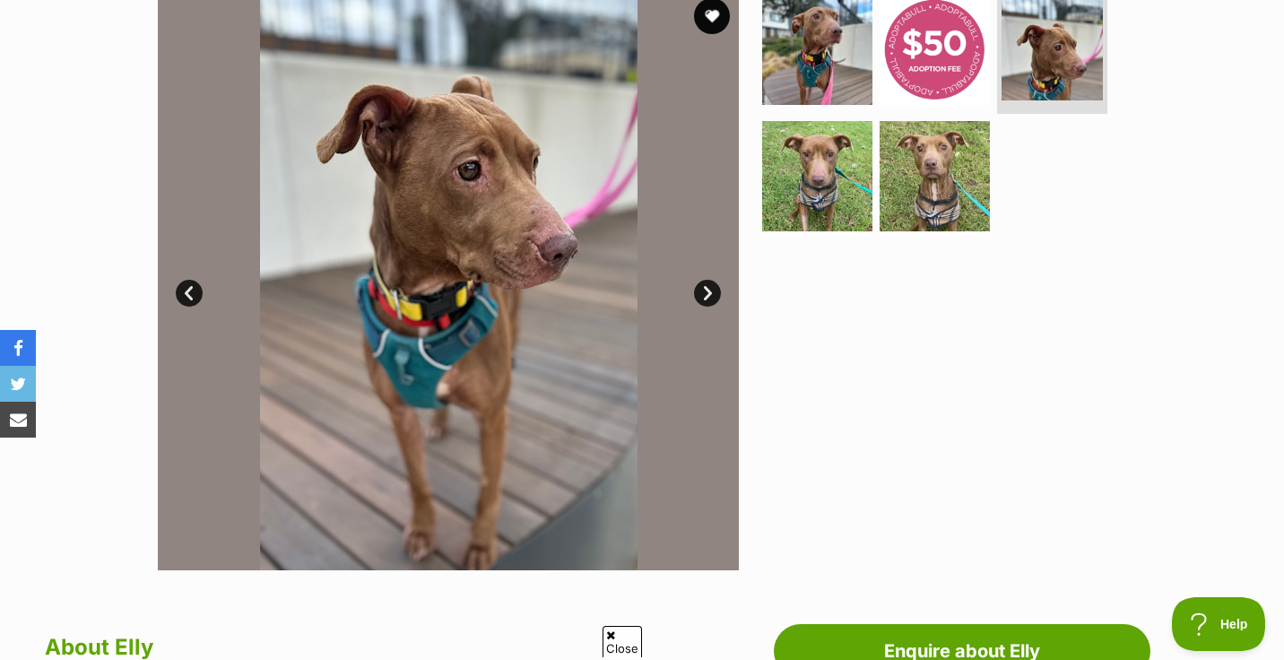
click at [707, 297] on link "Next" at bounding box center [707, 293] width 27 height 27
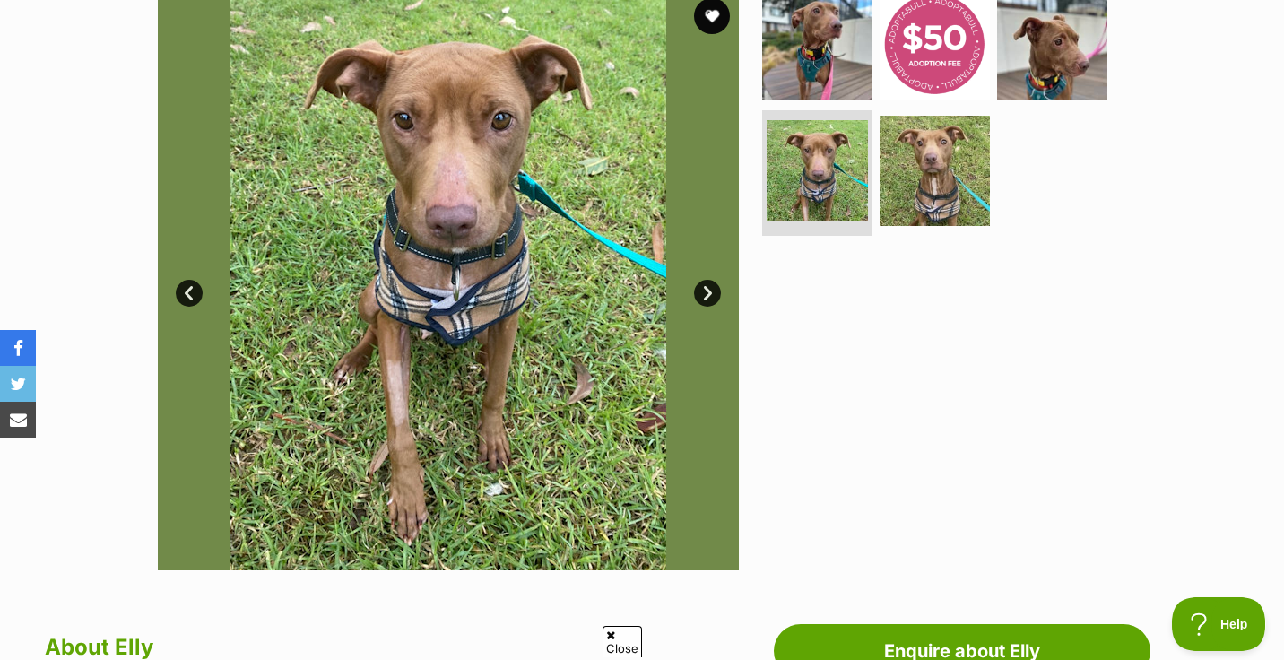
click at [707, 297] on link "Next" at bounding box center [707, 293] width 27 height 27
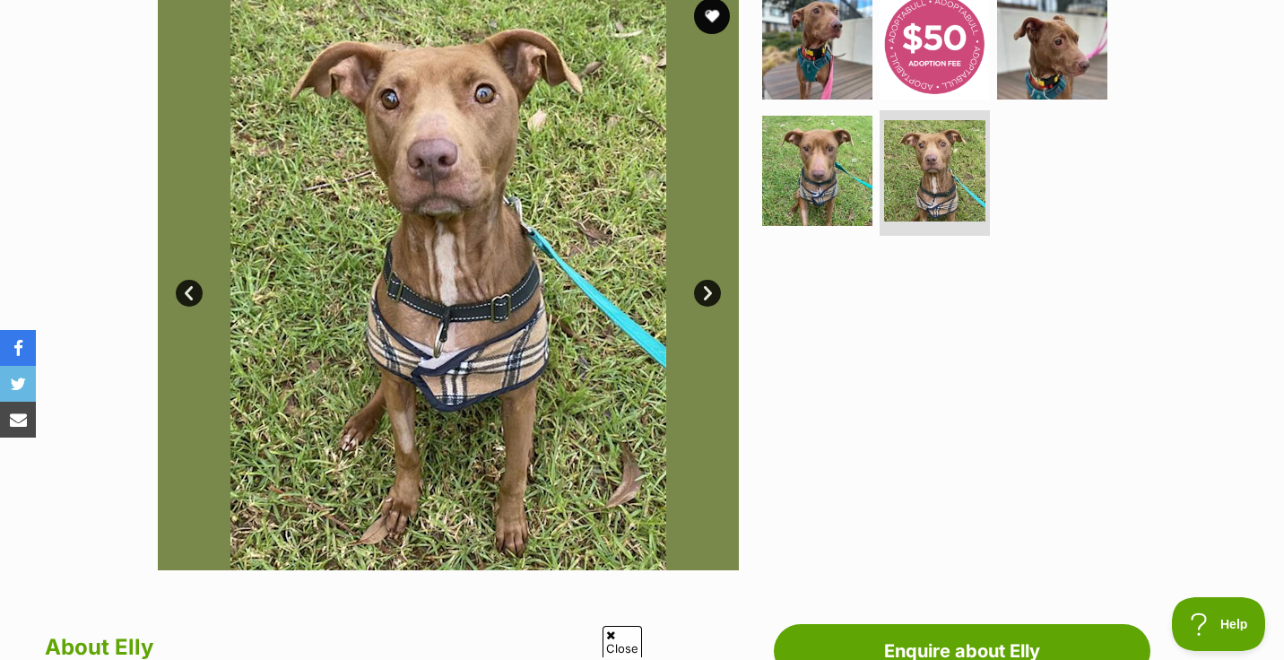
click at [707, 297] on link "Next" at bounding box center [707, 293] width 27 height 27
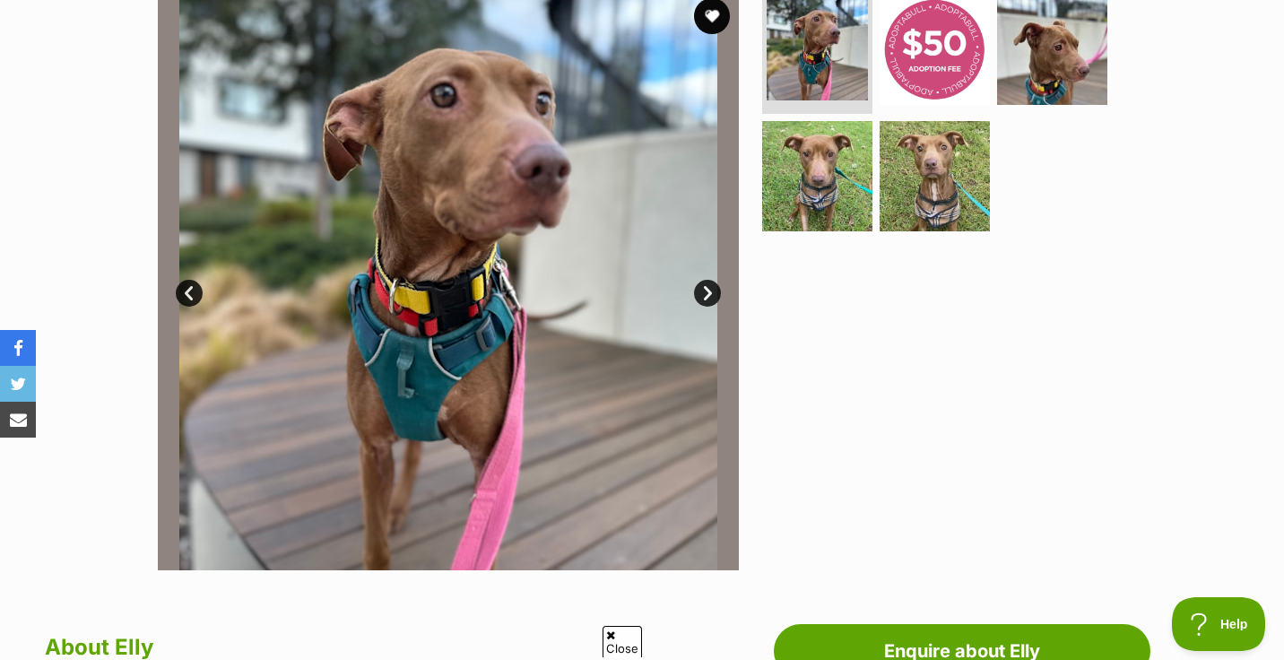
click at [707, 297] on link "Next" at bounding box center [707, 293] width 27 height 27
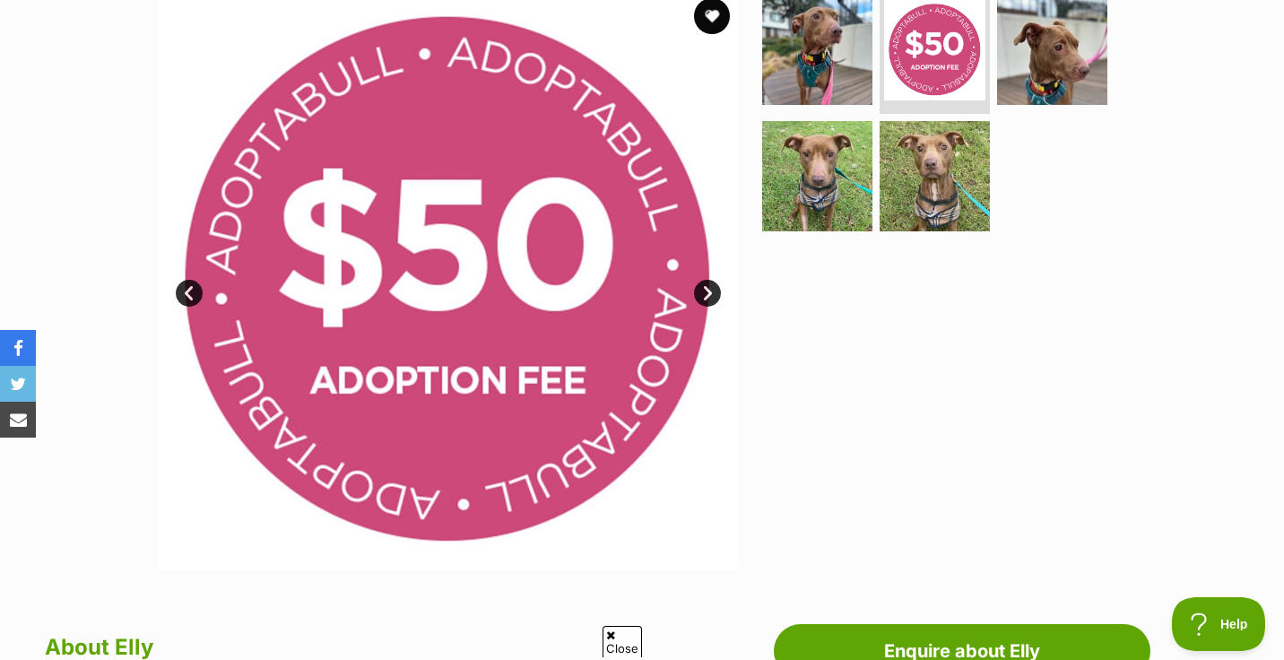
click at [712, 295] on link "Next" at bounding box center [707, 293] width 27 height 27
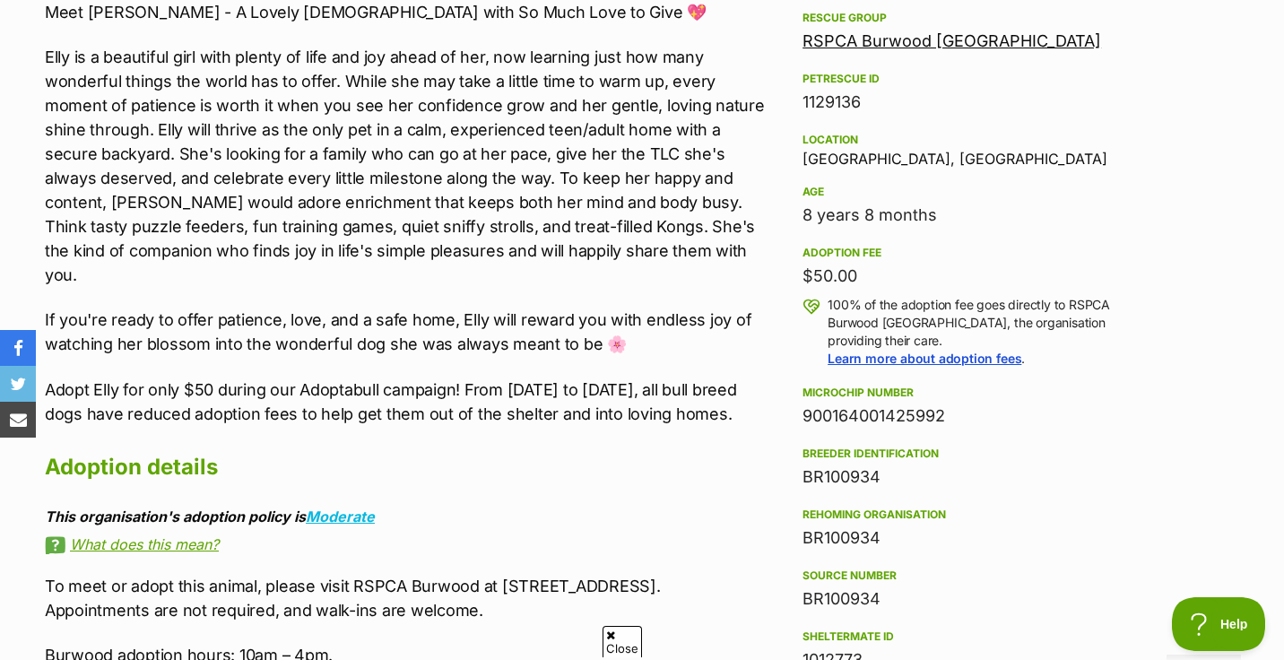
scroll to position [1062, 0]
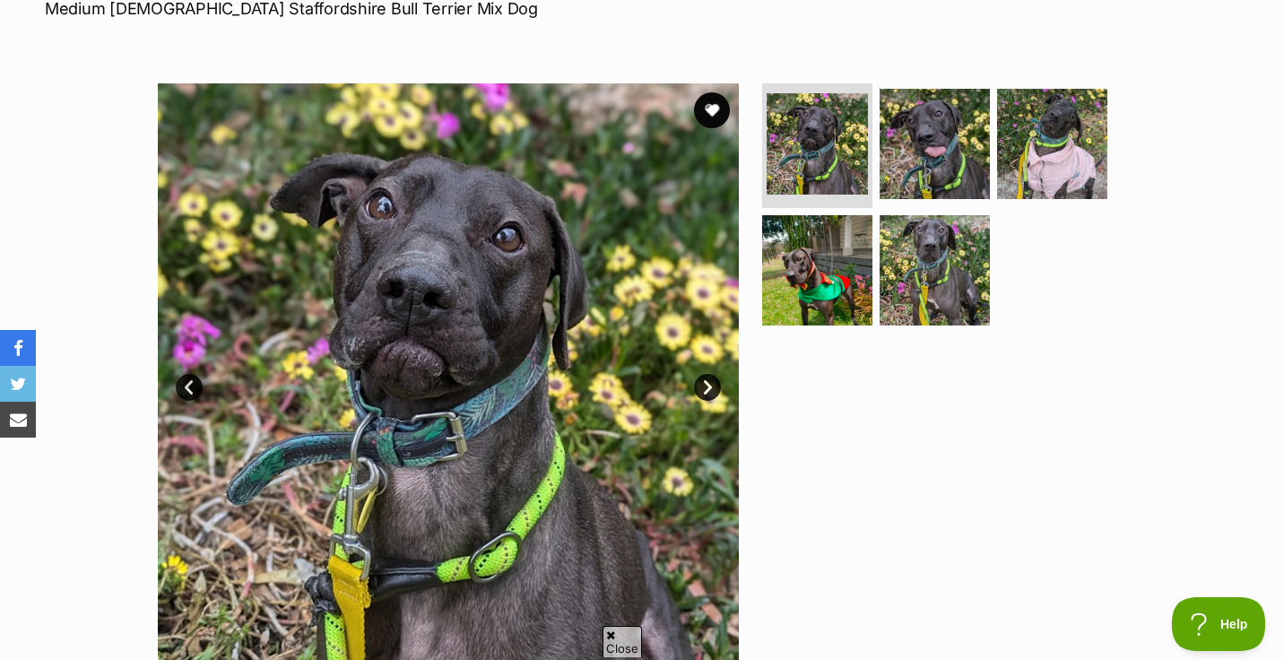
scroll to position [290, 0]
click at [701, 387] on link "Next" at bounding box center [707, 386] width 27 height 27
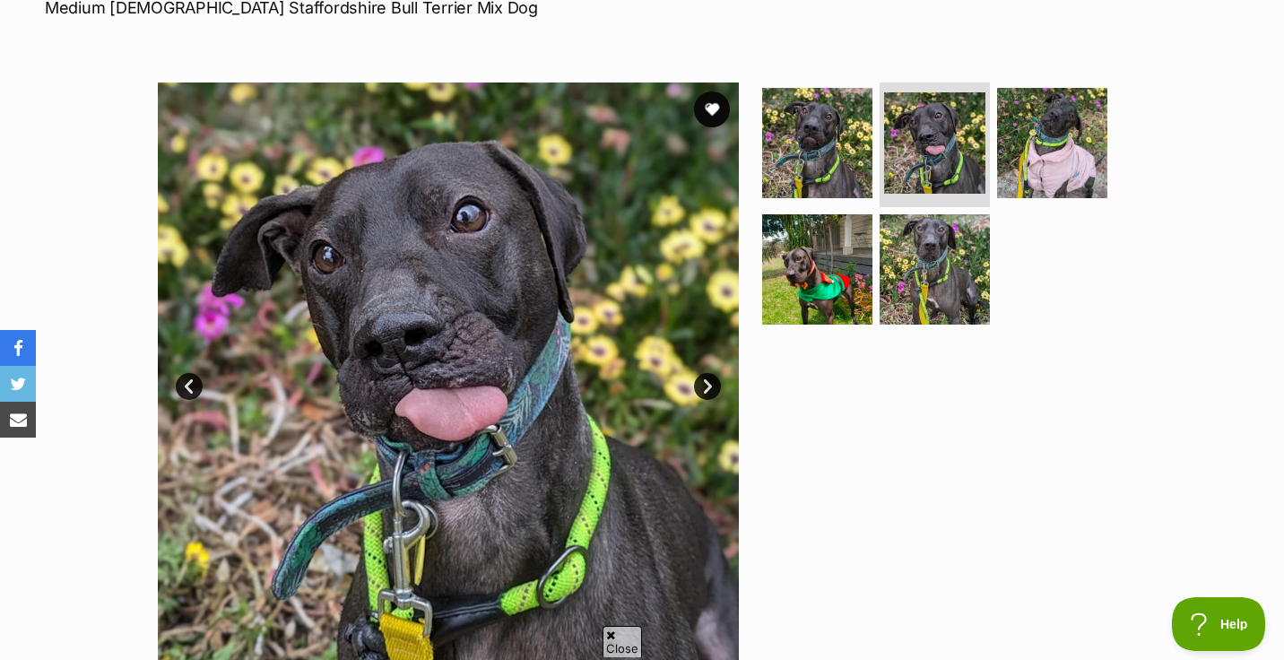
click at [701, 387] on link "Next" at bounding box center [707, 386] width 27 height 27
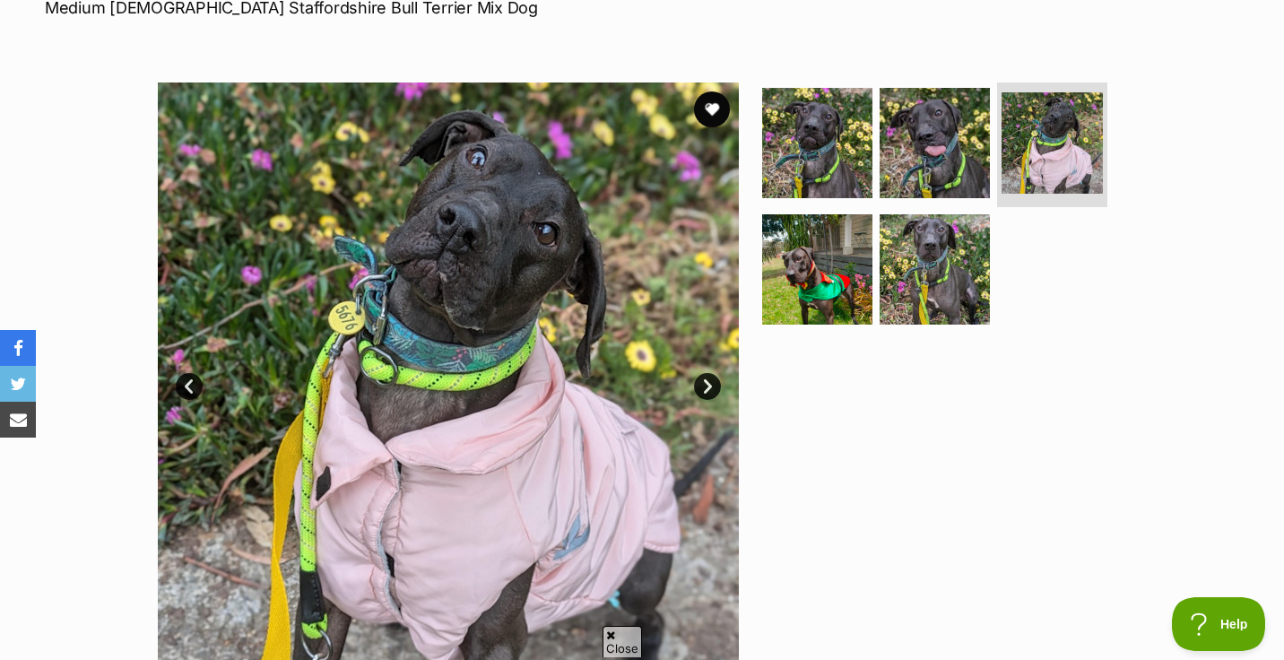
click at [701, 387] on link "Next" at bounding box center [707, 386] width 27 height 27
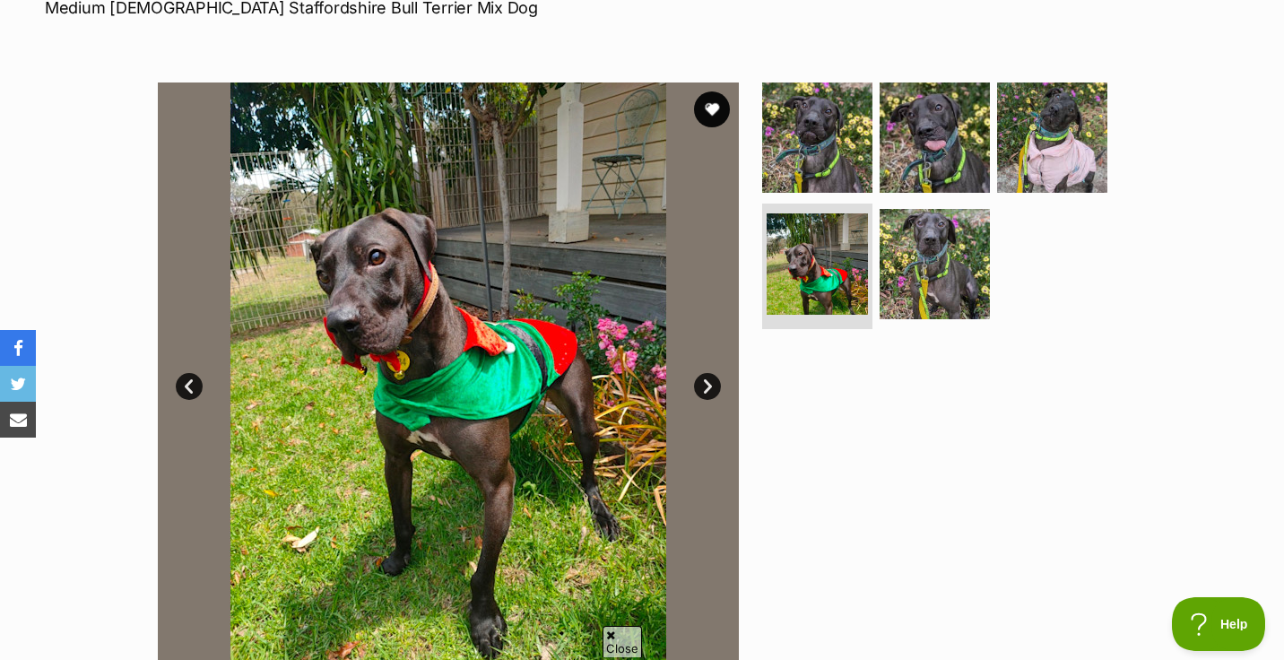
click at [701, 387] on link "Next" at bounding box center [707, 386] width 27 height 27
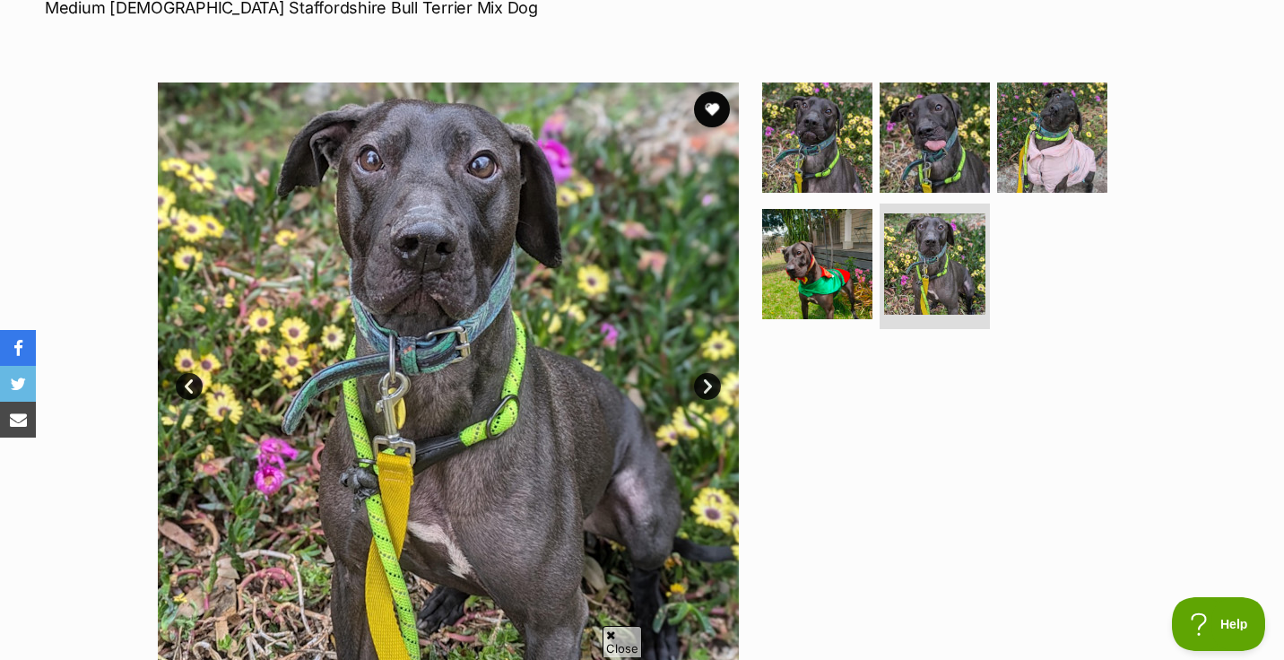
click at [701, 387] on link "Next" at bounding box center [707, 386] width 27 height 27
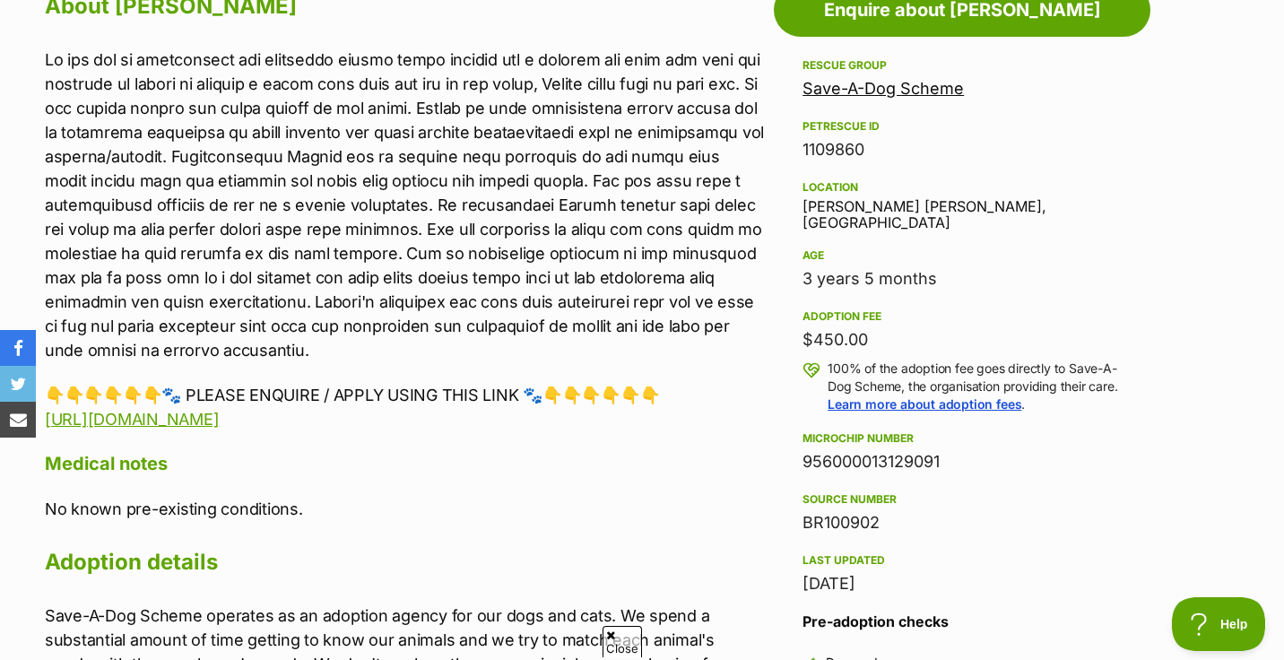
scroll to position [1027, 0]
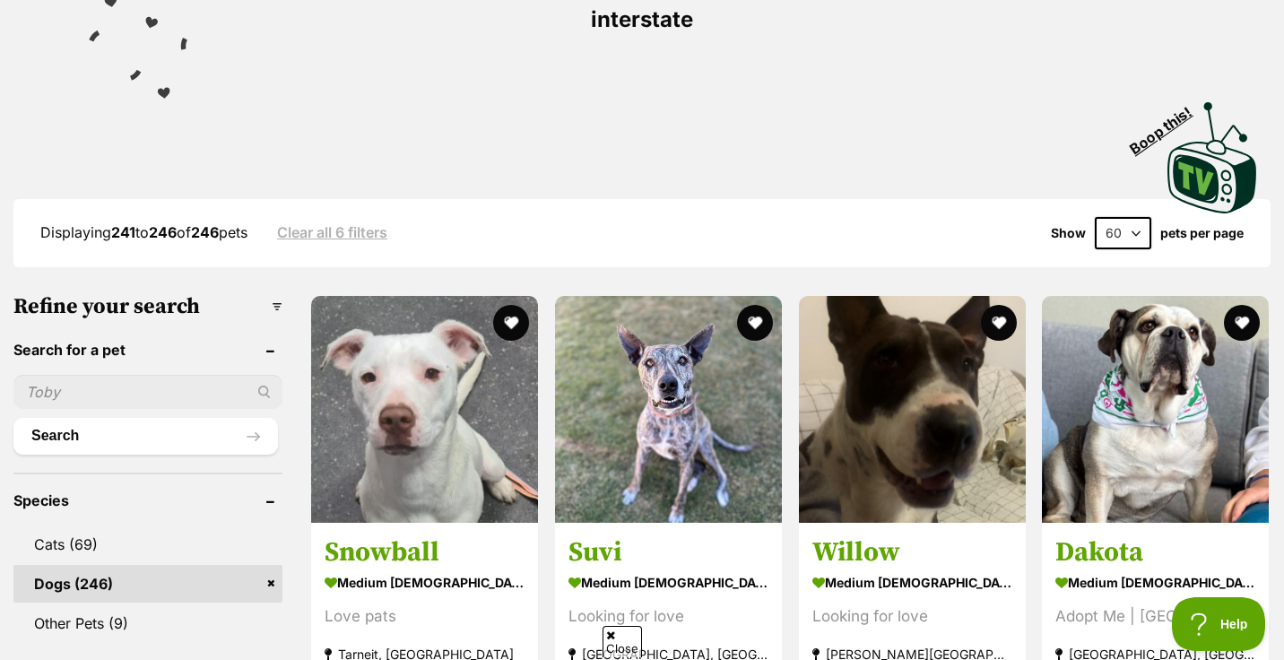
scroll to position [334, 0]
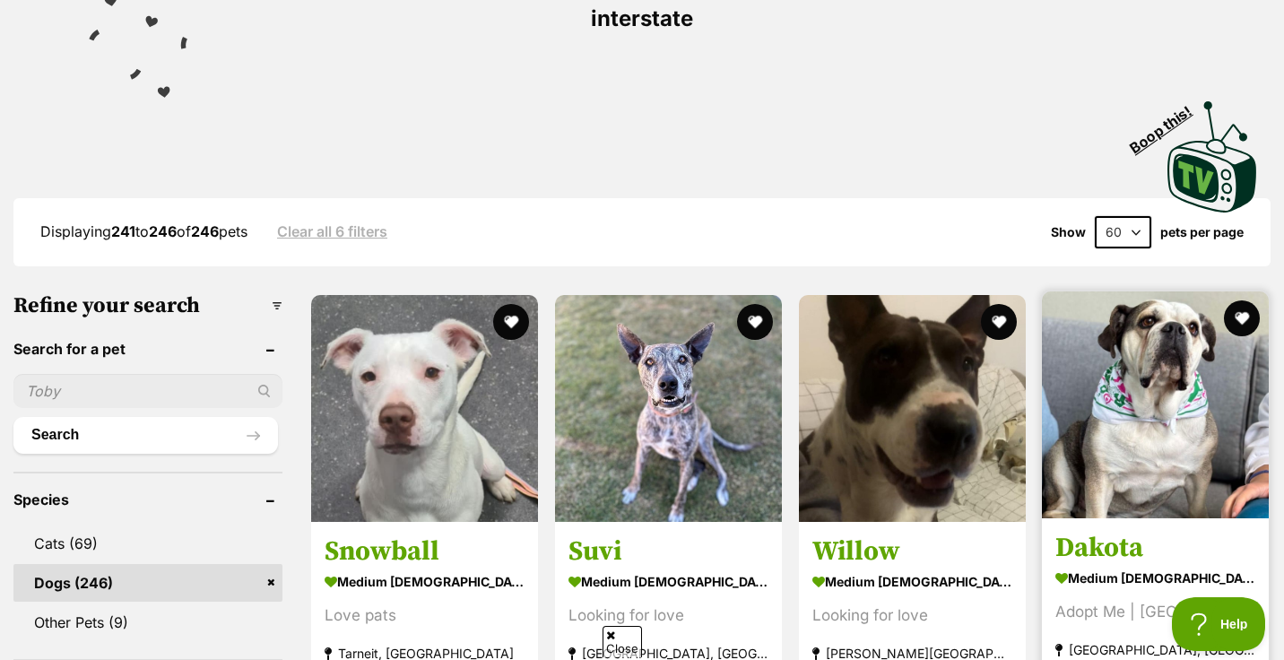
click at [1143, 424] on img at bounding box center [1155, 404] width 227 height 227
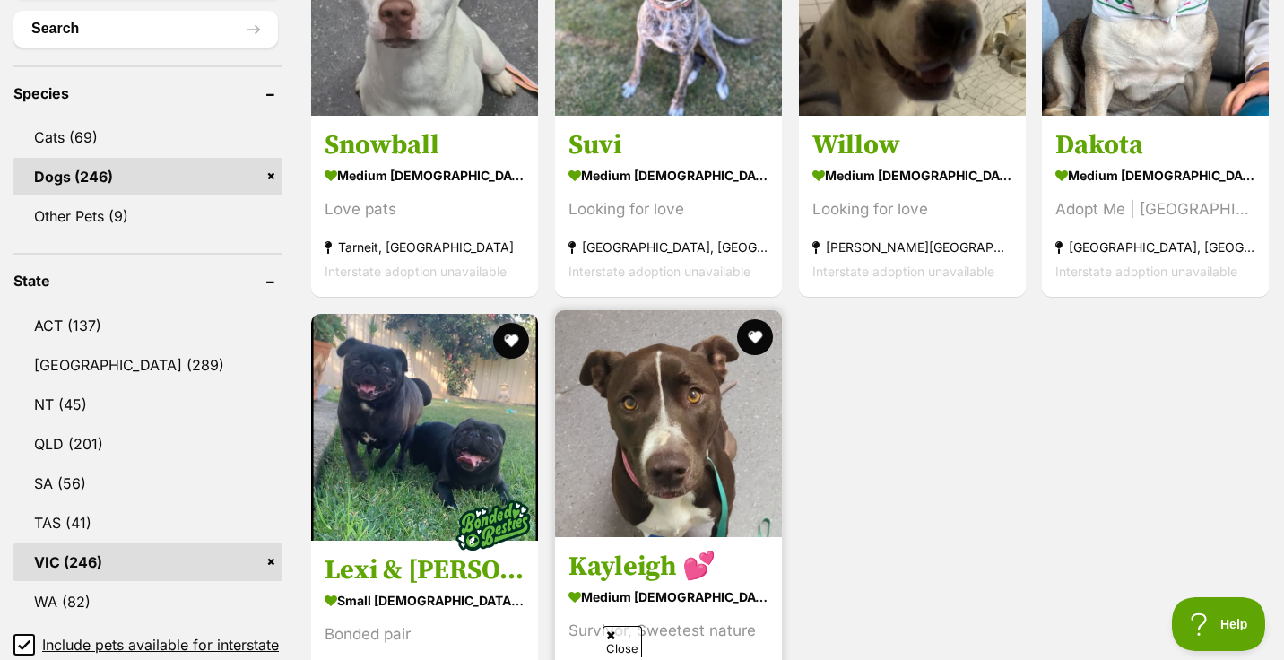
scroll to position [735, 0]
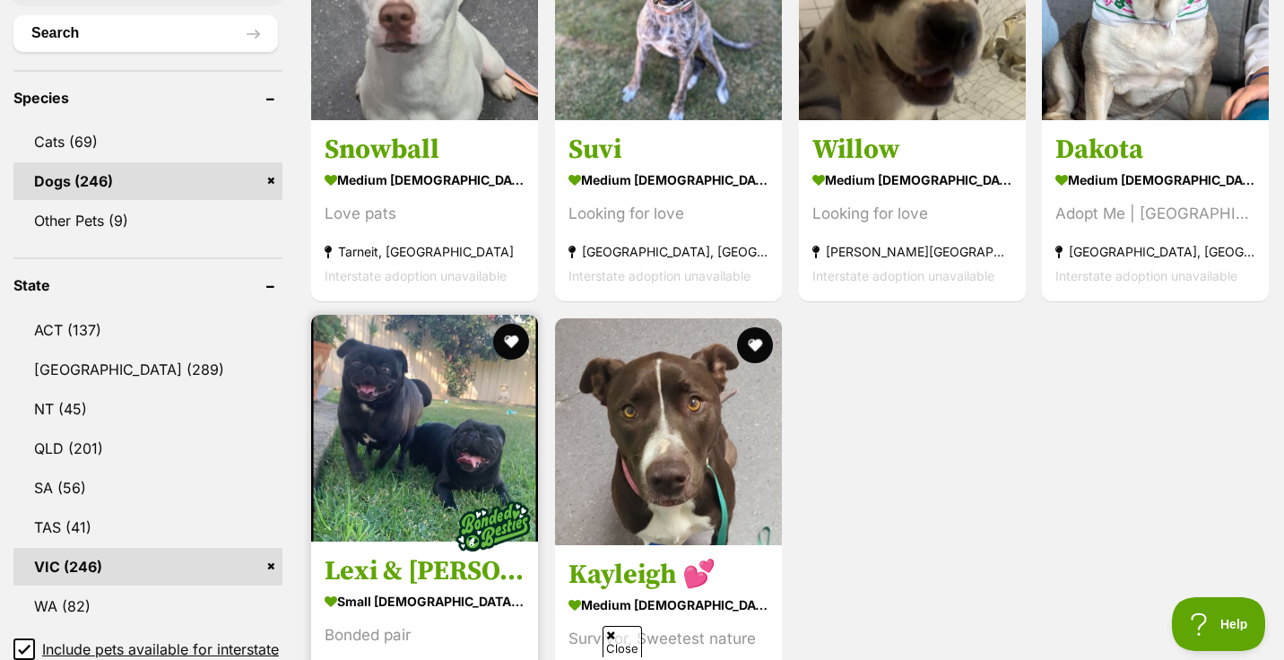
click at [456, 368] on img at bounding box center [424, 428] width 227 height 227
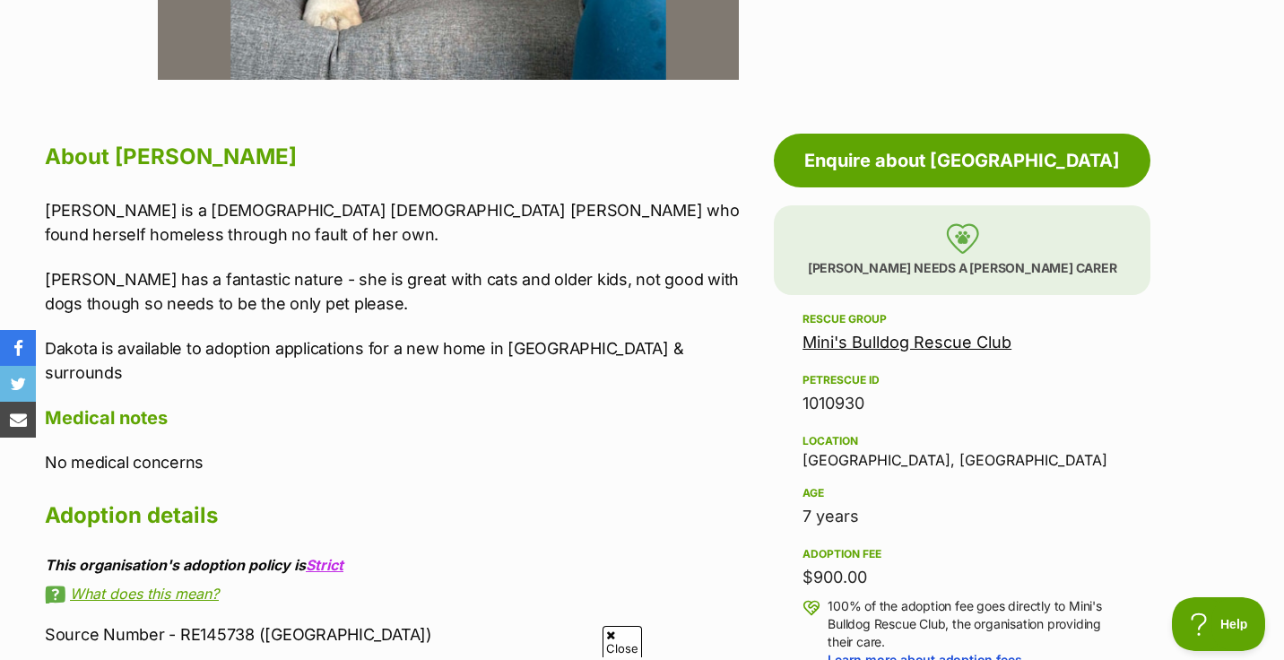
scroll to position [866, 0]
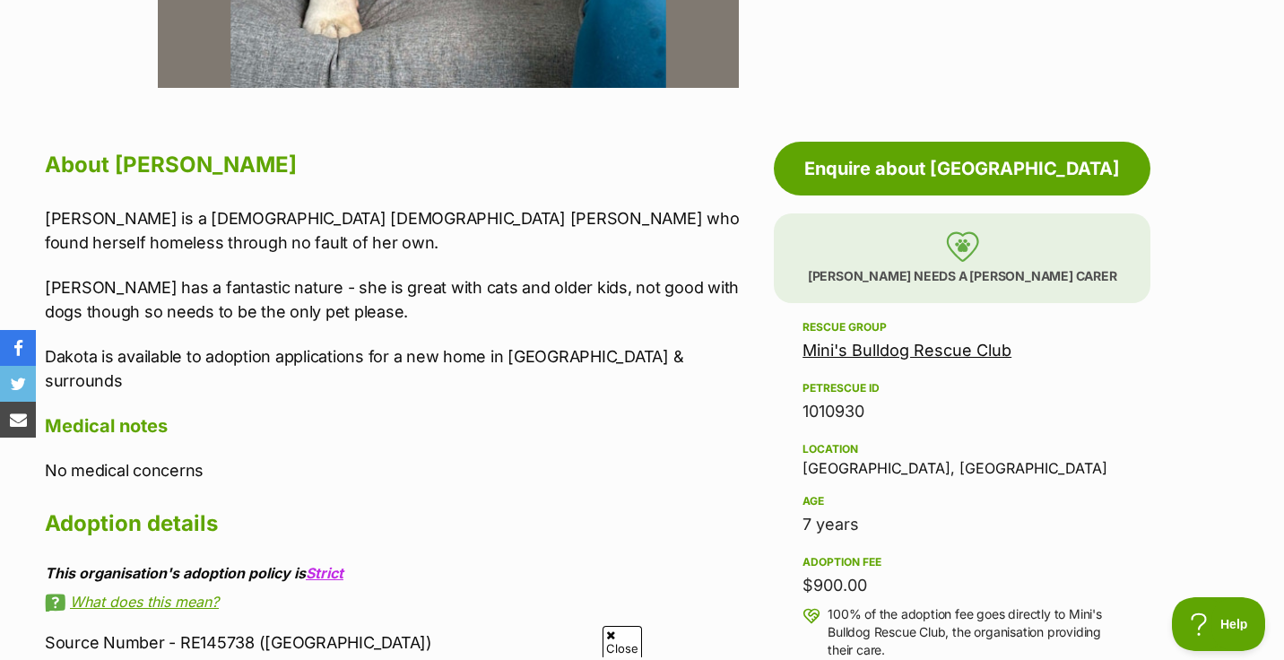
click at [877, 351] on link "Mini's Bulldog Rescue Club" at bounding box center [906, 350] width 209 height 19
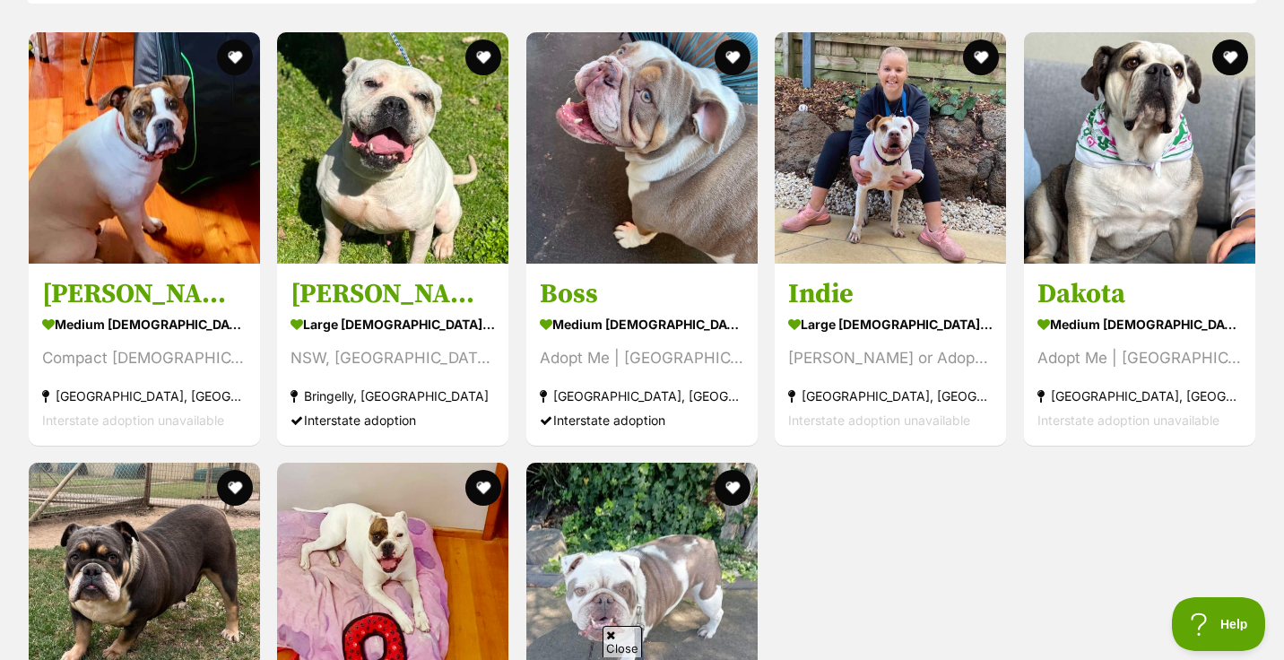
scroll to position [1546, 0]
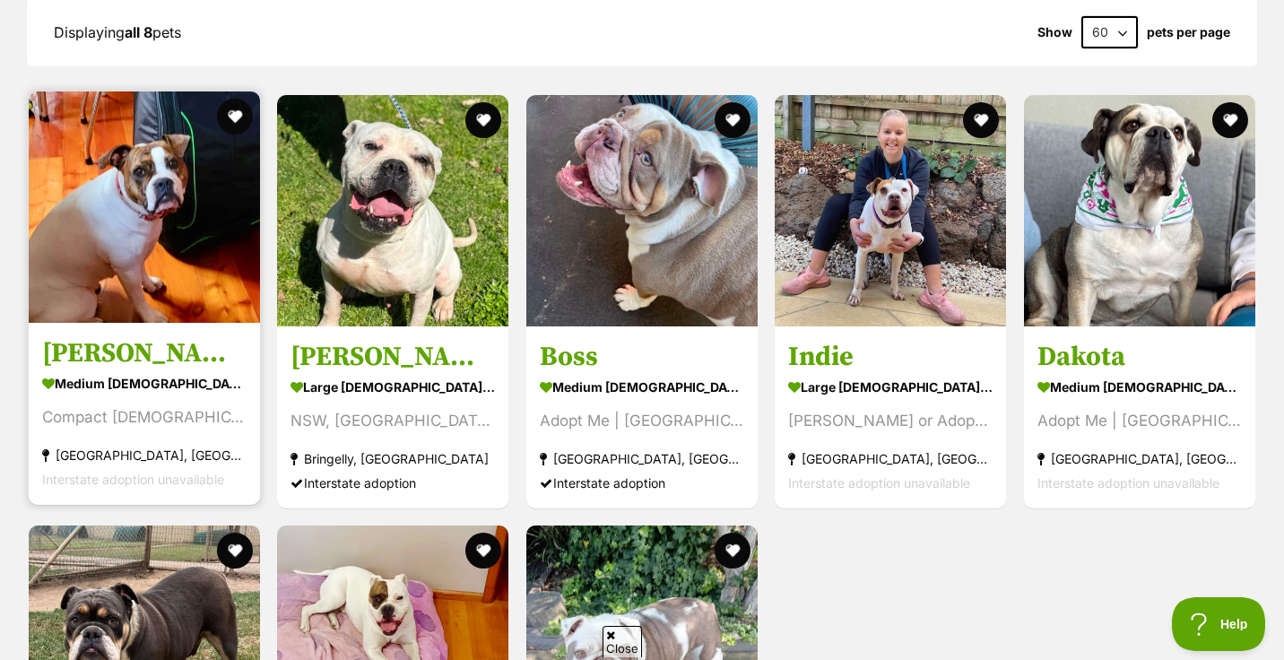
click at [93, 257] on img at bounding box center [144, 206] width 231 height 231
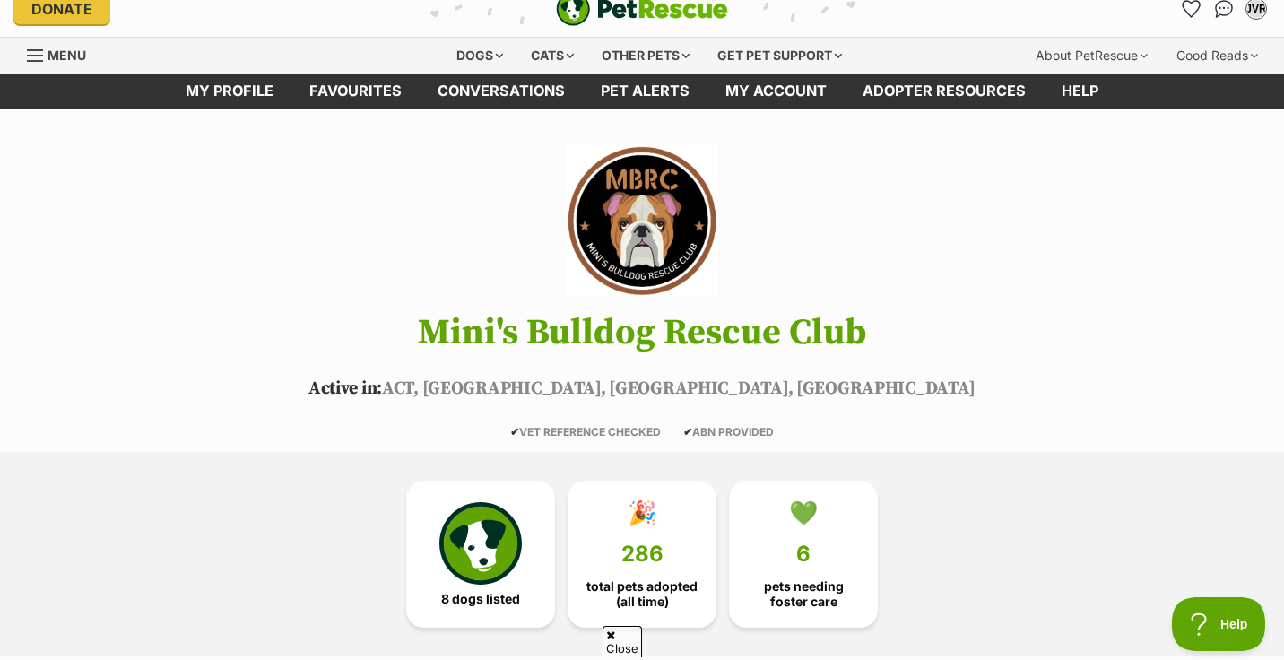
scroll to position [0, 0]
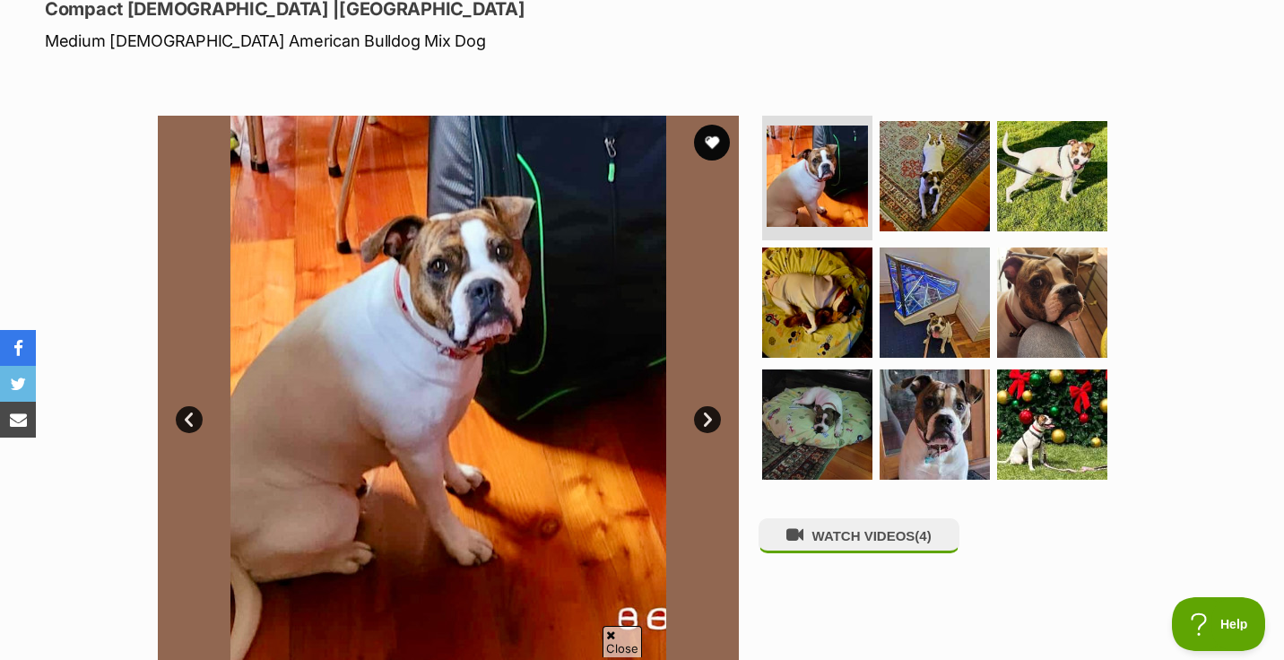
scroll to position [255, 0]
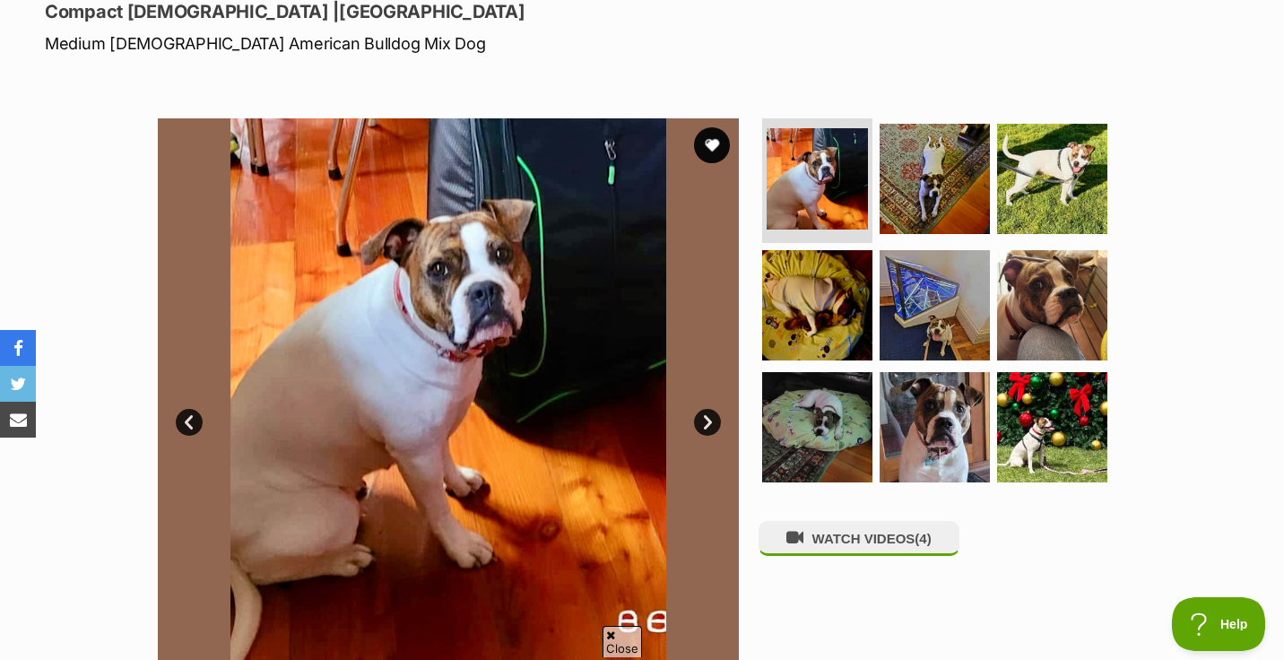
click at [703, 425] on link "Next" at bounding box center [707, 422] width 27 height 27
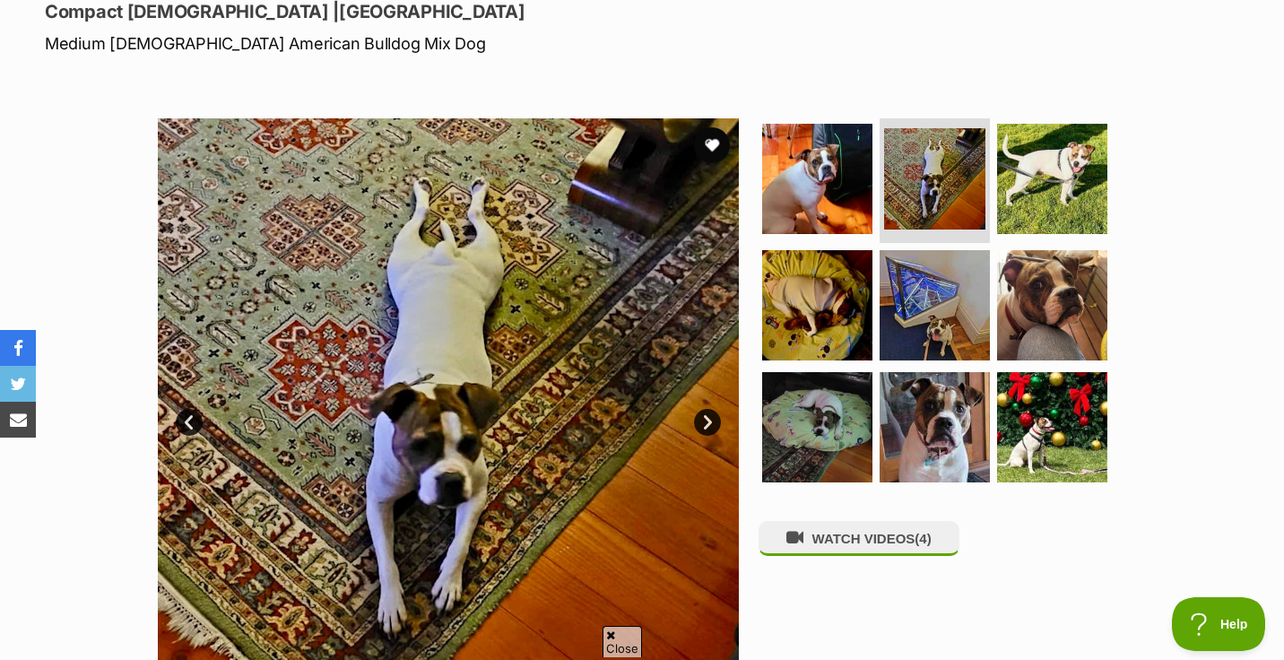
click at [703, 425] on link "Next" at bounding box center [707, 422] width 27 height 27
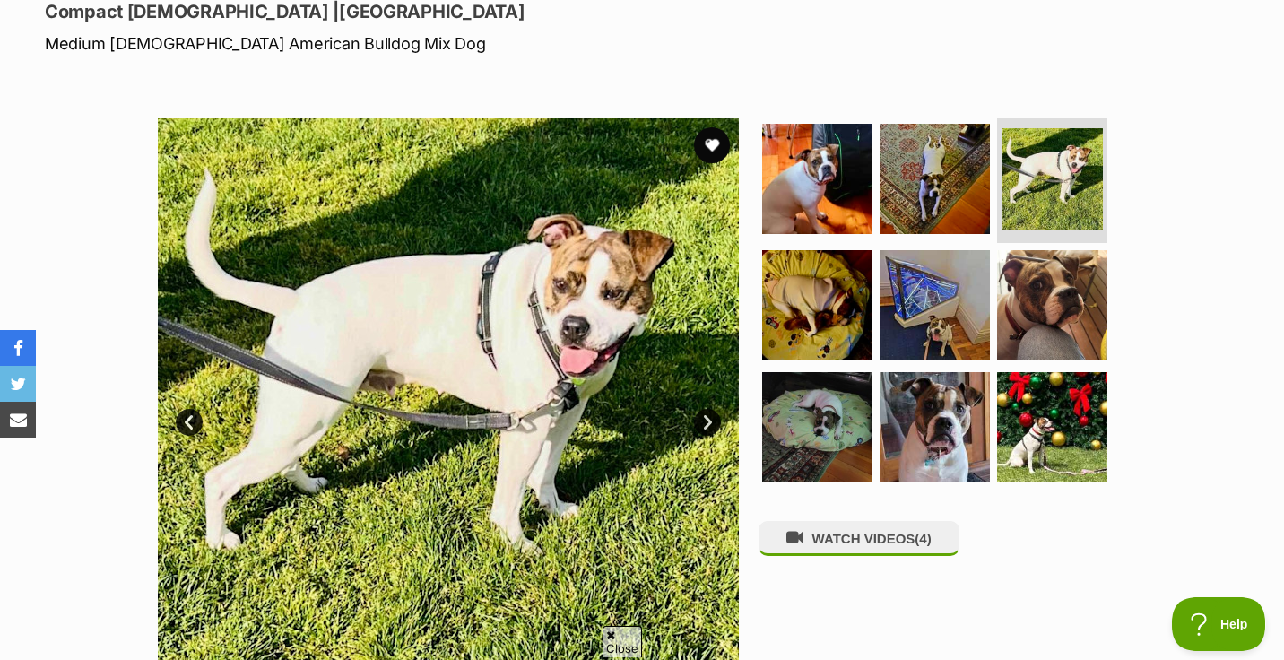
click at [703, 425] on link "Next" at bounding box center [707, 422] width 27 height 27
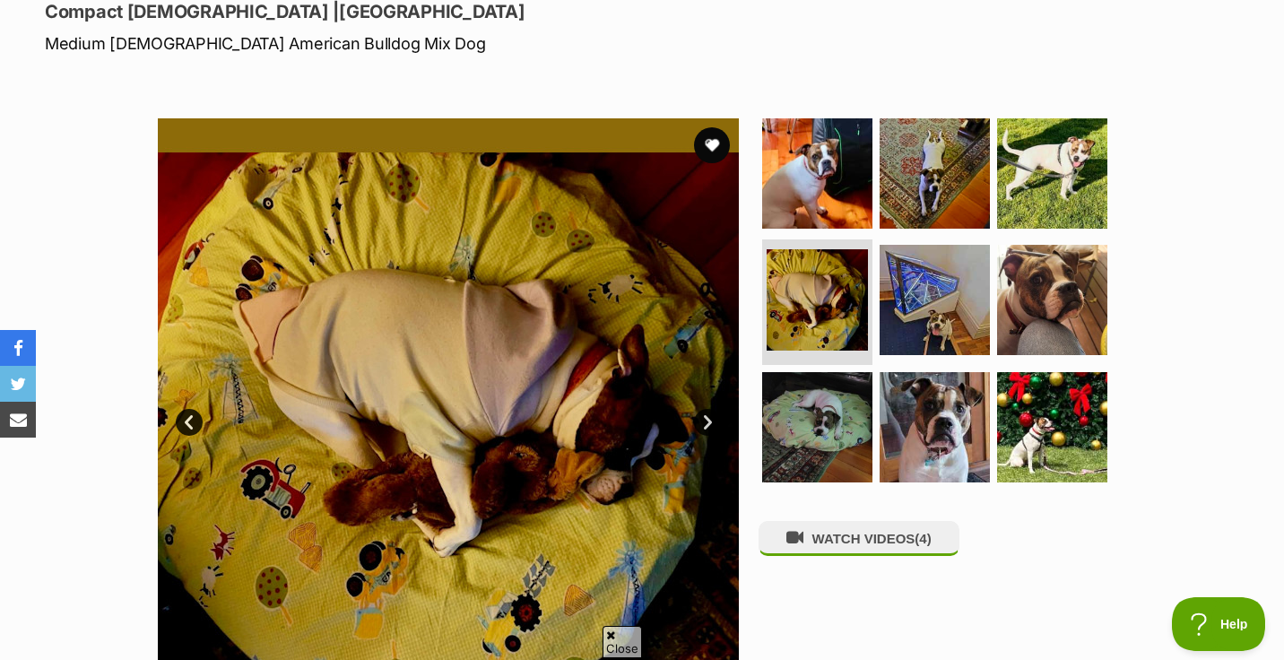
click at [703, 425] on link "Next" at bounding box center [707, 422] width 27 height 27
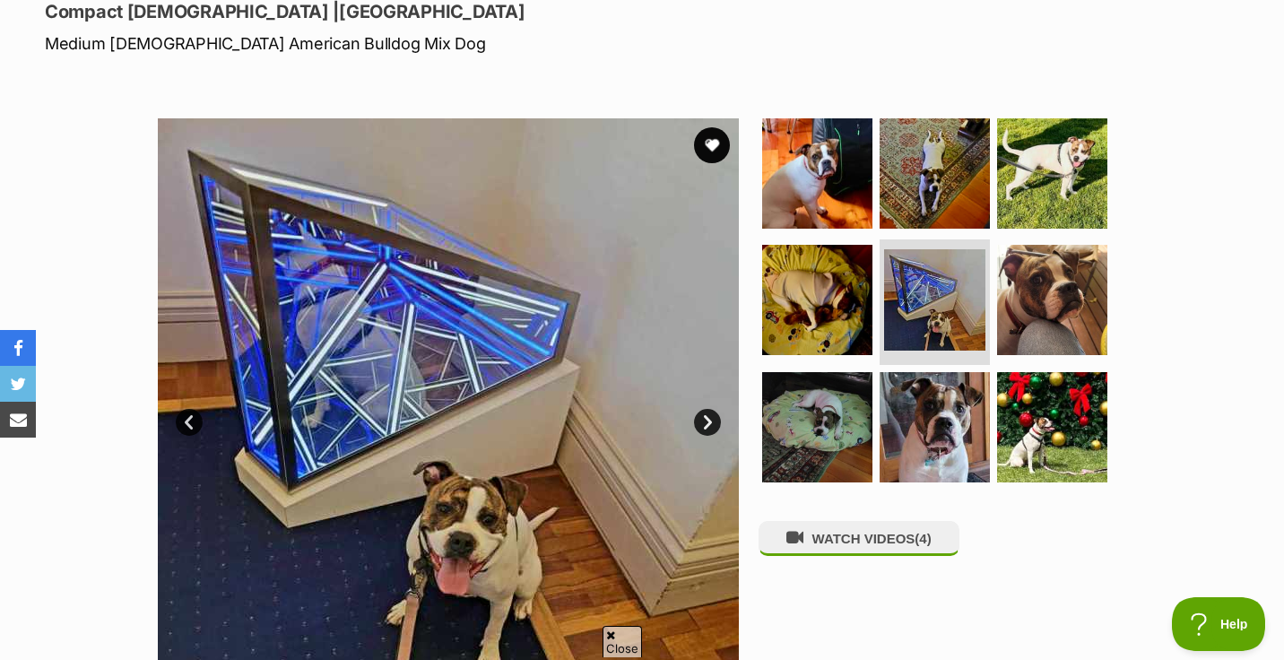
click at [703, 425] on link "Next" at bounding box center [707, 422] width 27 height 27
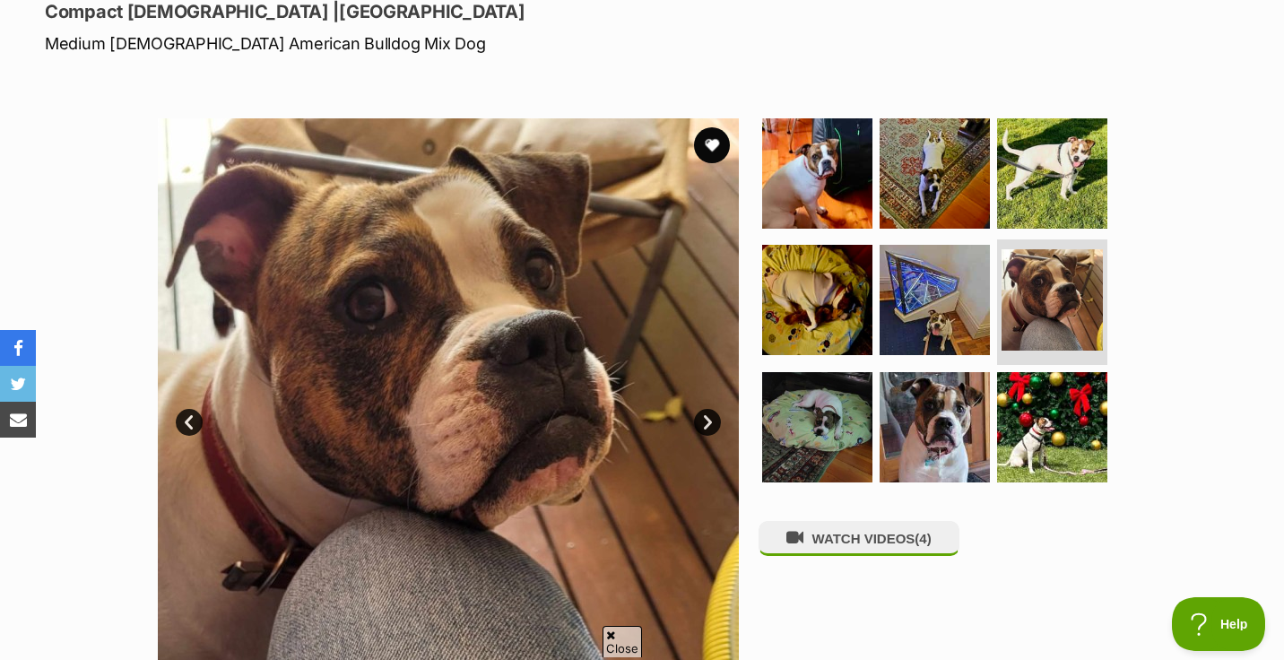
click at [703, 425] on link "Next" at bounding box center [707, 422] width 27 height 27
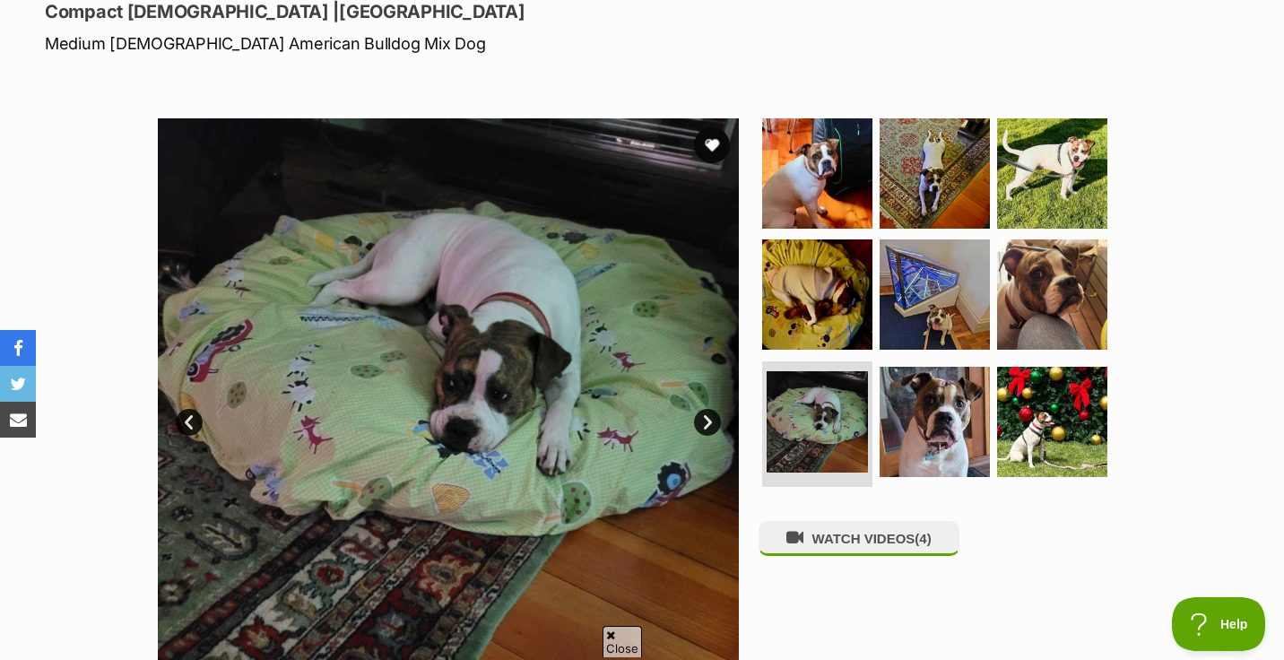
click at [703, 425] on link "Next" at bounding box center [707, 422] width 27 height 27
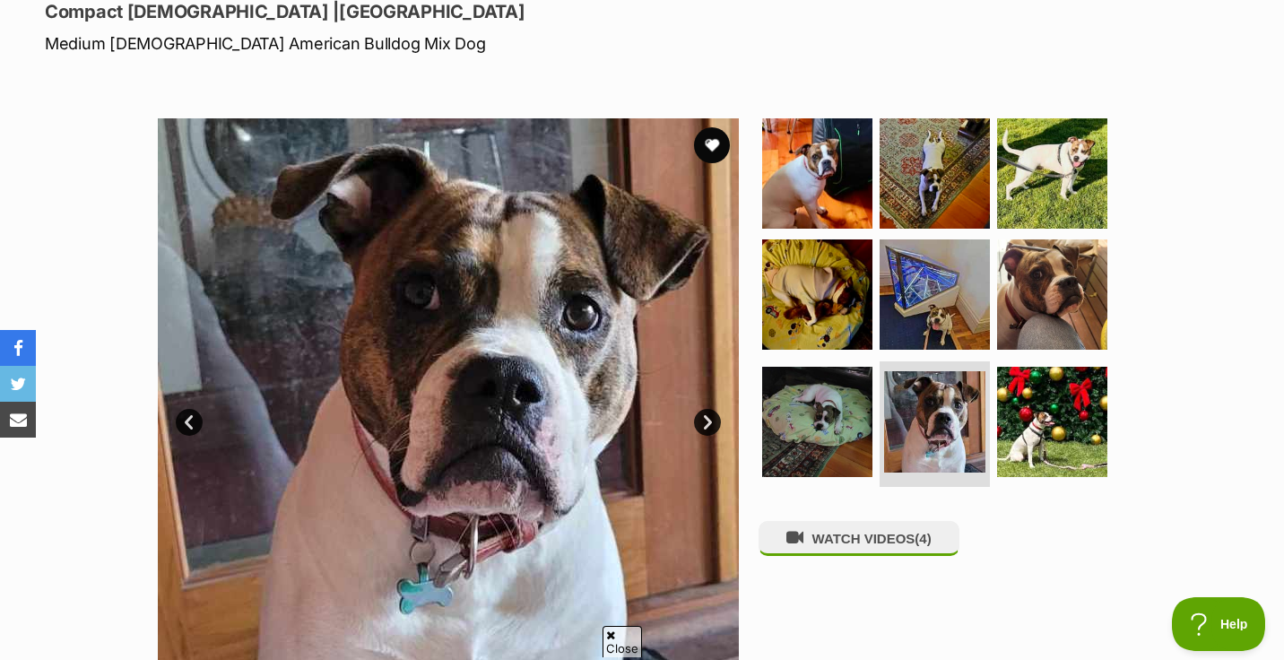
click at [703, 425] on link "Next" at bounding box center [707, 422] width 27 height 27
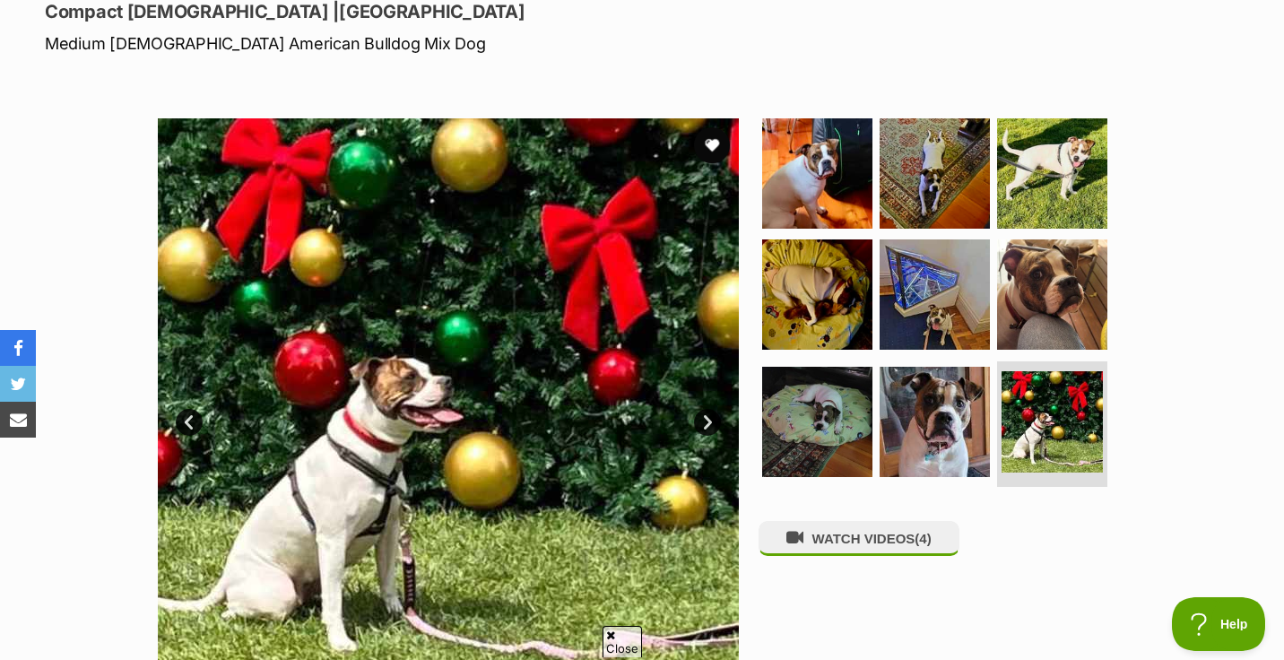
click at [703, 425] on link "Next" at bounding box center [707, 422] width 27 height 27
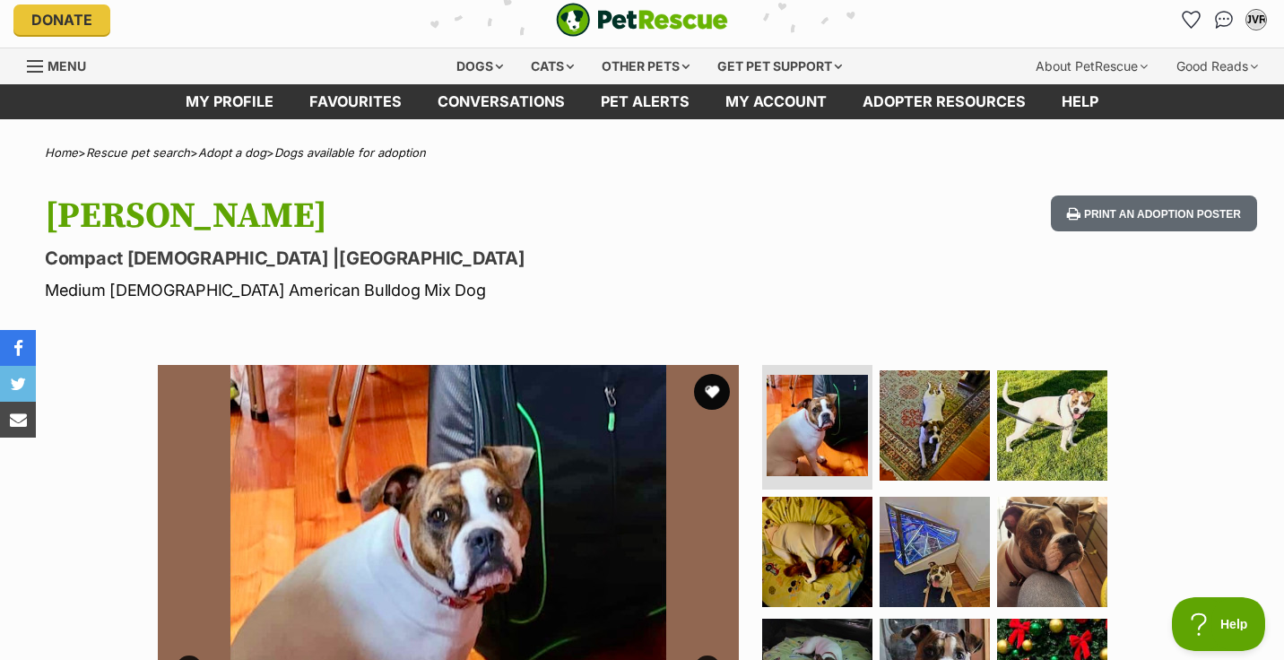
scroll to position [0, 0]
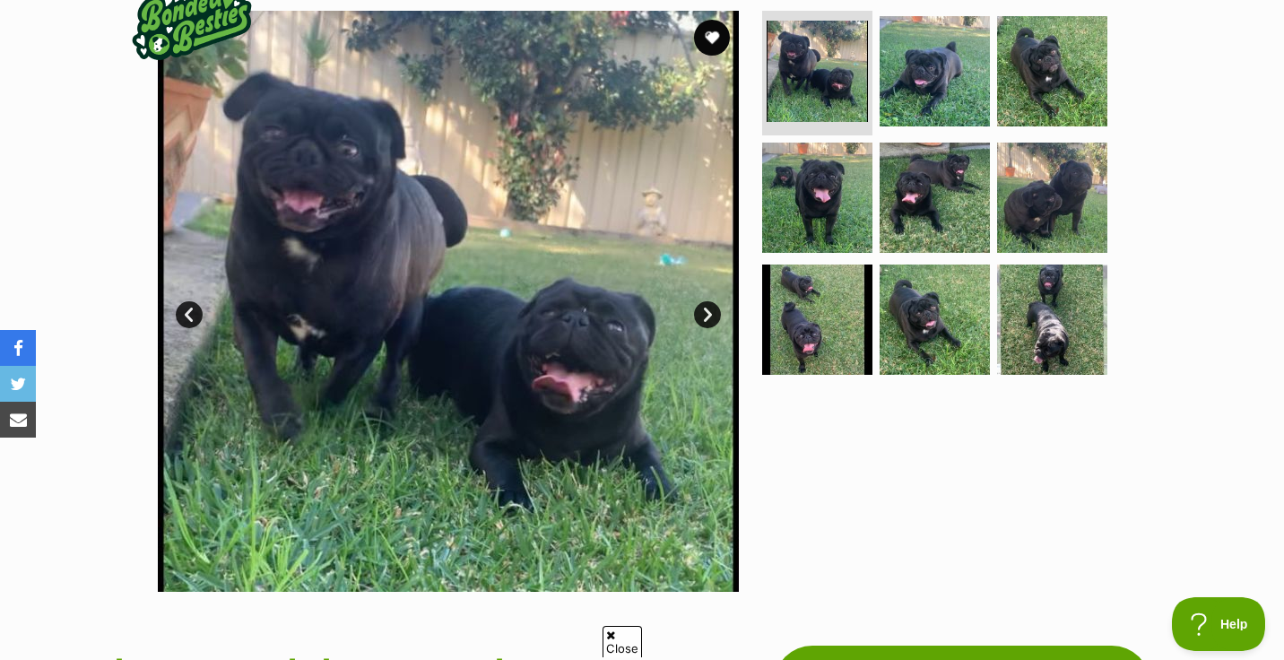
click at [708, 314] on link "Next" at bounding box center [707, 314] width 27 height 27
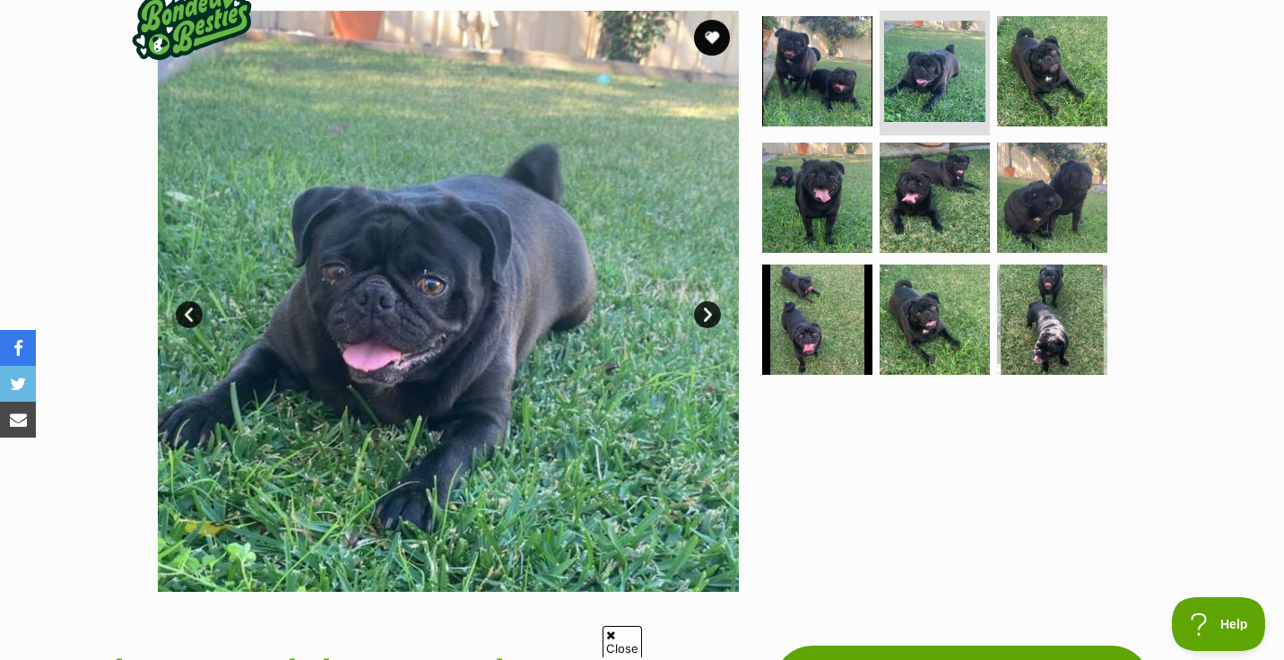
click at [708, 314] on link "Next" at bounding box center [707, 314] width 27 height 27
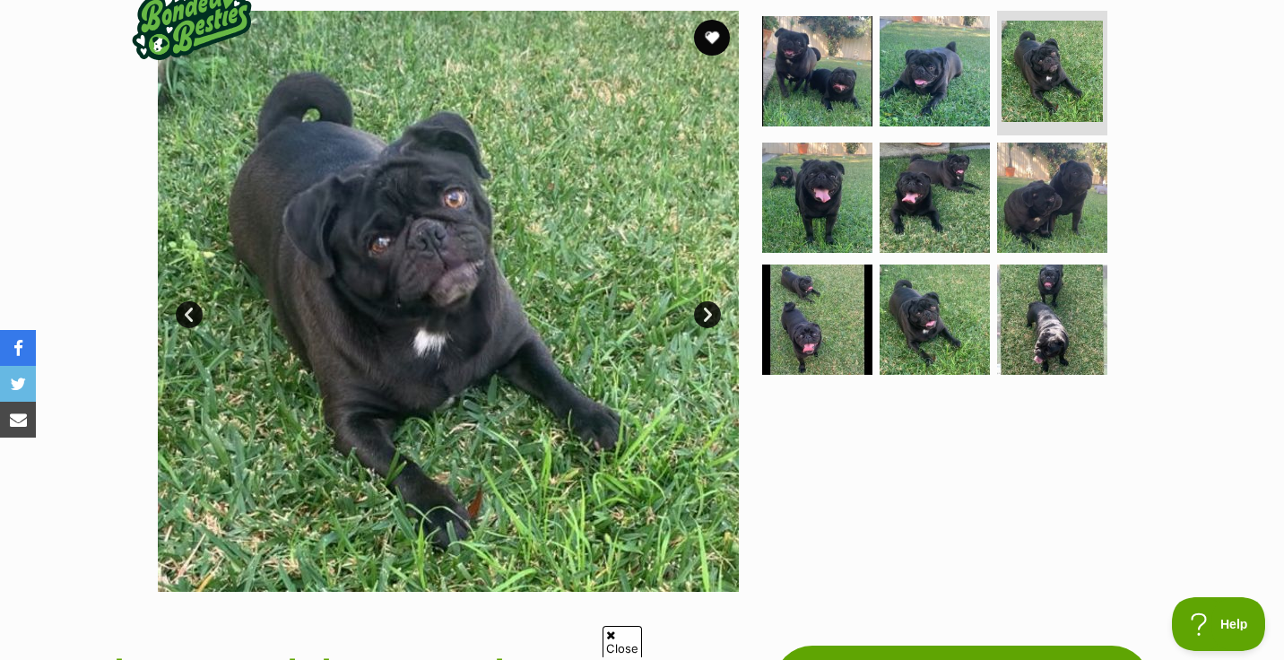
click at [708, 314] on link "Next" at bounding box center [707, 314] width 27 height 27
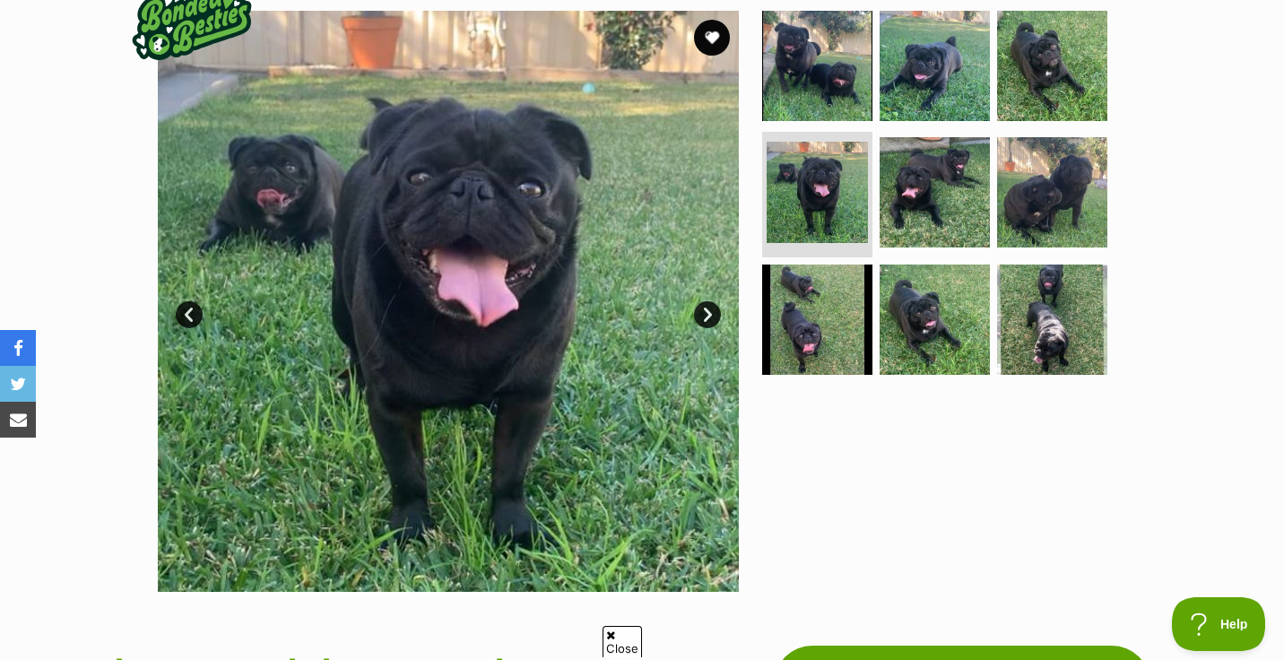
click at [708, 314] on link "Next" at bounding box center [707, 314] width 27 height 27
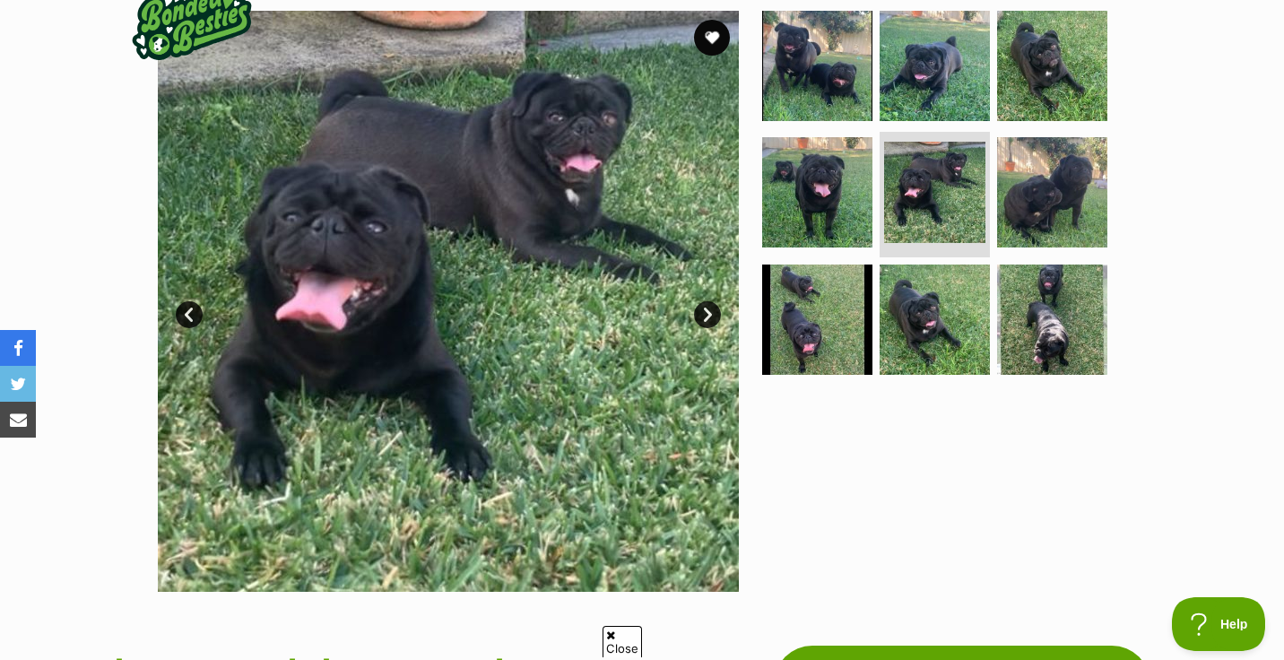
click at [708, 314] on link "Next" at bounding box center [707, 314] width 27 height 27
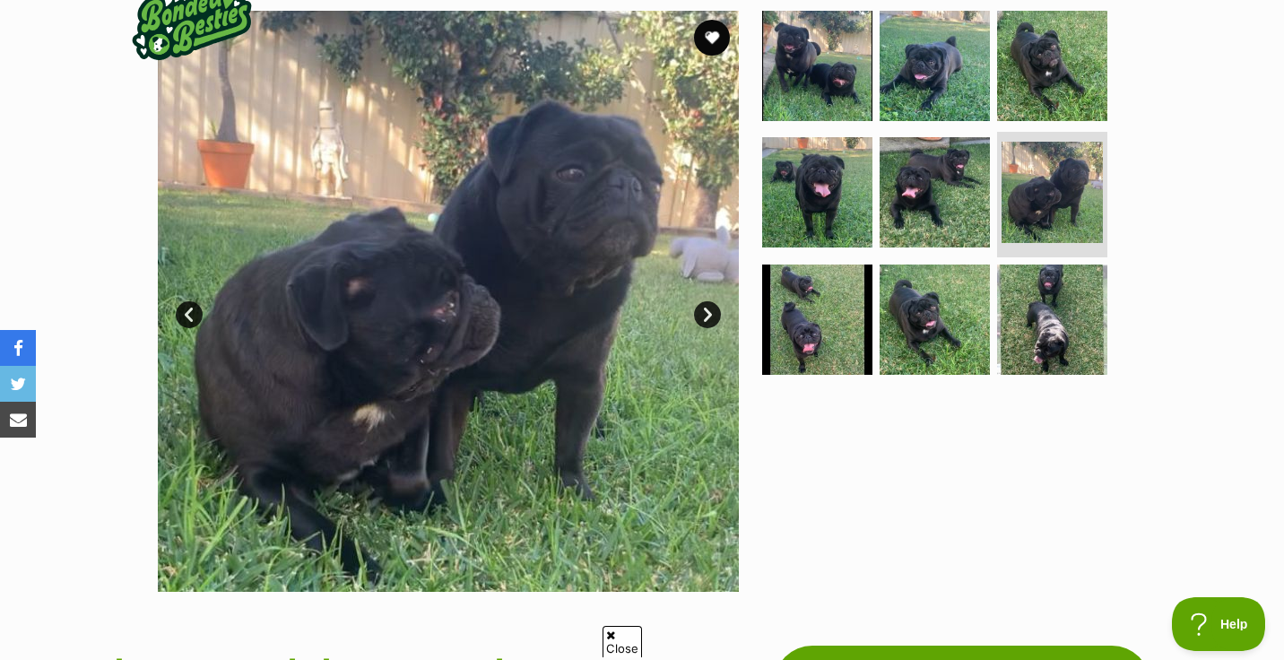
click at [708, 314] on link "Next" at bounding box center [707, 314] width 27 height 27
